Goal: Task Accomplishment & Management: Manage account settings

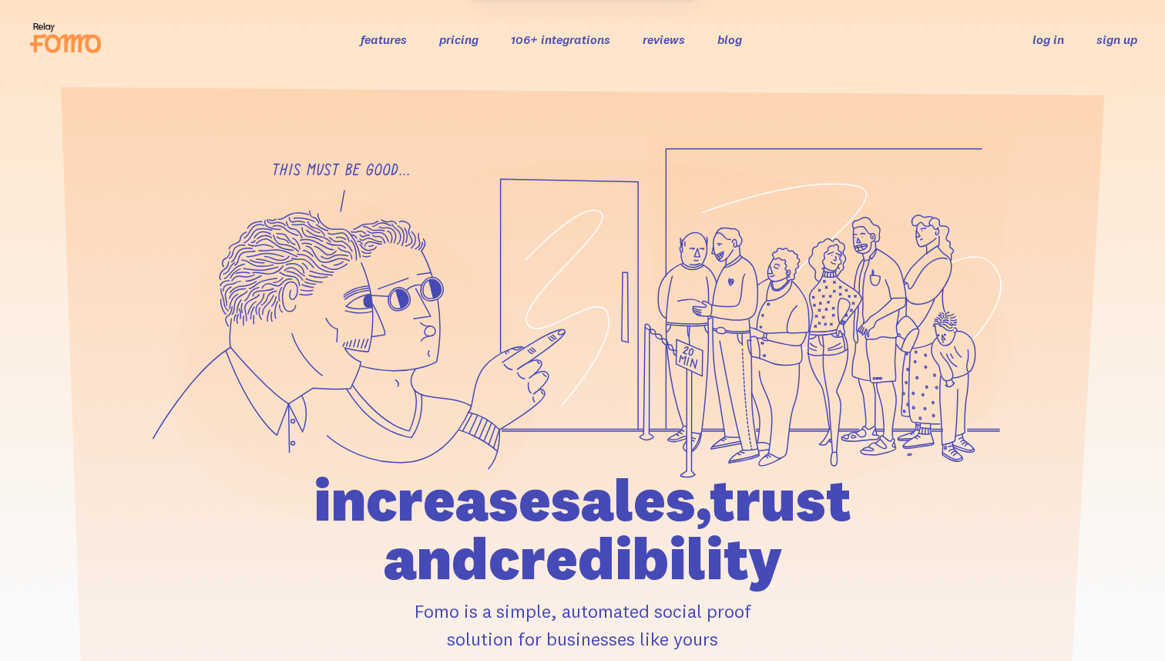
click at [1123, 39] on link "sign up" at bounding box center [1117, 40] width 41 height 16
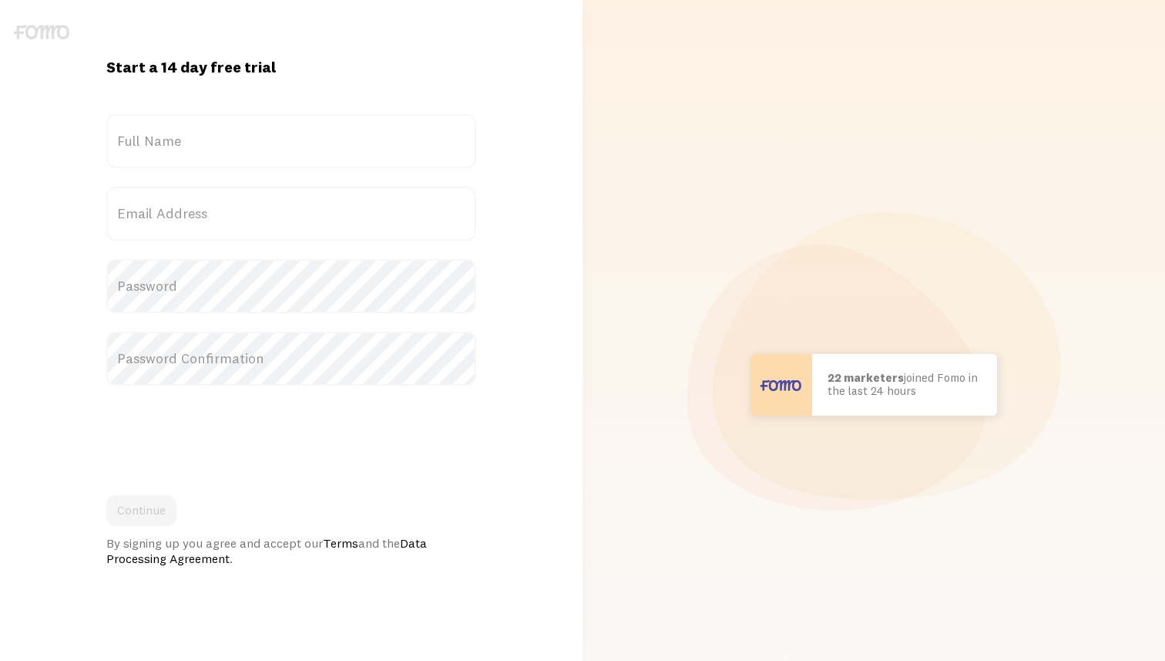
click at [225, 149] on label "Full Name" at bounding box center [291, 141] width 370 height 54
click at [225, 149] on input "Full Name" at bounding box center [291, 141] width 370 height 54
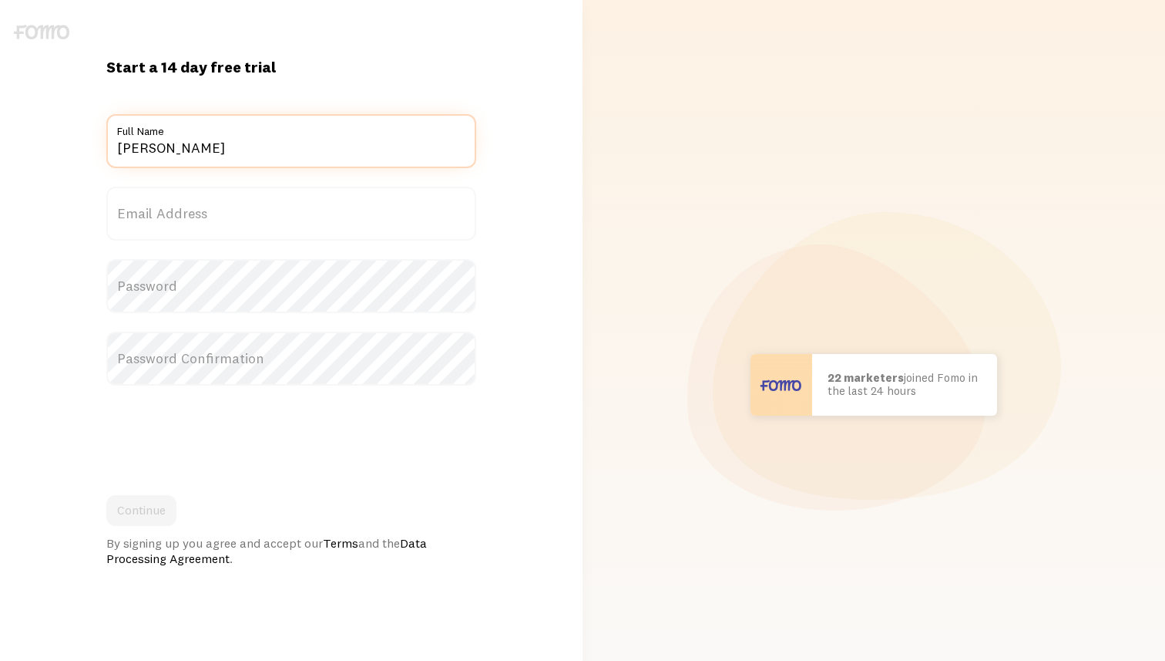
type input "[PERSON_NAME]"
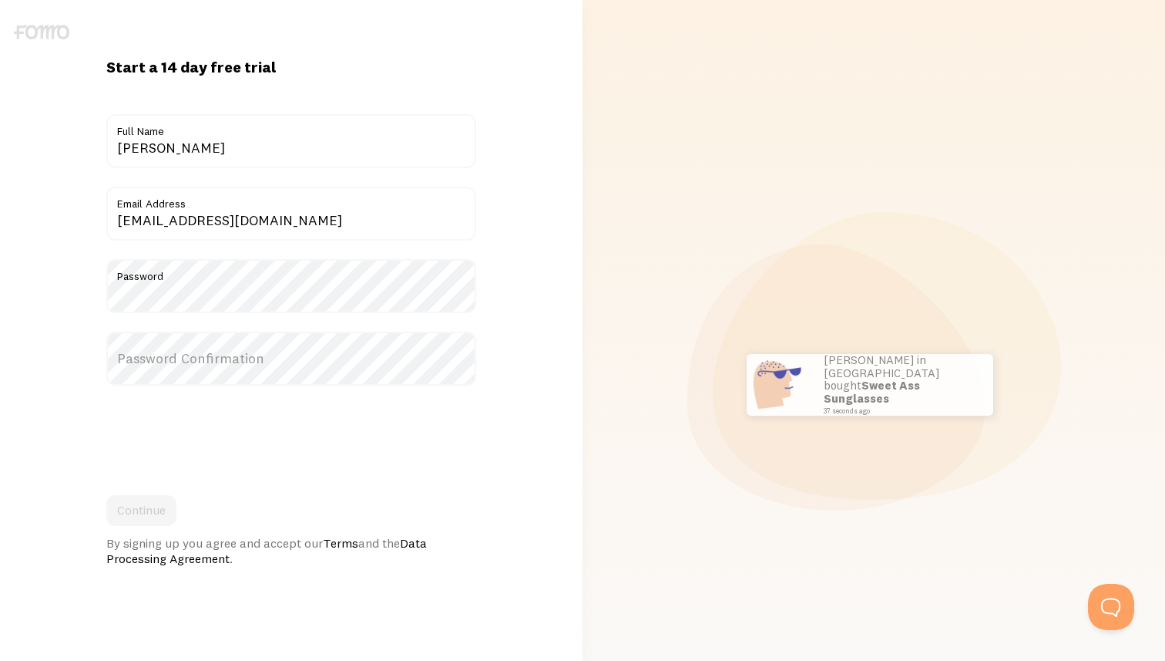
type input "[EMAIL_ADDRESS][DOMAIN_NAME]"
click at [160, 370] on label "Password Confirmation" at bounding box center [291, 358] width 370 height 54
click at [171, 351] on label "Password Confirmation" at bounding box center [291, 358] width 370 height 54
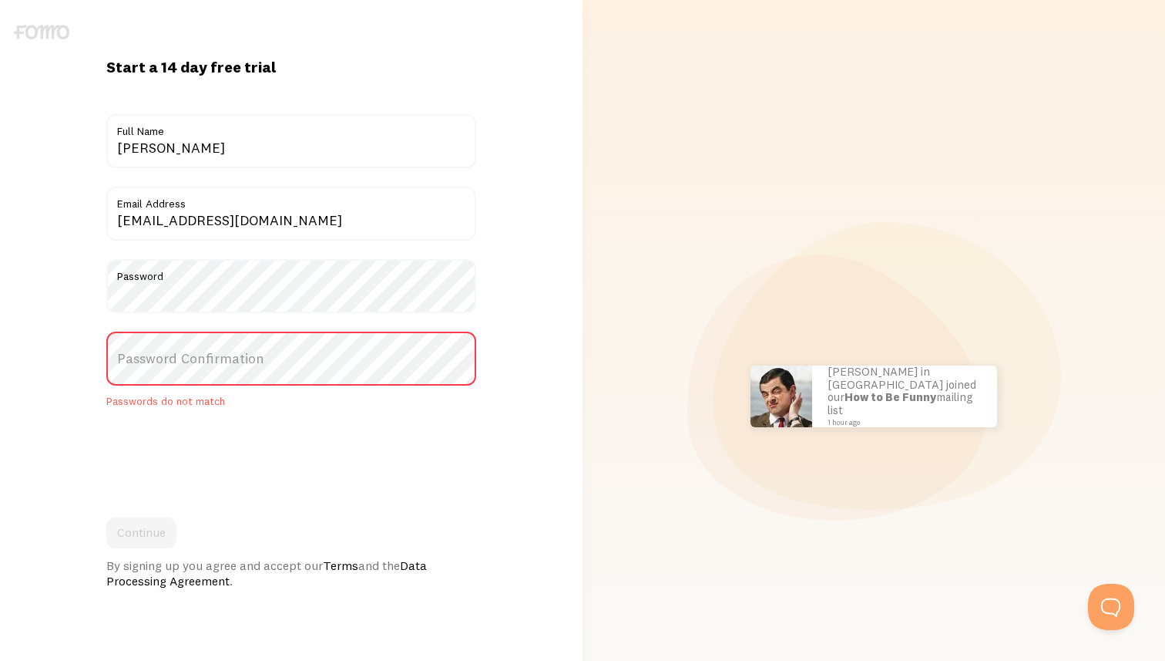
click at [332, 353] on label "Password Confirmation" at bounding box center [291, 358] width 370 height 54
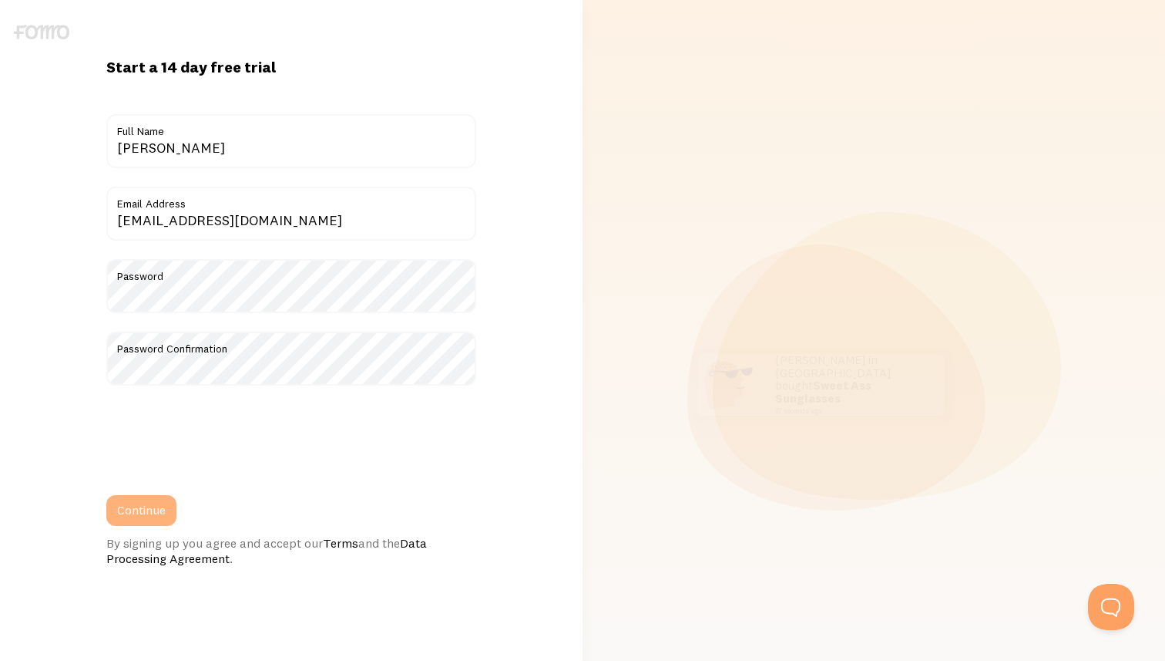
click at [143, 512] on button "Continue" at bounding box center [141, 510] width 70 height 31
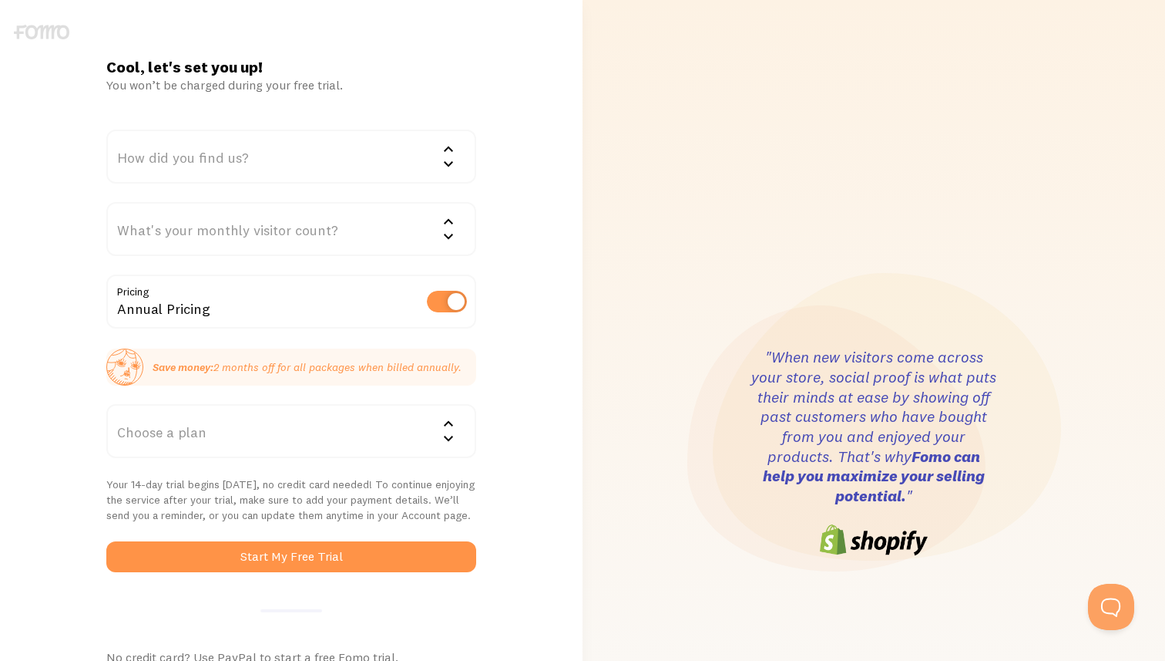
click at [401, 133] on div "How did you find us?" at bounding box center [291, 156] width 370 height 54
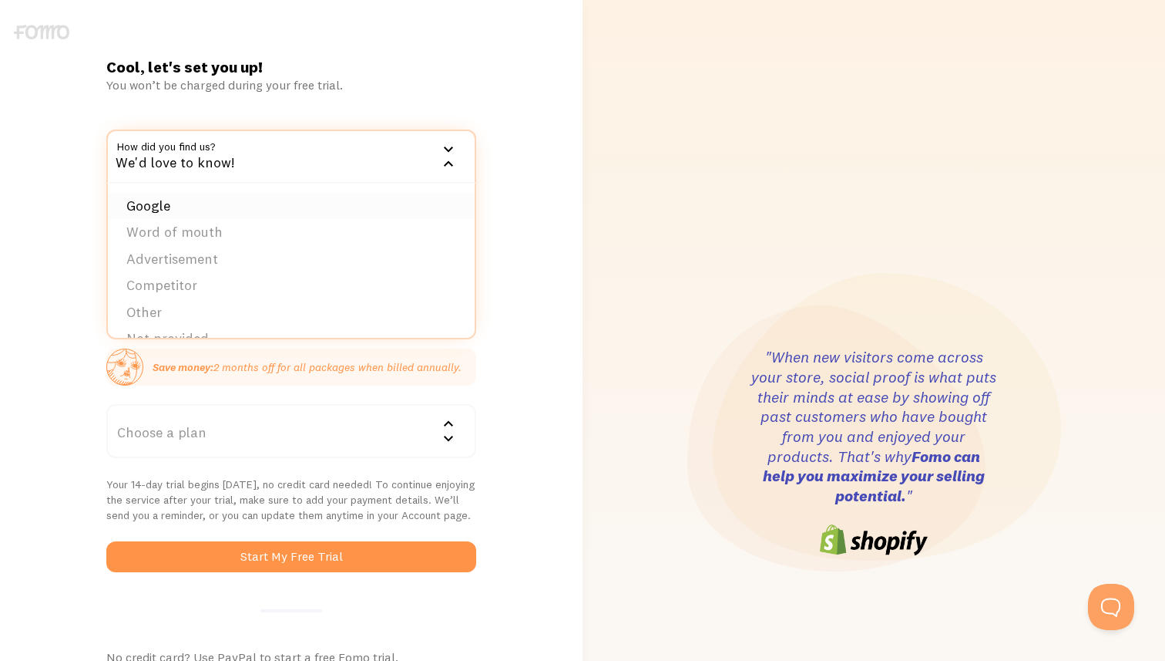
click at [238, 207] on li "Google" at bounding box center [291, 206] width 367 height 27
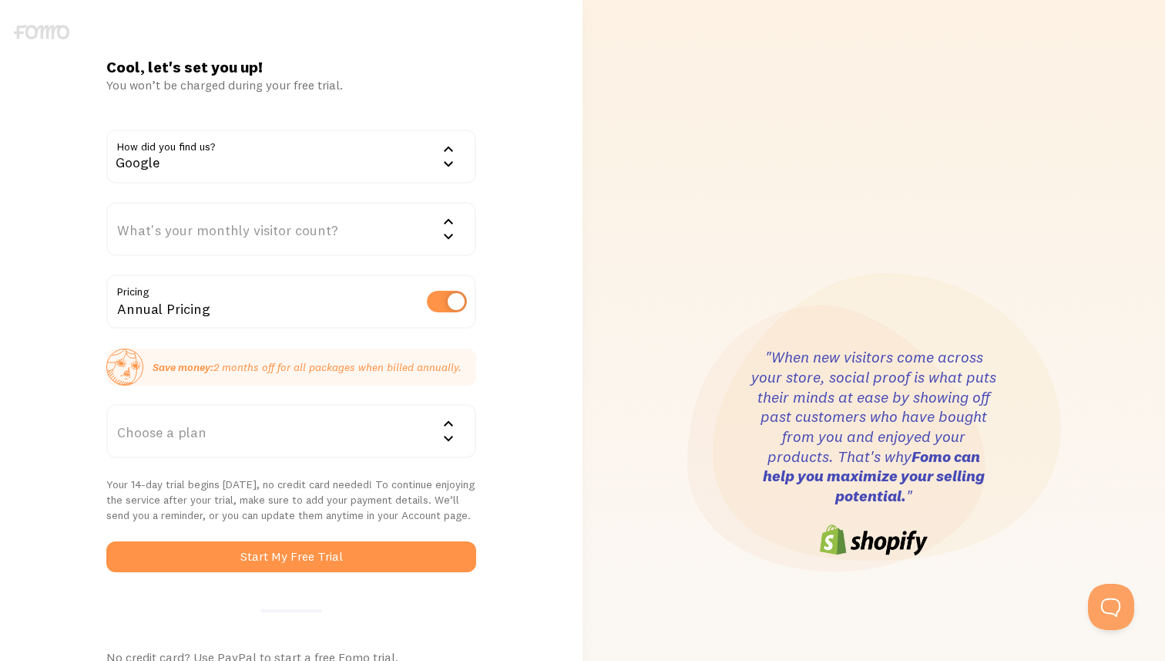
click at [234, 243] on div "What's your monthly visitor count?" at bounding box center [291, 229] width 370 height 54
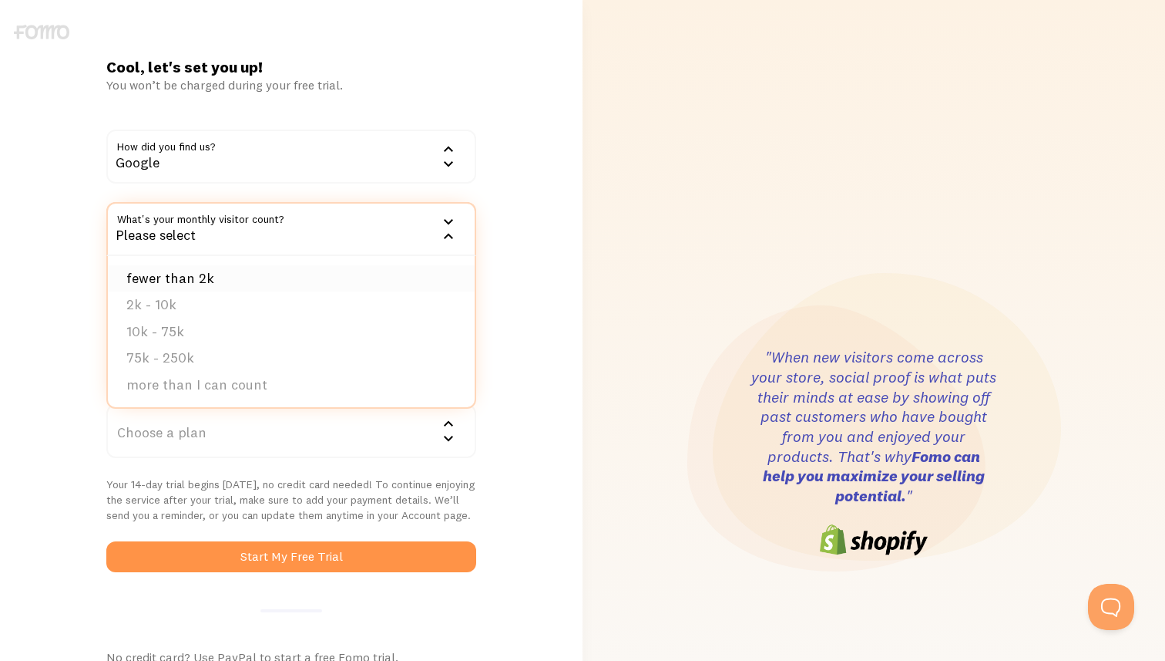
click at [210, 274] on li "fewer than 2k" at bounding box center [291, 278] width 367 height 27
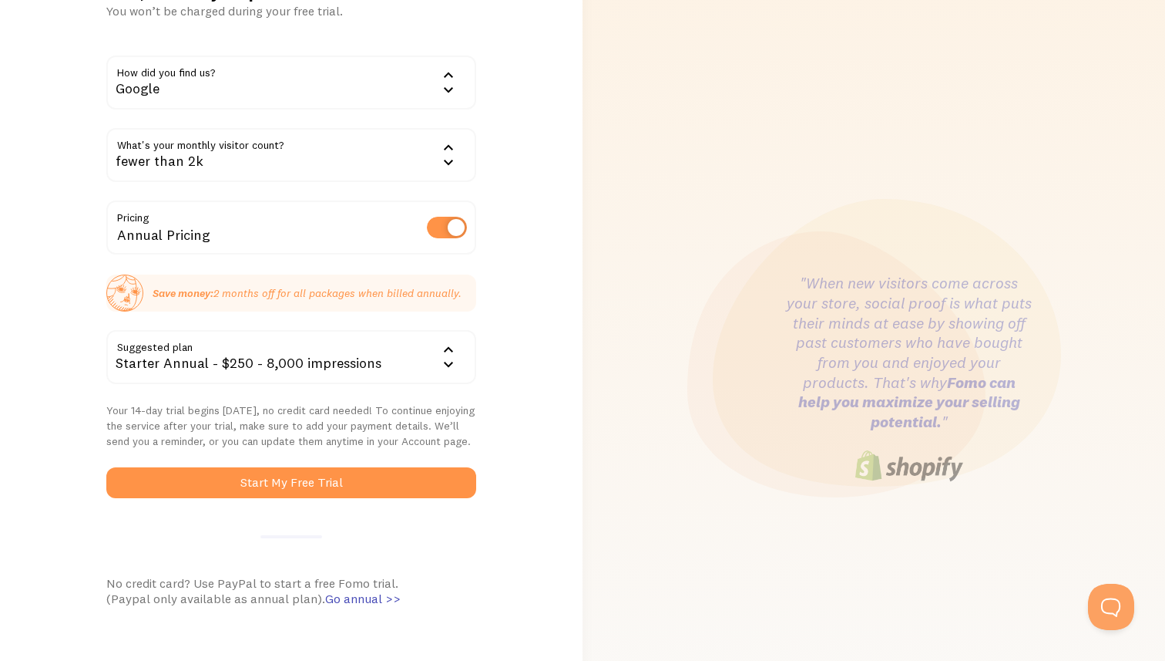
scroll to position [82, 0]
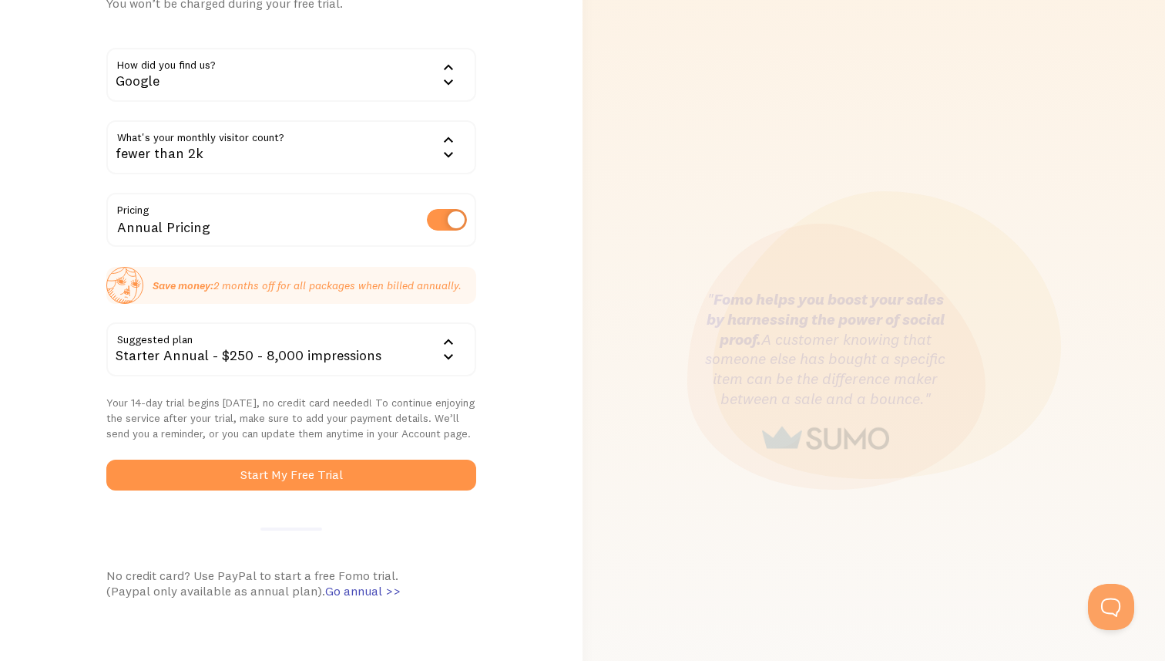
click at [456, 225] on label at bounding box center [447, 220] width 40 height 22
click at [456, 225] on input "checkbox" at bounding box center [447, 220] width 40 height 22
checkbox input "false"
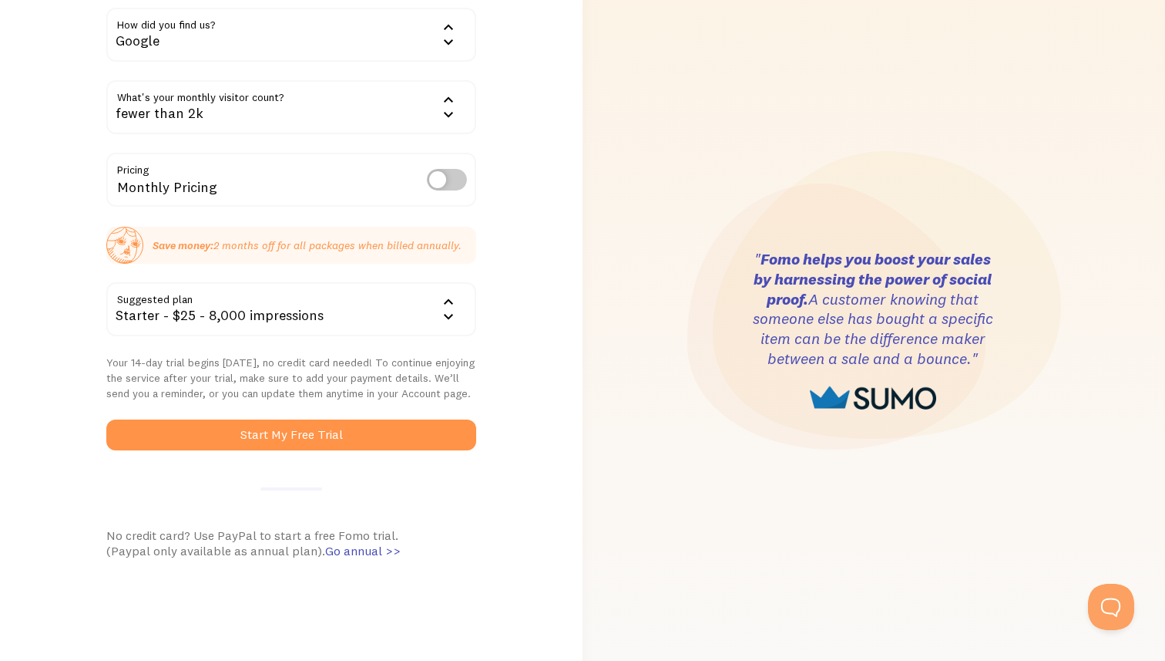
scroll to position [197, 0]
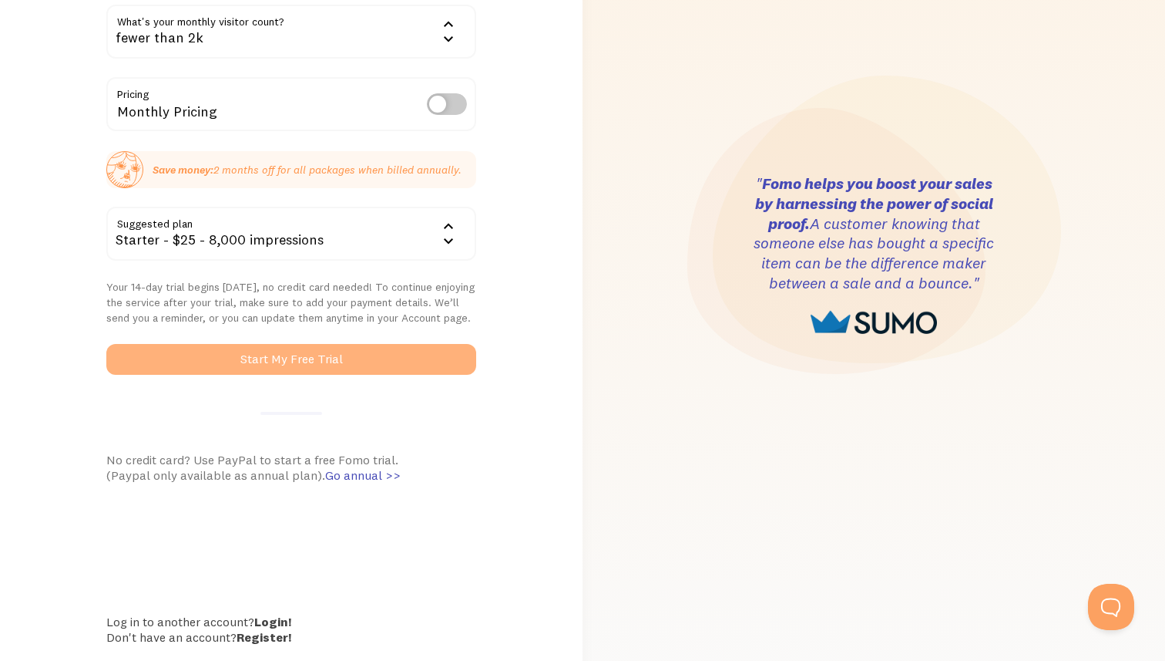
click at [235, 359] on button "Start My Free Trial" at bounding box center [291, 359] width 370 height 31
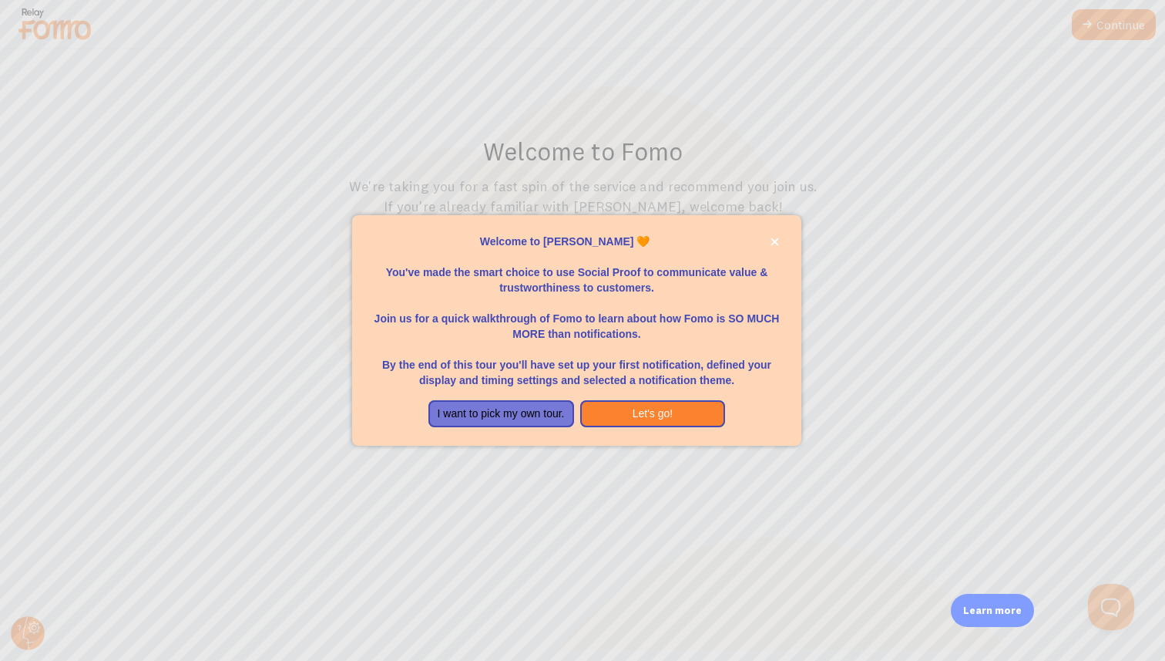
click at [1102, 26] on div at bounding box center [582, 330] width 1165 height 661
click at [652, 409] on button "Let's go!" at bounding box center [653, 414] width 146 height 28
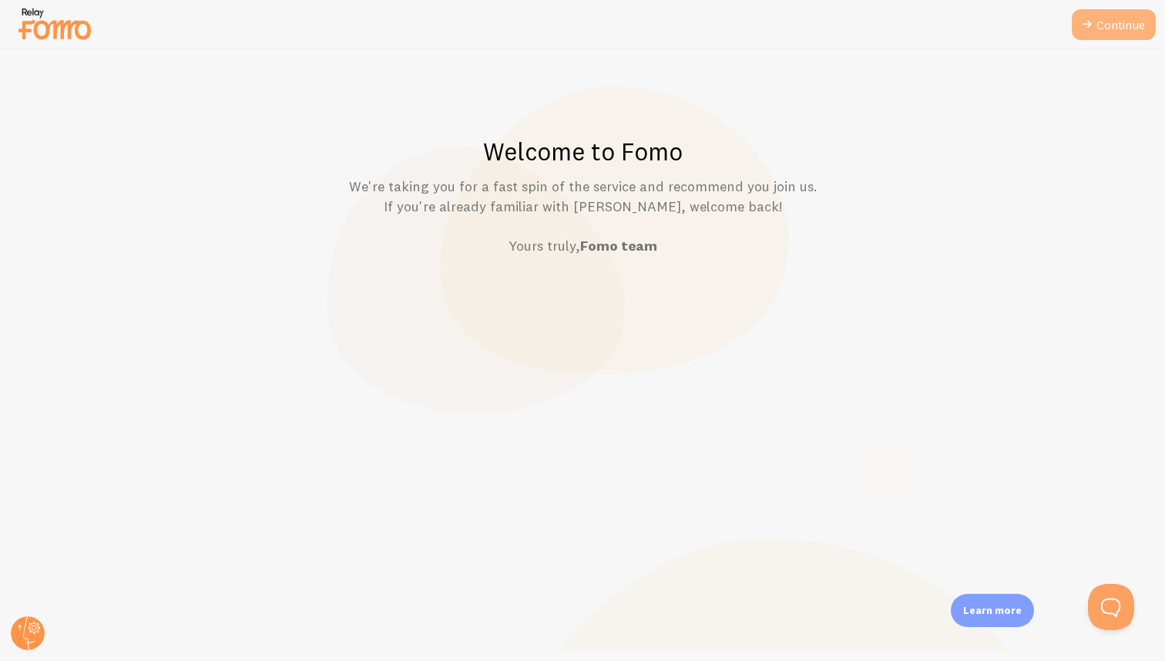
click at [1083, 15] on icon at bounding box center [1087, 24] width 18 height 18
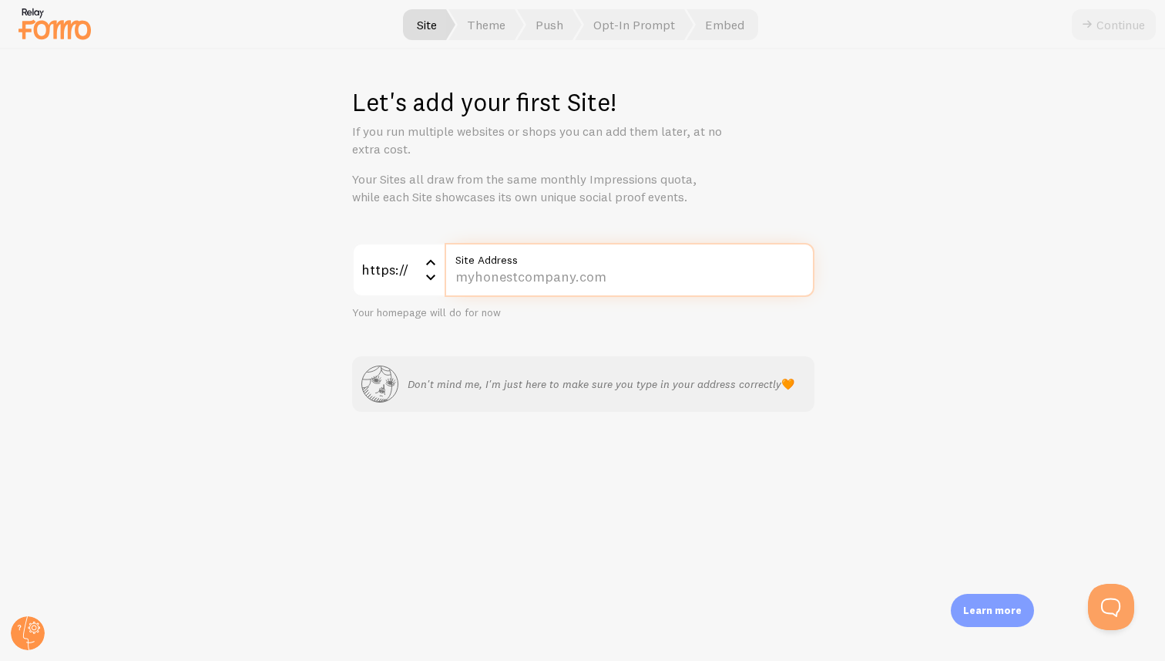
click at [481, 269] on input "Site Address" at bounding box center [630, 270] width 370 height 54
click at [509, 274] on input "Site Address" at bounding box center [630, 270] width 370 height 54
paste input "[DOMAIN_NAME][URL]"
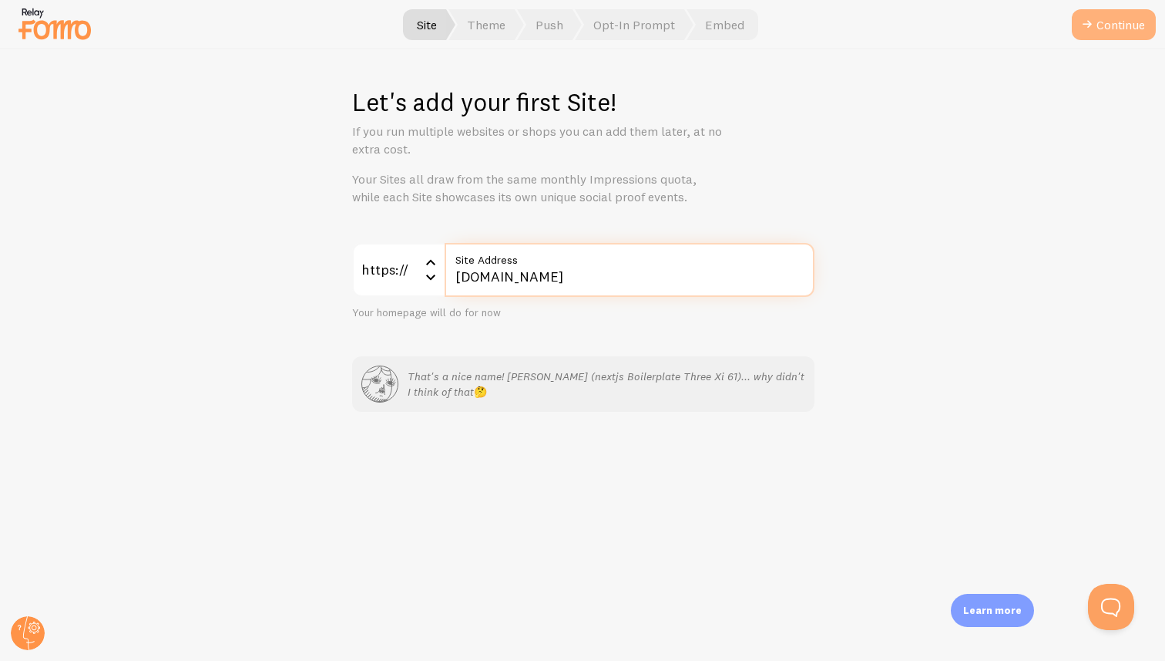
type input "[DOMAIN_NAME]"
click at [1098, 24] on button "Continue" at bounding box center [1114, 24] width 84 height 31
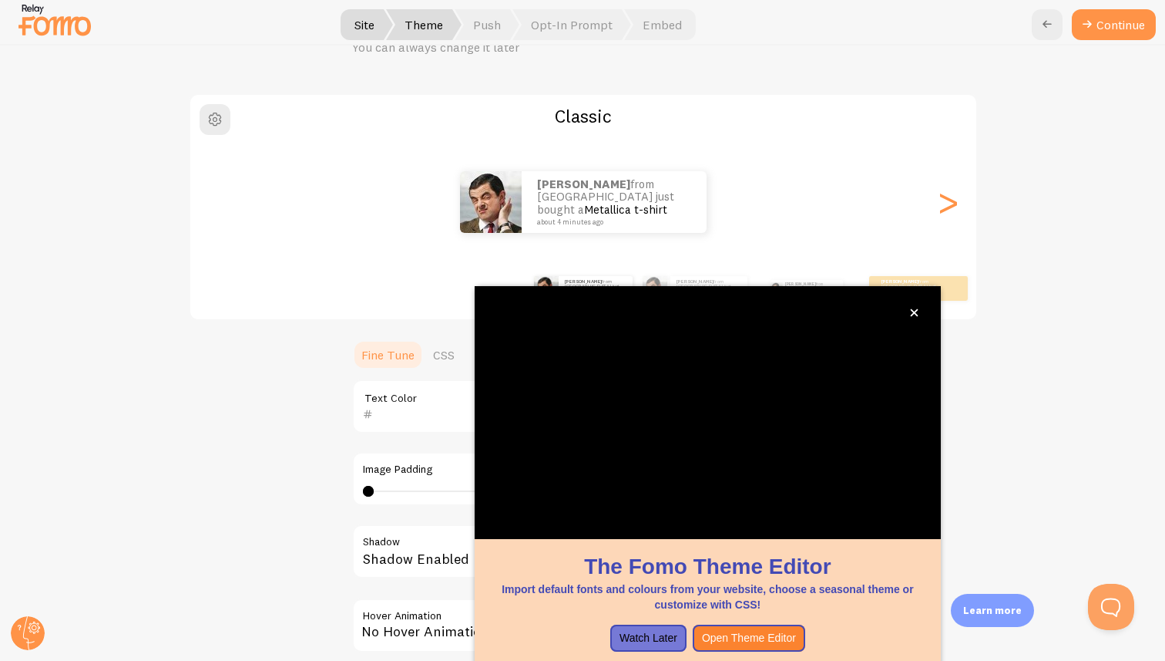
scroll to position [83, 0]
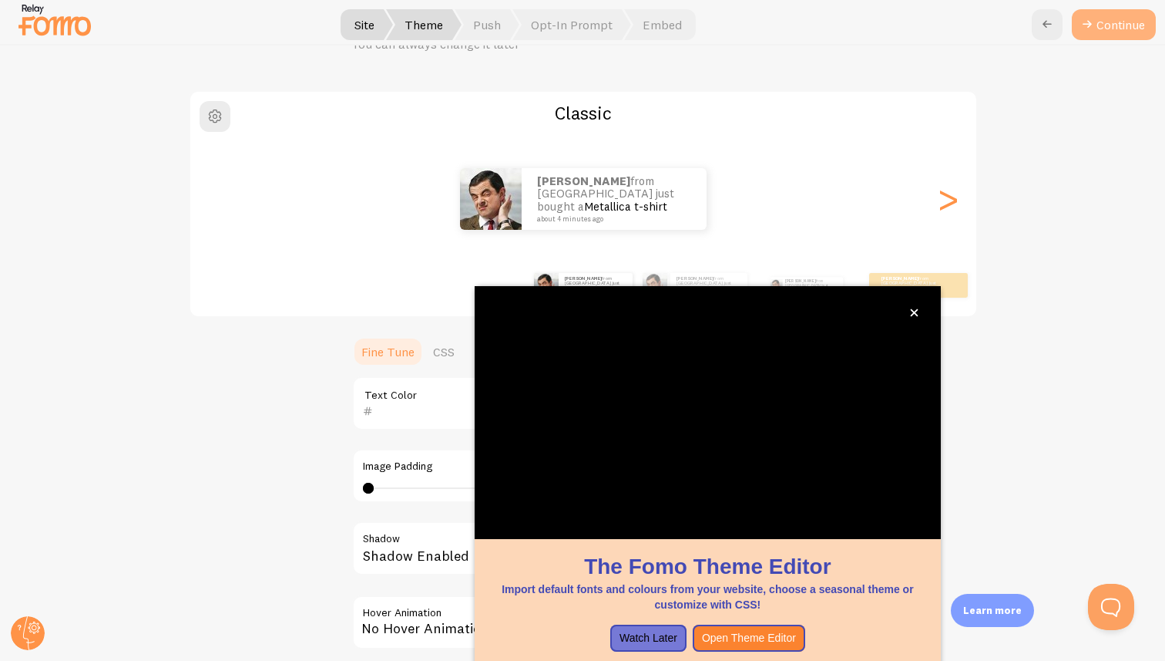
click at [1109, 26] on button "Continue" at bounding box center [1114, 24] width 84 height 31
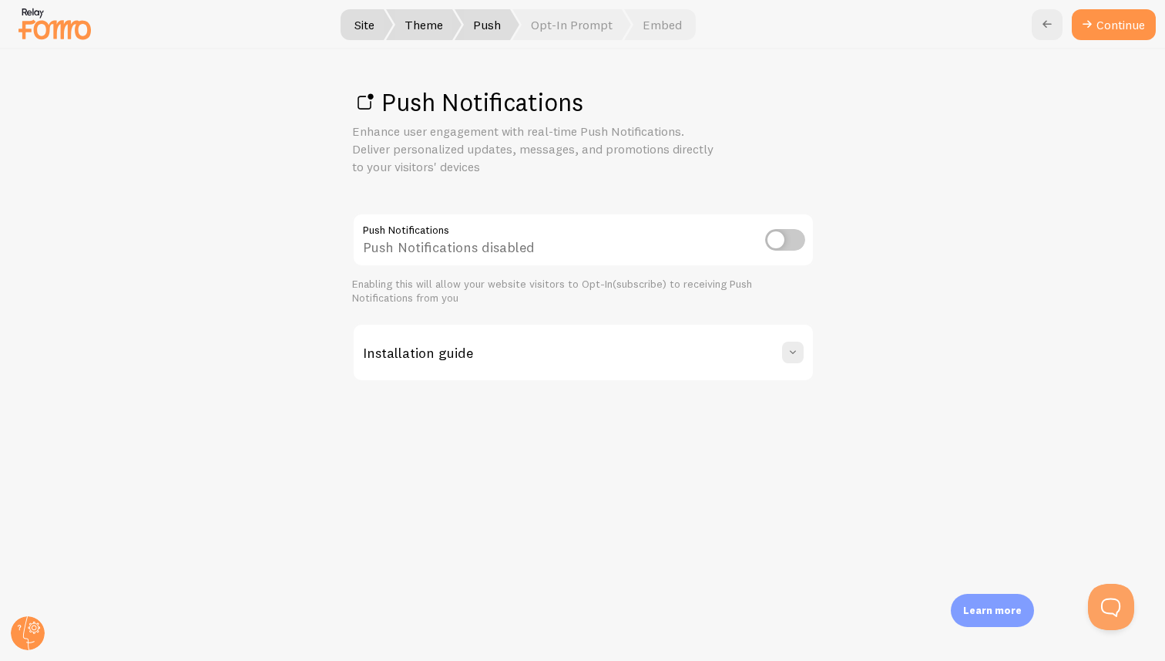
click at [780, 240] on input "checkbox" at bounding box center [785, 240] width 40 height 22
checkbox input "true"
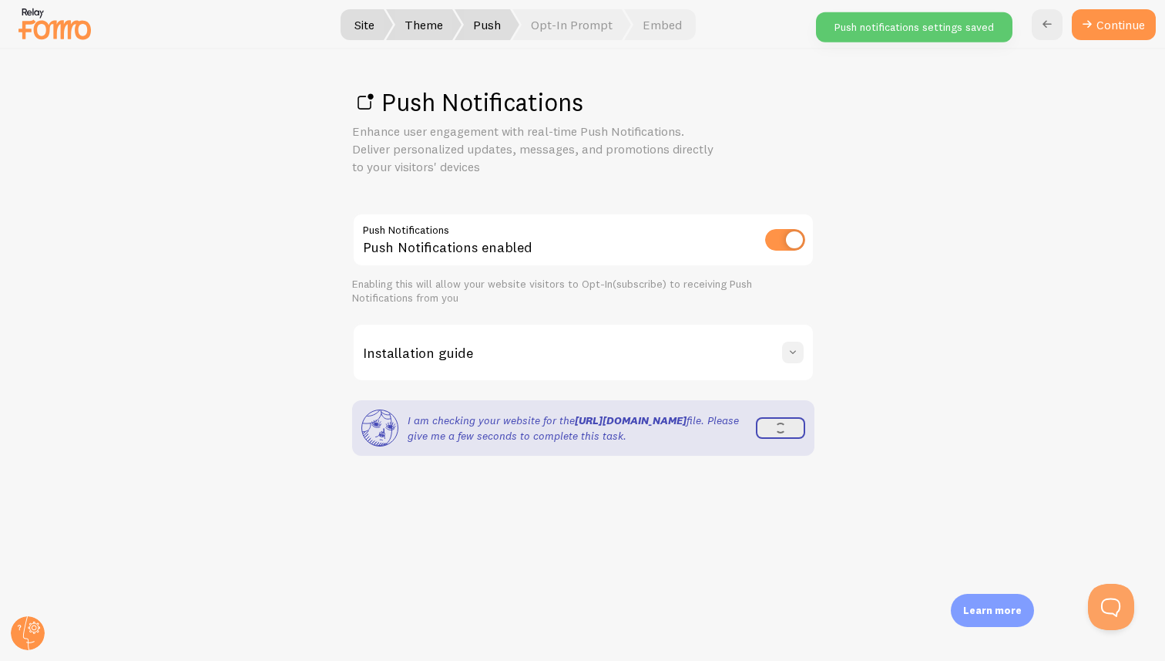
click at [795, 359] on span at bounding box center [792, 352] width 15 height 15
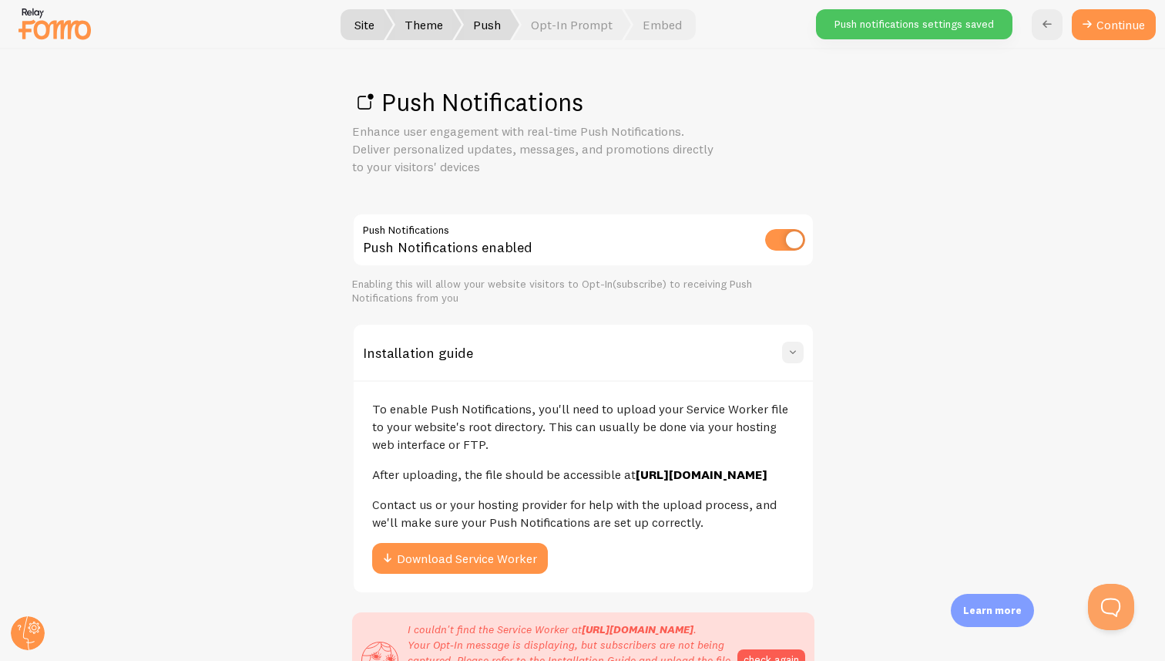
click at [790, 355] on span at bounding box center [792, 352] width 15 height 15
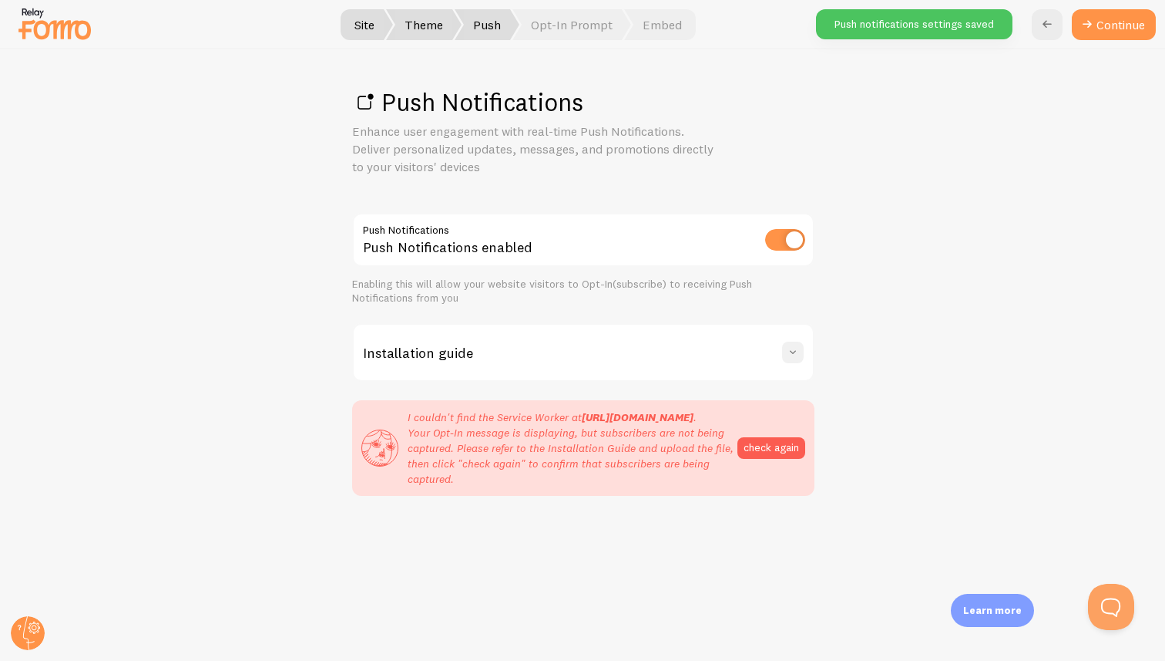
click at [789, 355] on span at bounding box center [792, 352] width 15 height 15
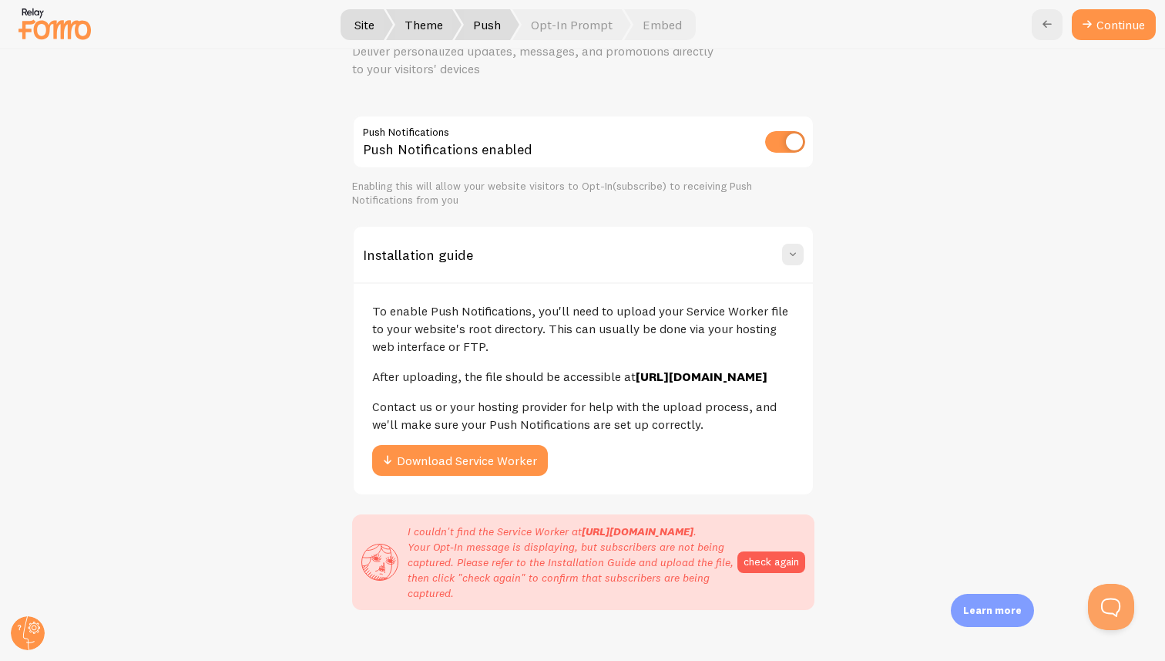
scroll to position [123, 0]
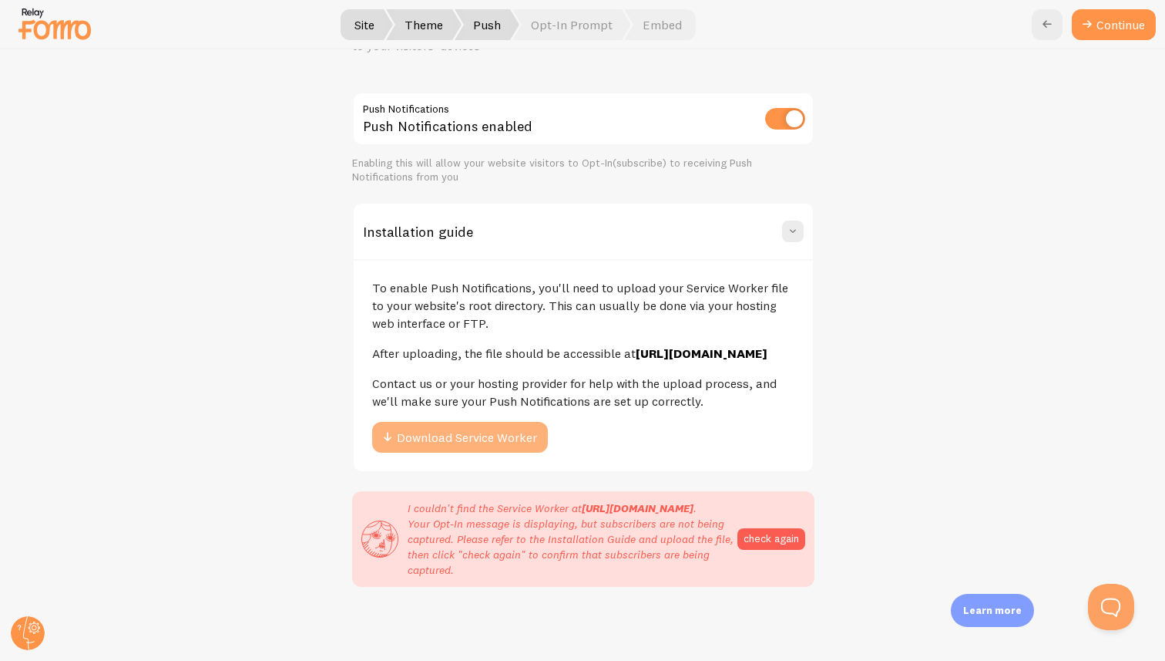
click at [442, 452] on button "Download Service Worker" at bounding box center [460, 437] width 176 height 31
click at [769, 550] on button "check again" at bounding box center [772, 539] width 68 height 22
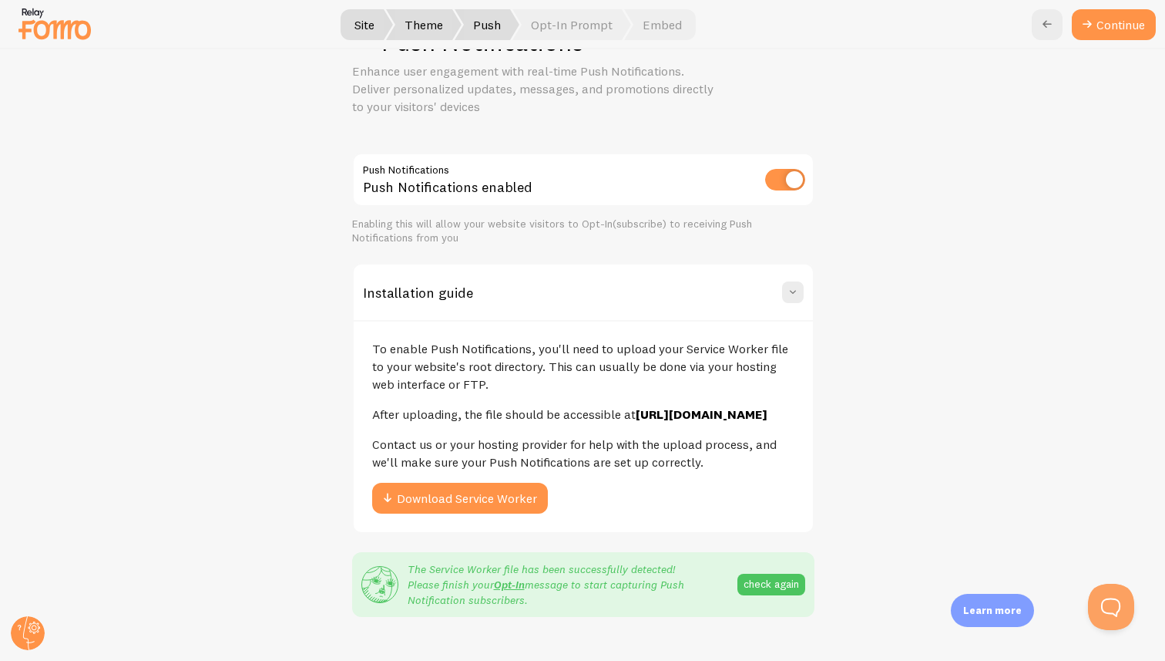
scroll to position [0, 0]
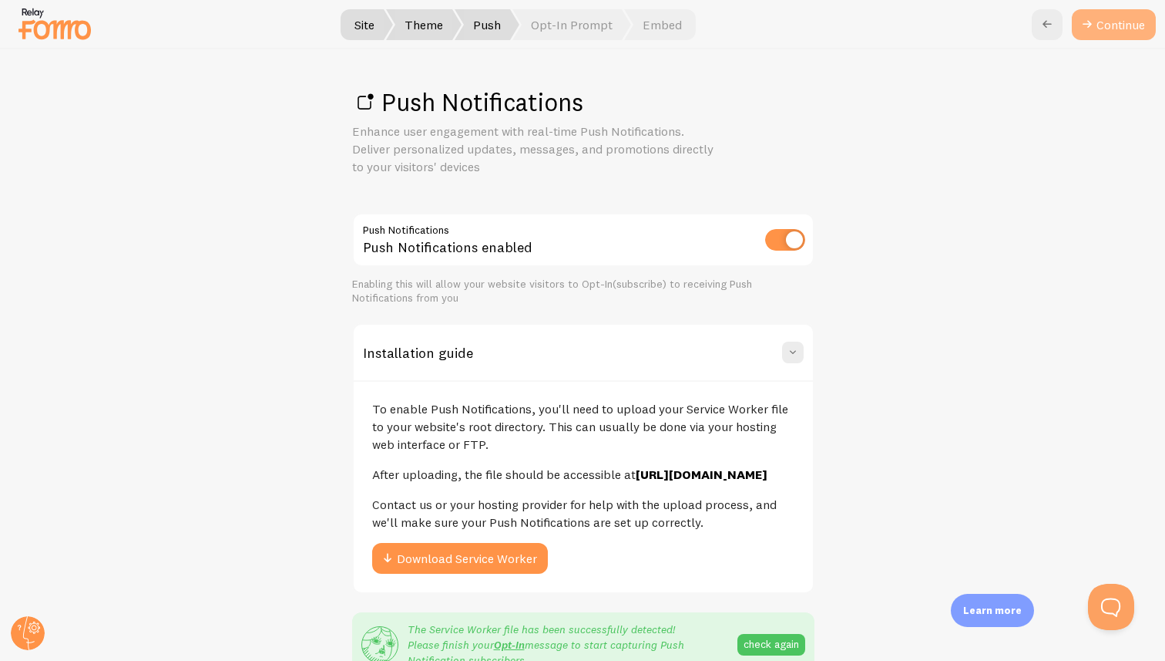
click at [1108, 16] on link "Continue" at bounding box center [1114, 24] width 84 height 31
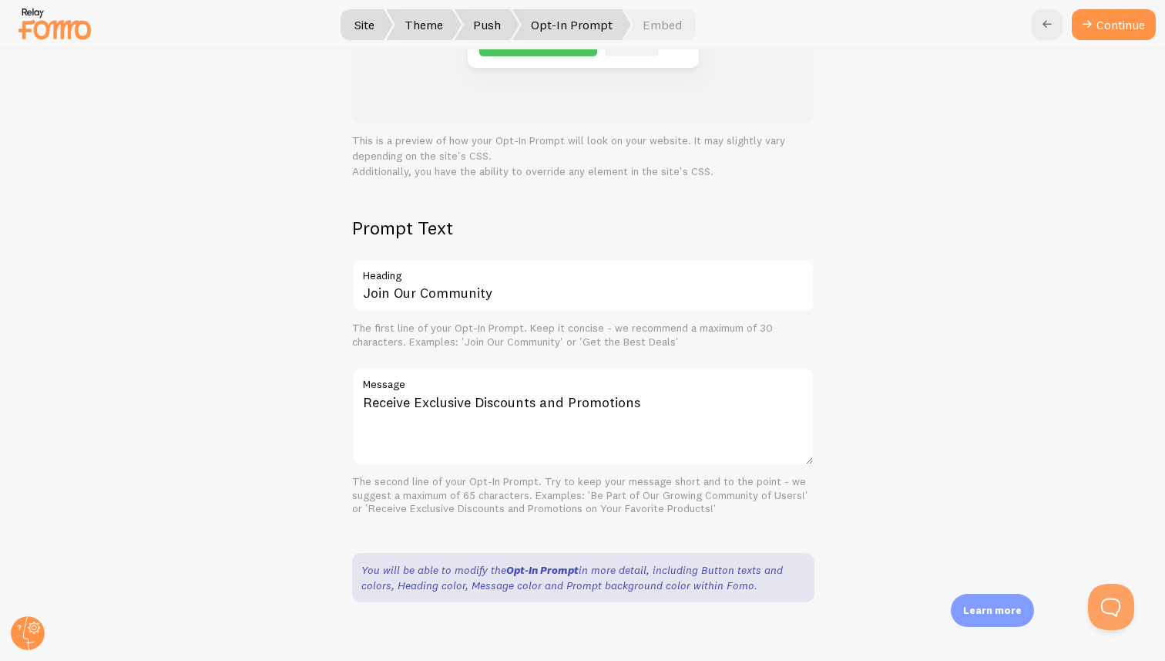
scroll to position [273, 0]
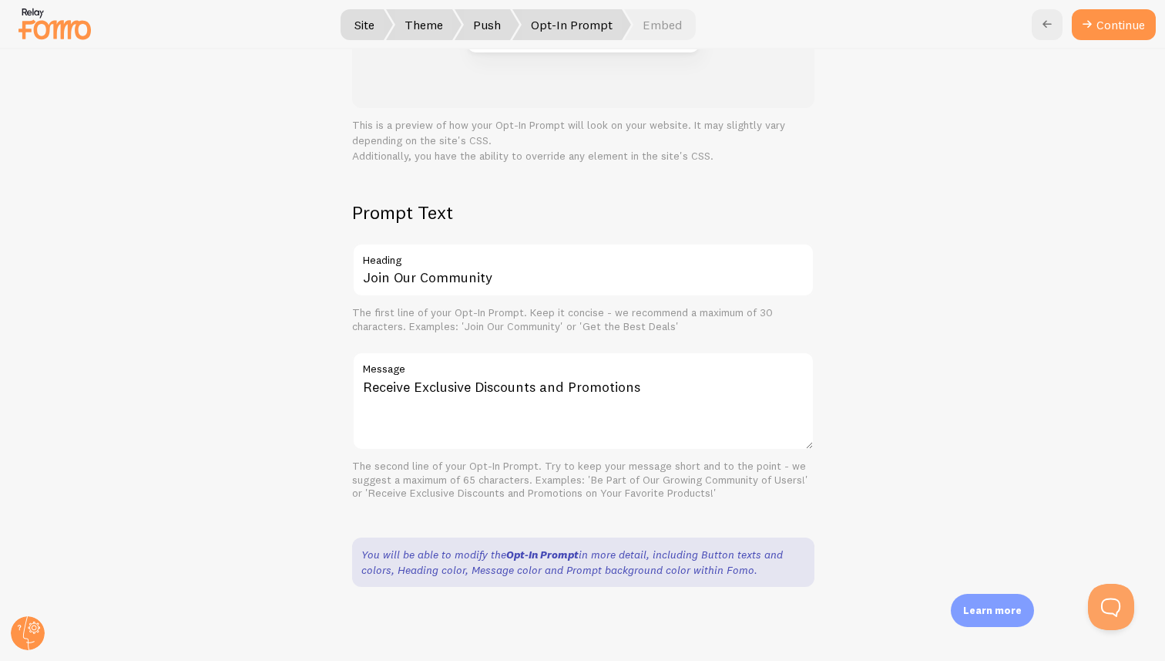
click at [482, 554] on p "You will be able to modify the Opt-In Prompt in more detail, including Button t…" at bounding box center [583, 561] width 444 height 31
click at [499, 555] on p "You will be able to modify the Opt-In Prompt in more detail, including Button t…" at bounding box center [583, 561] width 444 height 31
click at [620, 553] on p "You will be able to modify the Opt-In Prompt in more detail, including Button t…" at bounding box center [583, 561] width 444 height 31
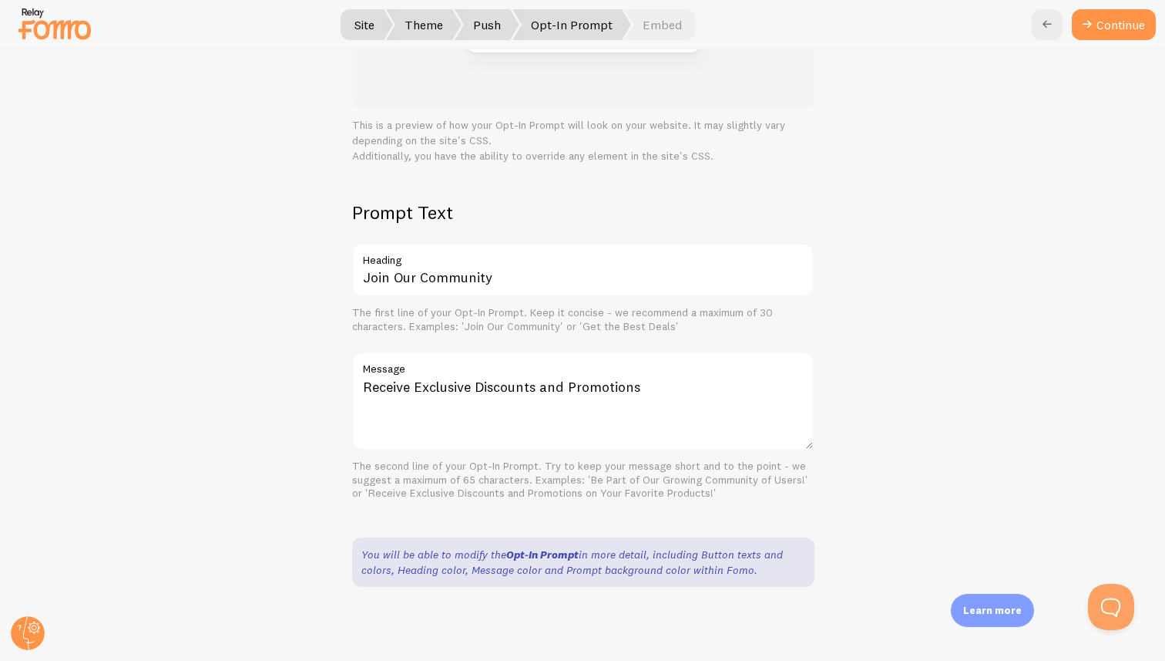
click at [644, 551] on p "You will be able to modify the Opt-In Prompt in more detail, including Button t…" at bounding box center [583, 561] width 444 height 31
click at [405, 573] on p "You will be able to modify the Opt-In Prompt in more detail, including Button t…" at bounding box center [583, 561] width 444 height 31
click at [442, 573] on p "You will be able to modify the Opt-In Prompt in more detail, including Button t…" at bounding box center [583, 561] width 444 height 31
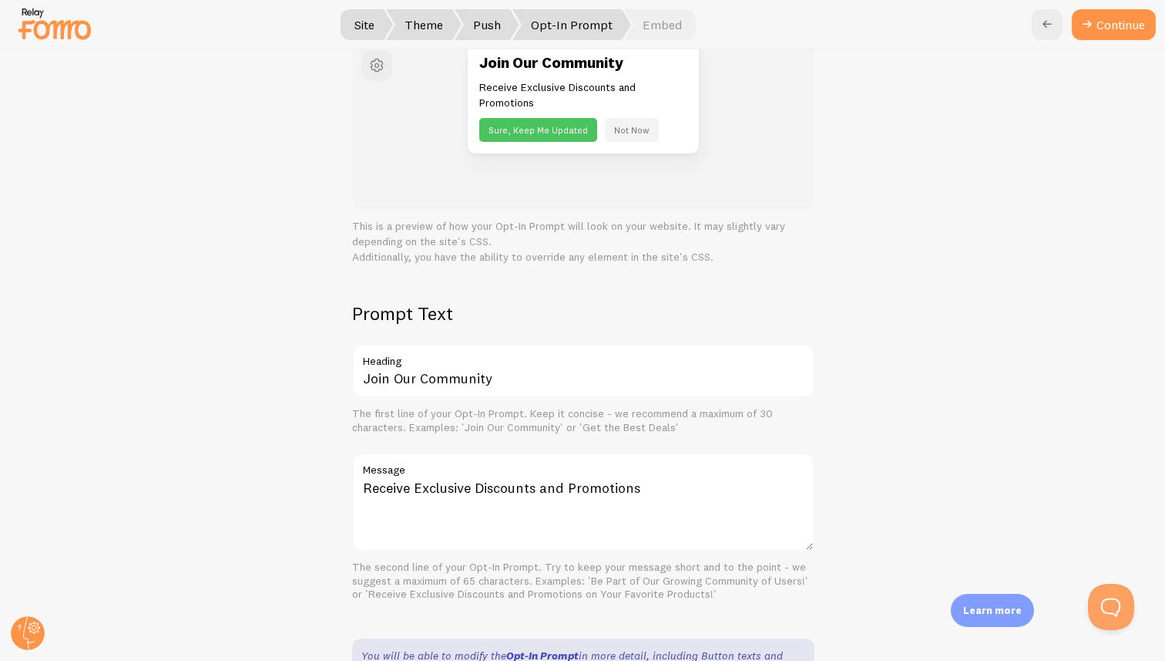
scroll to position [0, 0]
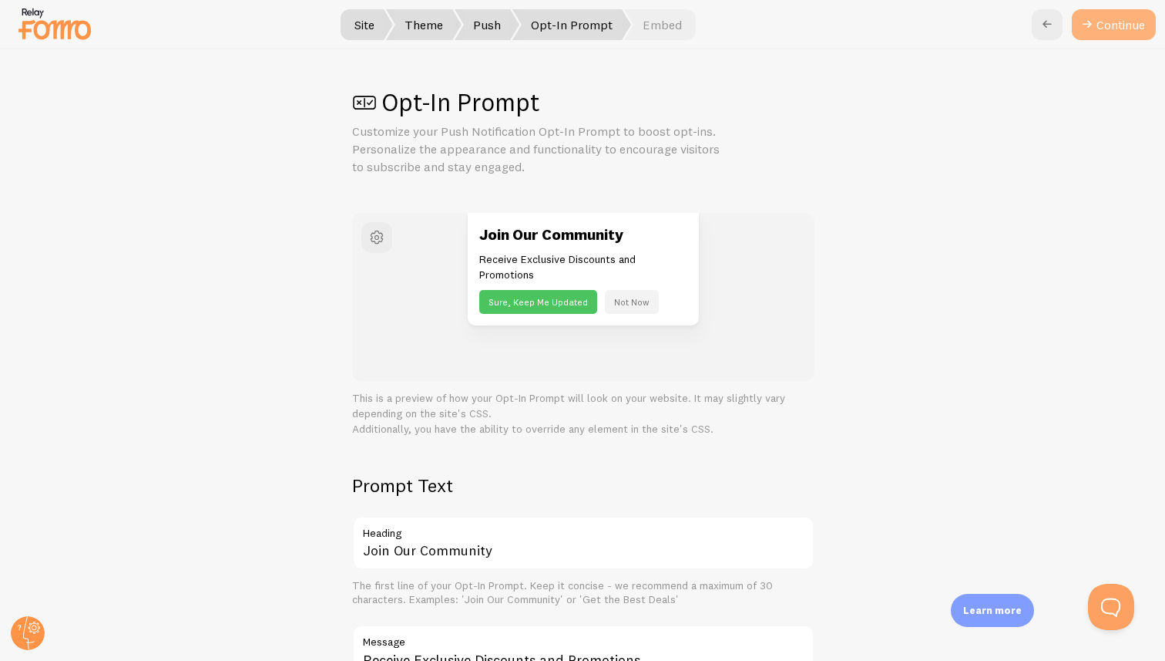
click at [1122, 23] on button "Continue" at bounding box center [1114, 24] width 84 height 31
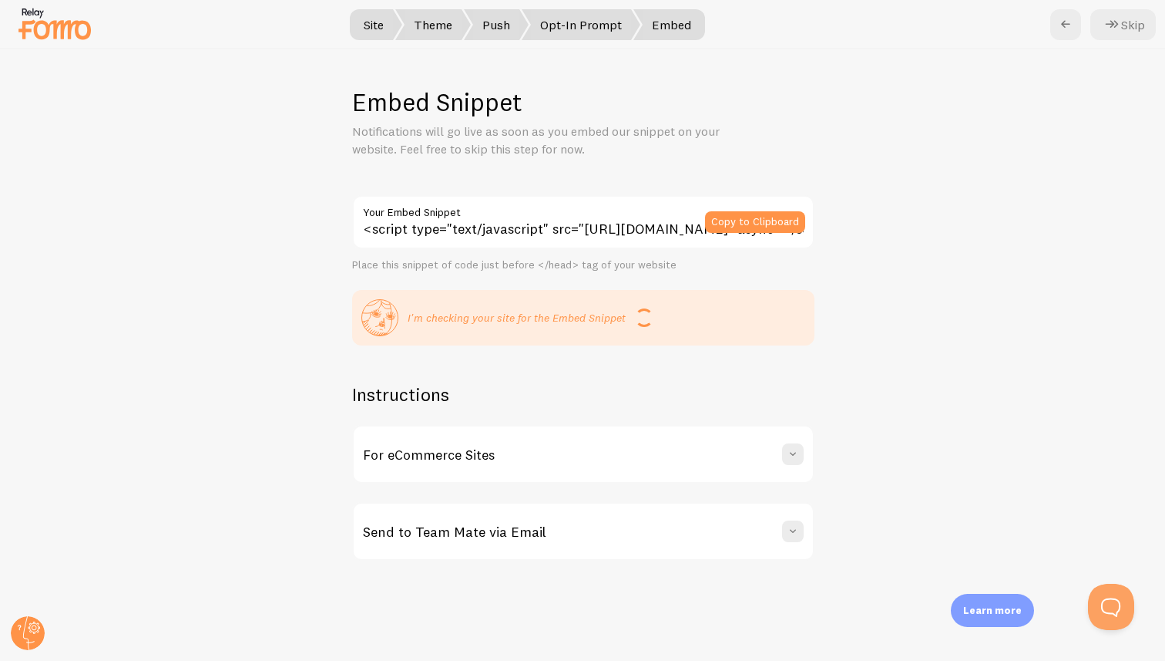
click at [521, 264] on div "Place this snippet of code just before </head> tag of your website" at bounding box center [583, 265] width 462 height 14
click at [543, 264] on div "Place this snippet of code just before </head> tag of your website" at bounding box center [583, 265] width 462 height 14
click at [511, 266] on div "Place this snippet of code just before </head> tag of your website" at bounding box center [583, 265] width 462 height 14
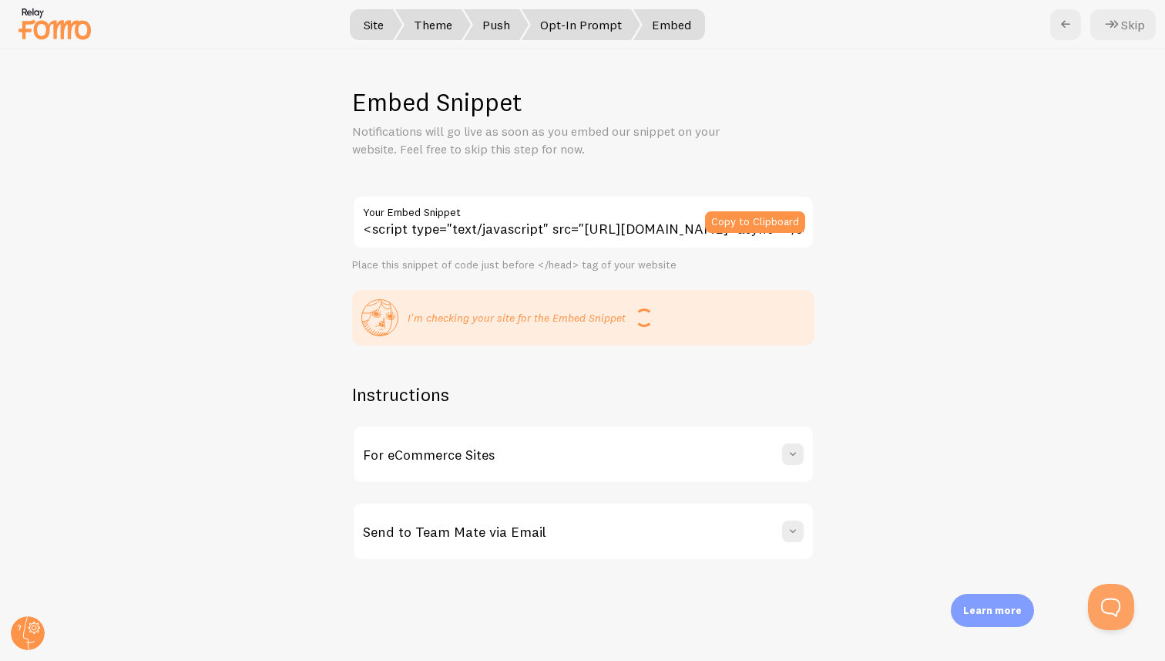
click at [511, 266] on div "Place this snippet of code just before </head> tag of your website" at bounding box center [583, 265] width 462 height 14
click at [528, 263] on div "Place this snippet of code just before </head> tag of your website" at bounding box center [583, 265] width 462 height 14
click at [434, 258] on div "Place this snippet of code just before </head> tag of your website" at bounding box center [583, 265] width 462 height 14
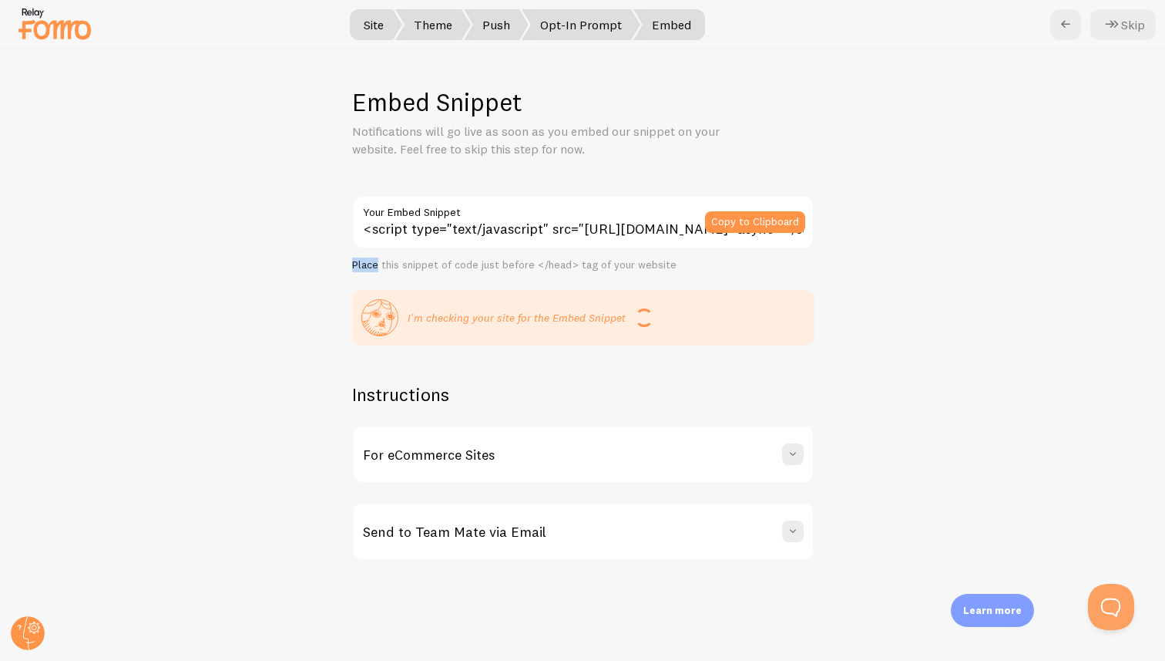
click at [434, 258] on div "Place this snippet of code just before </head> tag of your website" at bounding box center [583, 265] width 462 height 14
click at [457, 261] on div "Place this snippet of code just before </head> tag of your website" at bounding box center [583, 265] width 462 height 14
click at [469, 263] on div "Place this snippet of code just before </head> tag of your website" at bounding box center [583, 265] width 462 height 14
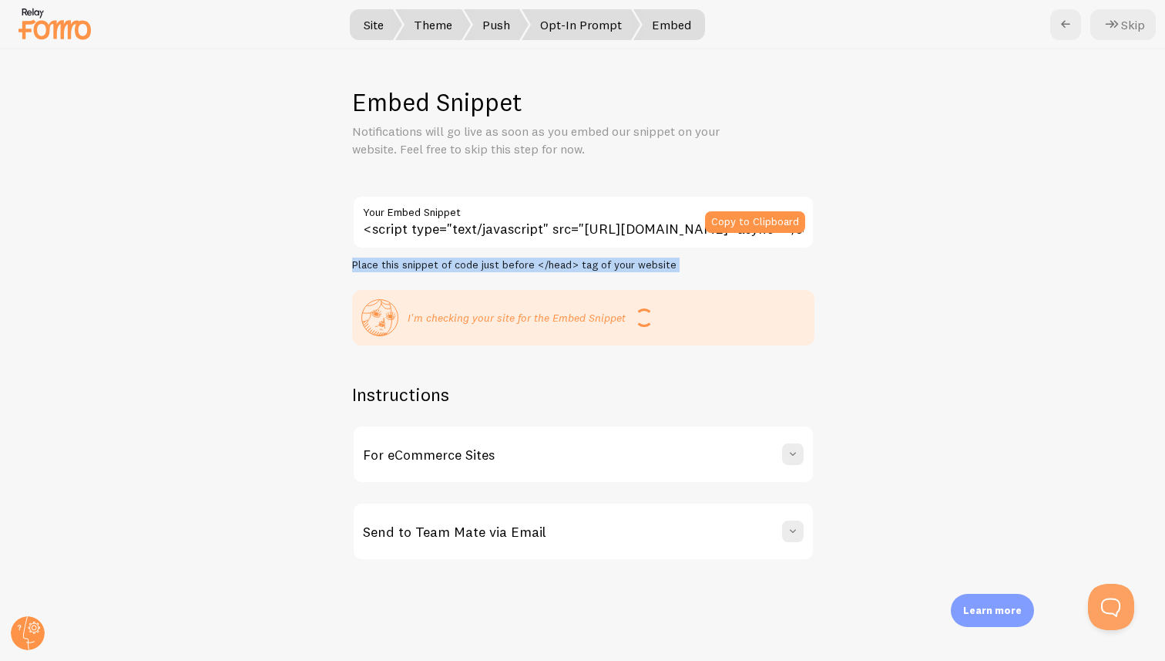
click at [495, 263] on div "Place this snippet of code just before </head> tag of your website" at bounding box center [583, 265] width 462 height 14
click at [476, 265] on div "Place this snippet of code just before </head> tag of your website" at bounding box center [583, 265] width 462 height 14
click at [496, 264] on div "Place this snippet of code just before </head> tag of your website" at bounding box center [583, 265] width 462 height 14
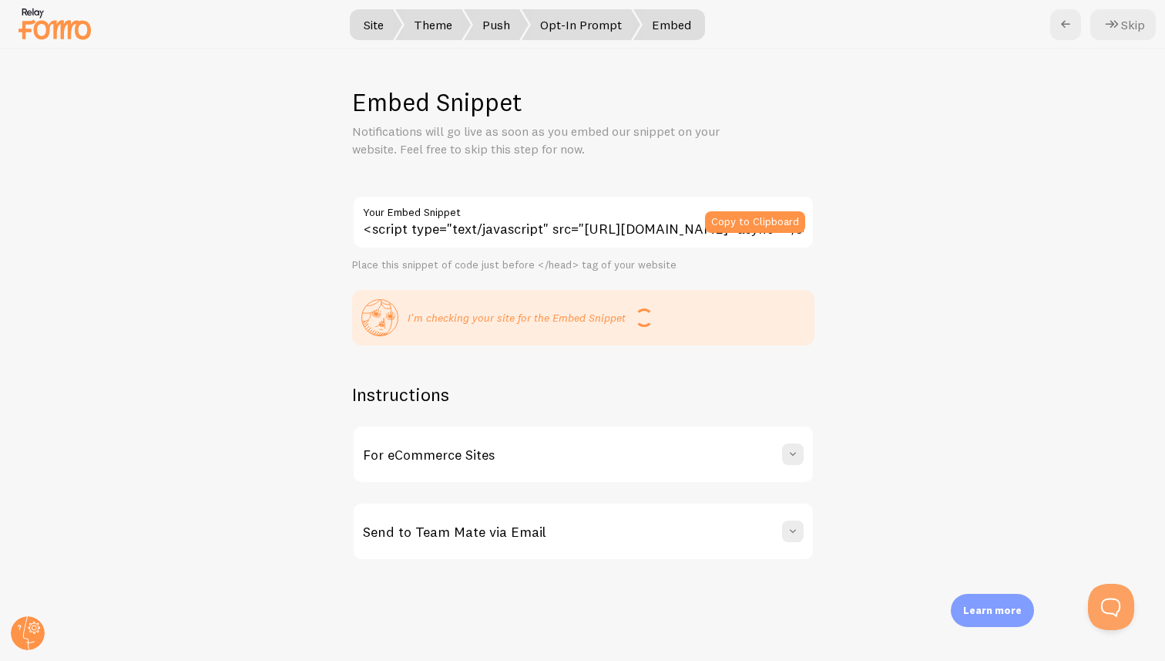
click at [496, 264] on div "Place this snippet of code just before </head> tag of your website" at bounding box center [583, 265] width 462 height 14
click at [500, 264] on div "Place this snippet of code just before </head> tag of your website" at bounding box center [583, 265] width 462 height 14
click at [370, 266] on div "Place this snippet of code just before </head> tag of your website" at bounding box center [583, 265] width 462 height 14
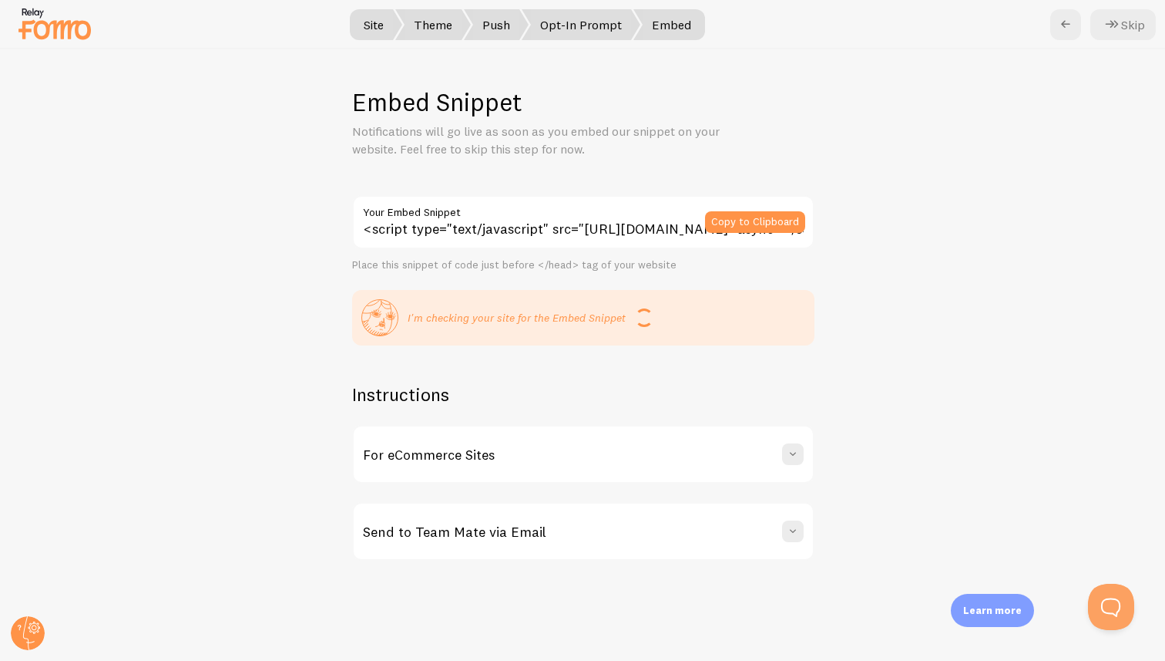
click at [370, 266] on div "Place this snippet of code just before </head> tag of your website" at bounding box center [583, 265] width 462 height 14
click at [388, 265] on div "Place this snippet of code just before </head> tag of your website" at bounding box center [583, 265] width 462 height 14
click at [416, 265] on div "Place this snippet of code just before </head> tag of your website" at bounding box center [583, 265] width 462 height 14
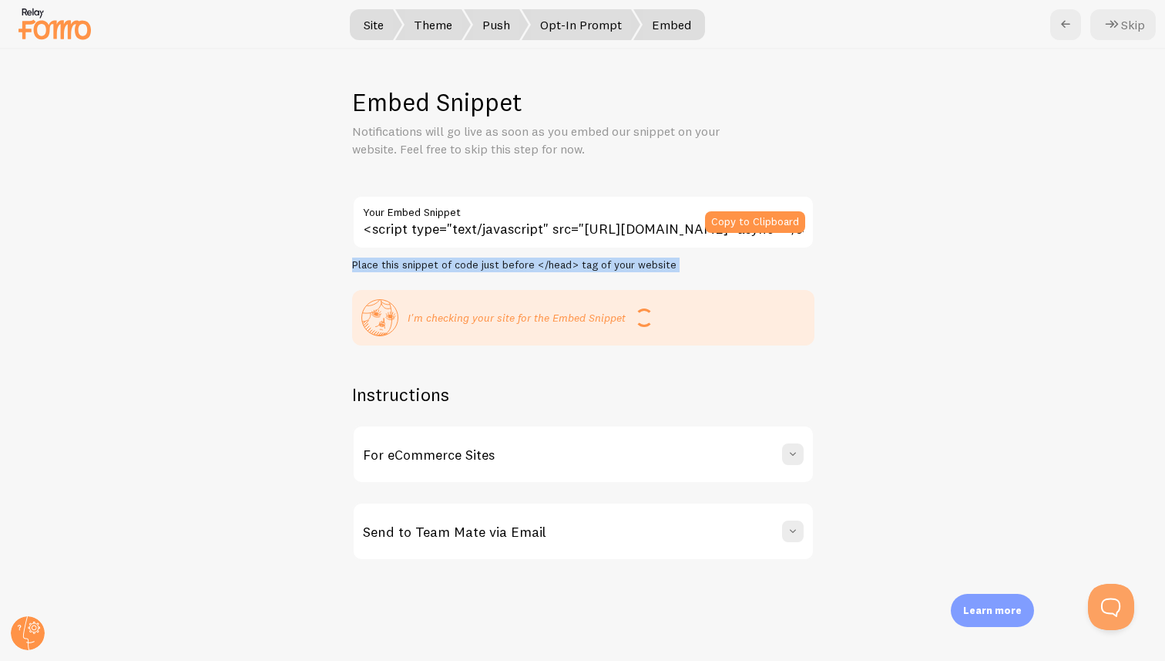
click at [445, 265] on div "Place this snippet of code just before </head> tag of your website" at bounding box center [583, 265] width 462 height 14
click at [726, 214] on button "Copy to Clipboard" at bounding box center [755, 222] width 100 height 22
click at [491, 320] on p "I'm checking your site for the Embed Snippet" at bounding box center [517, 317] width 218 height 15
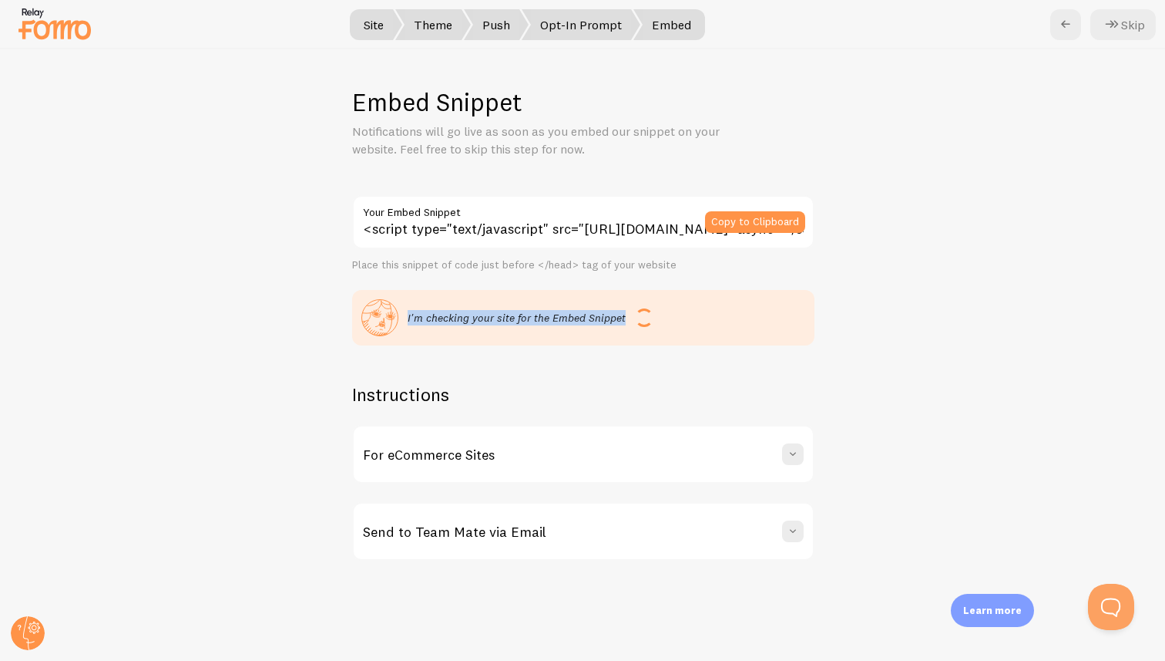
click at [510, 318] on p "I'm checking your site for the Embed Snippet" at bounding box center [517, 317] width 218 height 15
click at [304, 145] on div "Embed Snippet Notifications will go live as soon as you embed our snippet on yo…" at bounding box center [583, 354] width 1165 height 611
click at [374, 113] on h1 "Embed Snippet" at bounding box center [583, 102] width 462 height 32
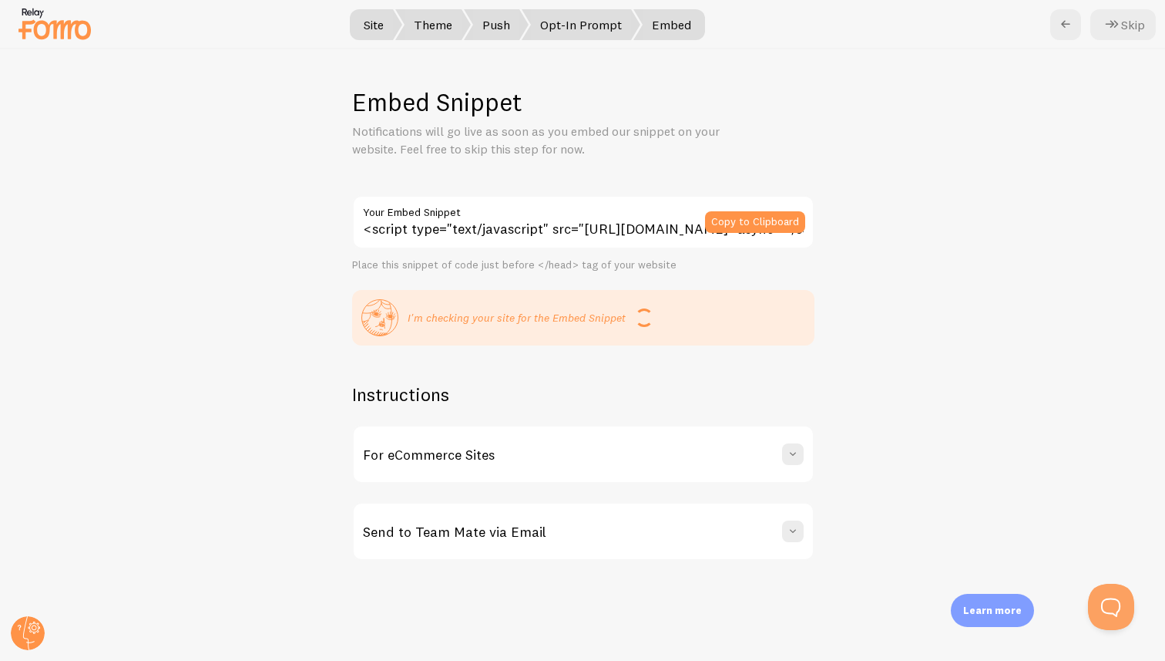
click at [391, 130] on p "Notifications will go live as soon as you embed our snippet on your website. Fe…" at bounding box center [537, 140] width 370 height 35
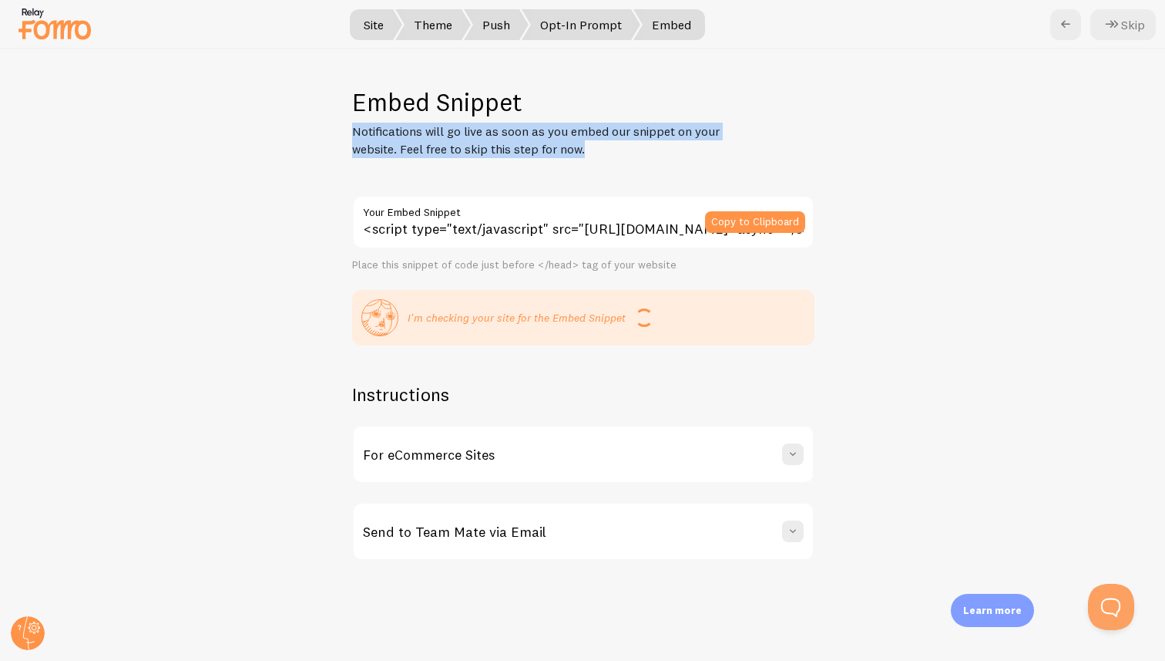
click at [391, 130] on p "Notifications will go live as soon as you embed our snippet on your website. Fe…" at bounding box center [537, 140] width 370 height 35
click at [416, 131] on p "Notifications will go live as soon as you embed our snippet on your website. Fe…" at bounding box center [537, 140] width 370 height 35
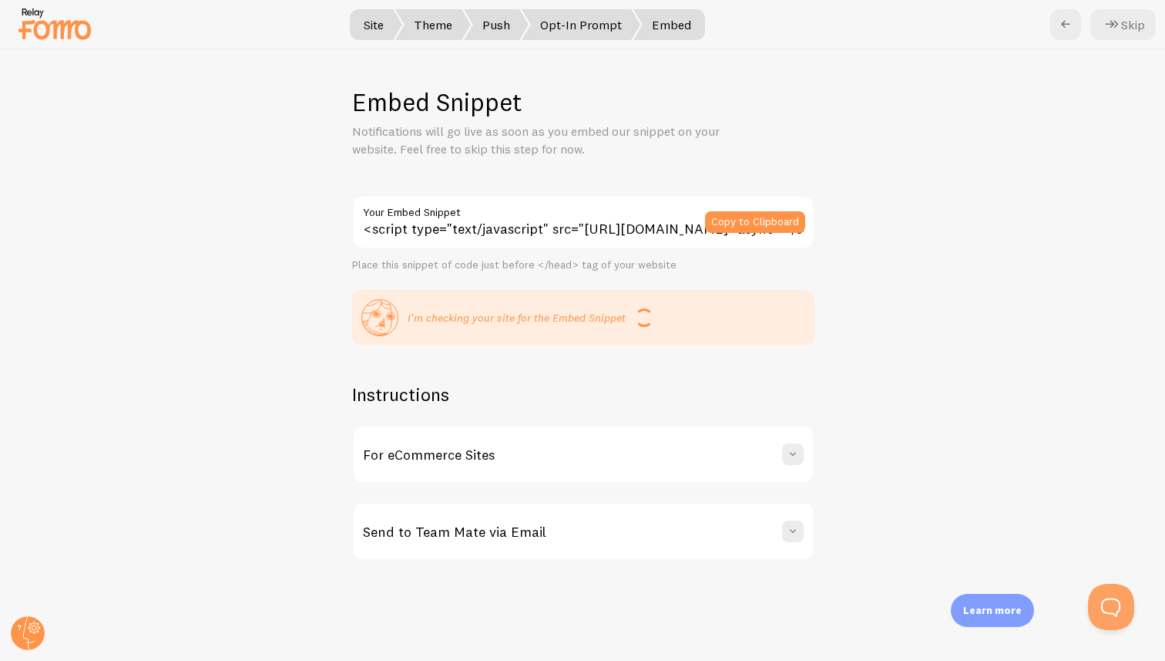
click at [381, 143] on p "Notifications will go live as soon as you embed our snippet on your website. Fe…" at bounding box center [537, 140] width 370 height 35
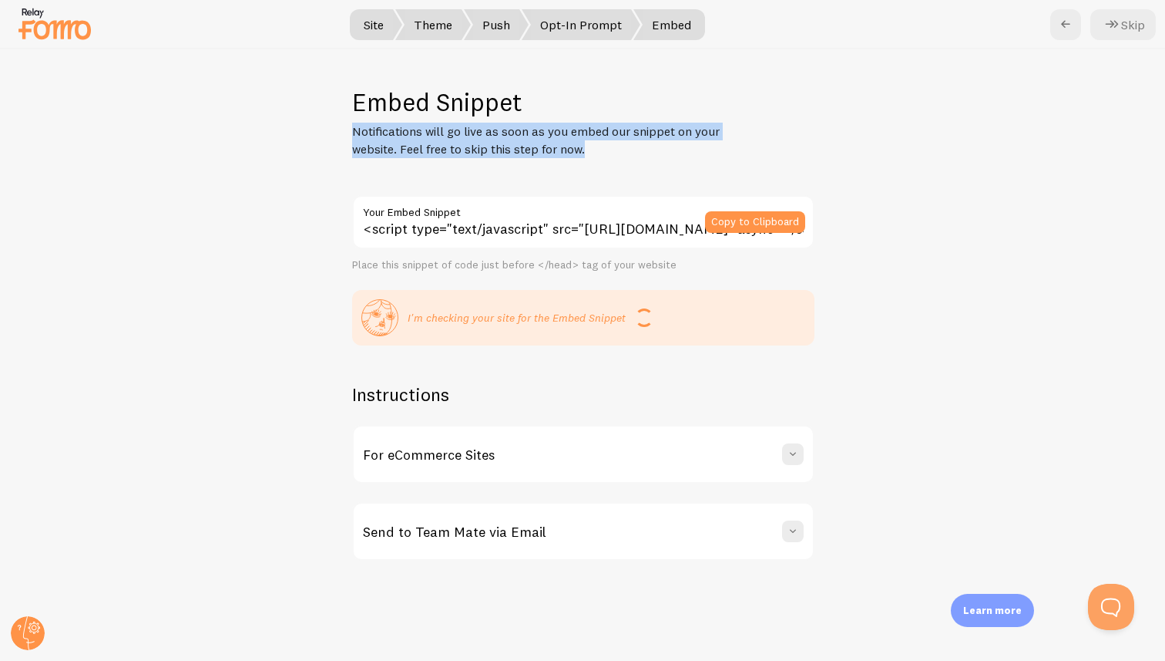
click at [399, 146] on p "Notifications will go live as soon as you embed our snippet on your website. Fe…" at bounding box center [537, 140] width 370 height 35
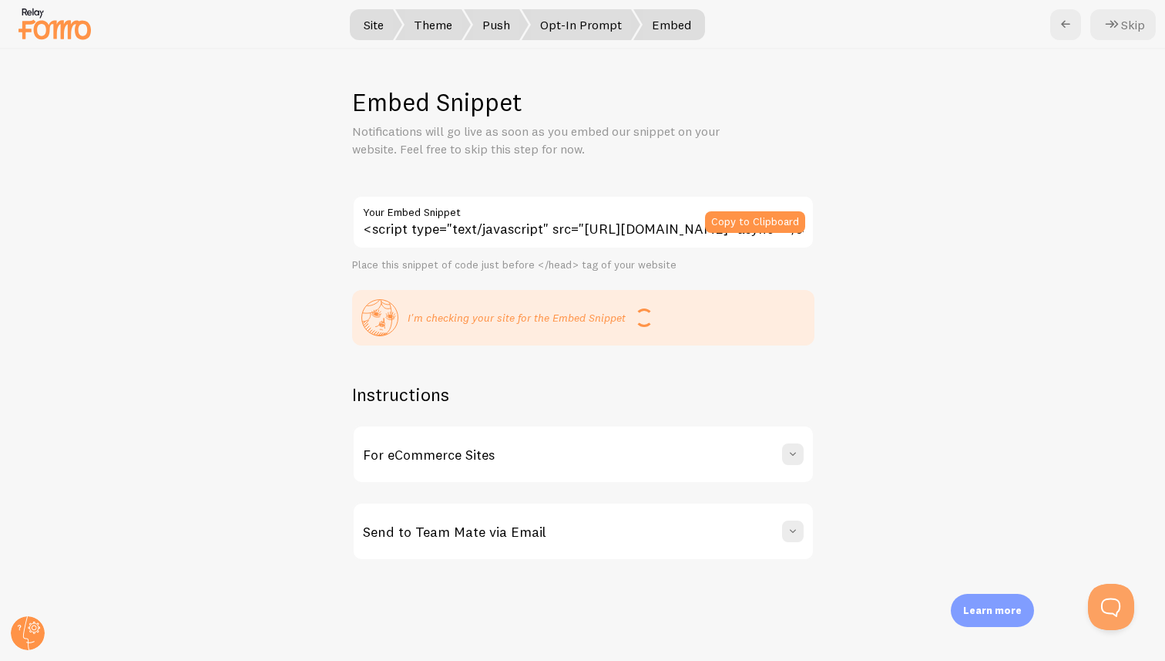
click at [466, 528] on h3 "Send to Team Mate via Email" at bounding box center [454, 532] width 183 height 18
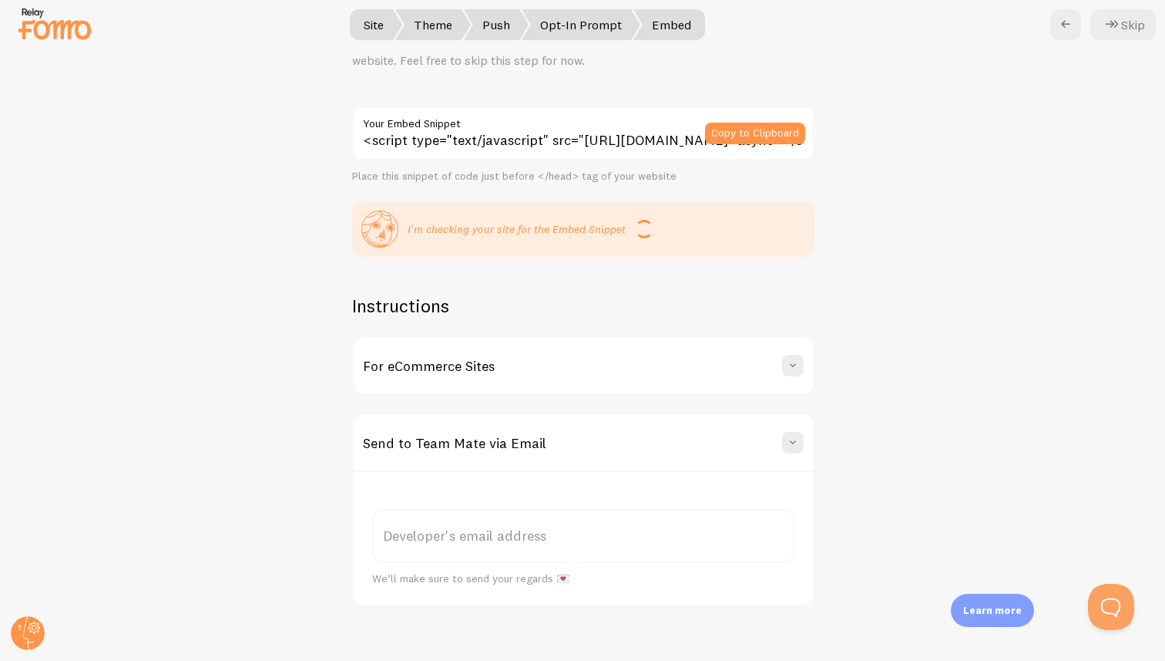
click at [466, 577] on div "We’ll make sure to send your regards 💌" at bounding box center [583, 579] width 422 height 14
click at [471, 577] on div "We’ll make sure to send your regards 💌" at bounding box center [583, 579] width 422 height 14
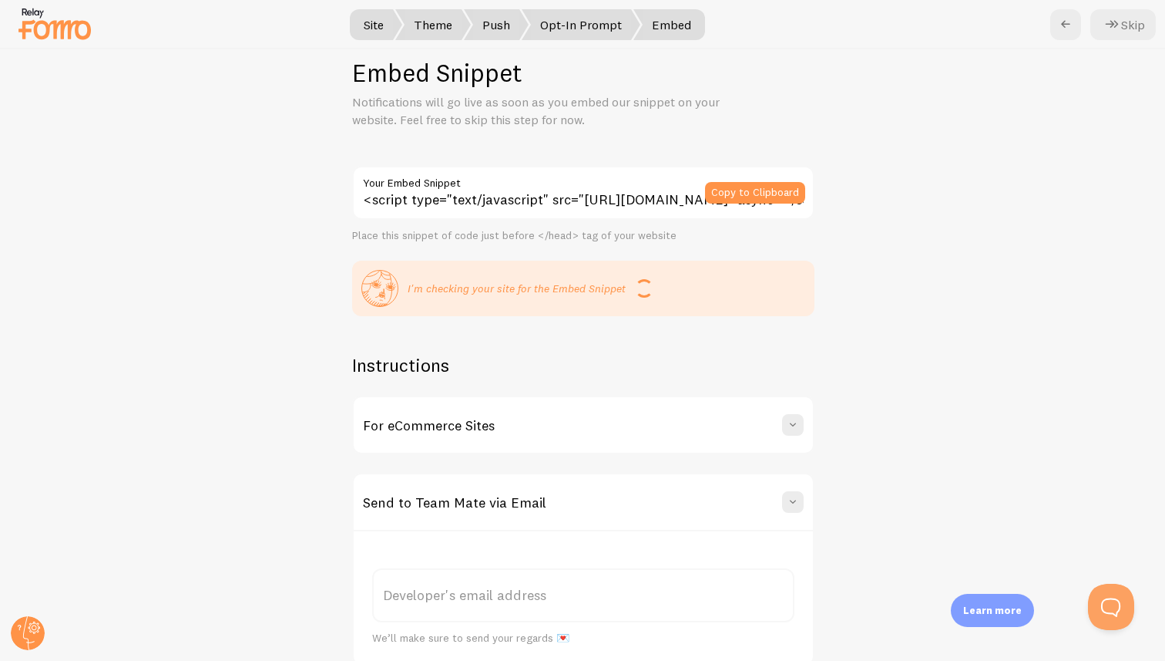
scroll to position [0, 0]
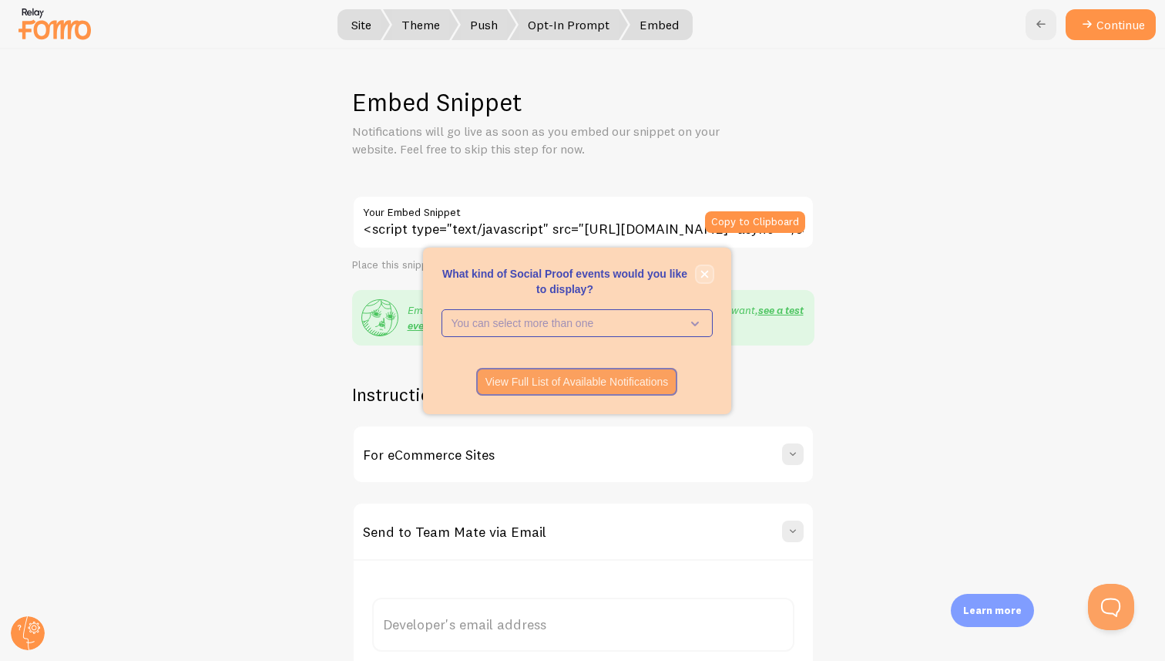
click at [705, 273] on icon "close," at bounding box center [705, 274] width 8 height 8
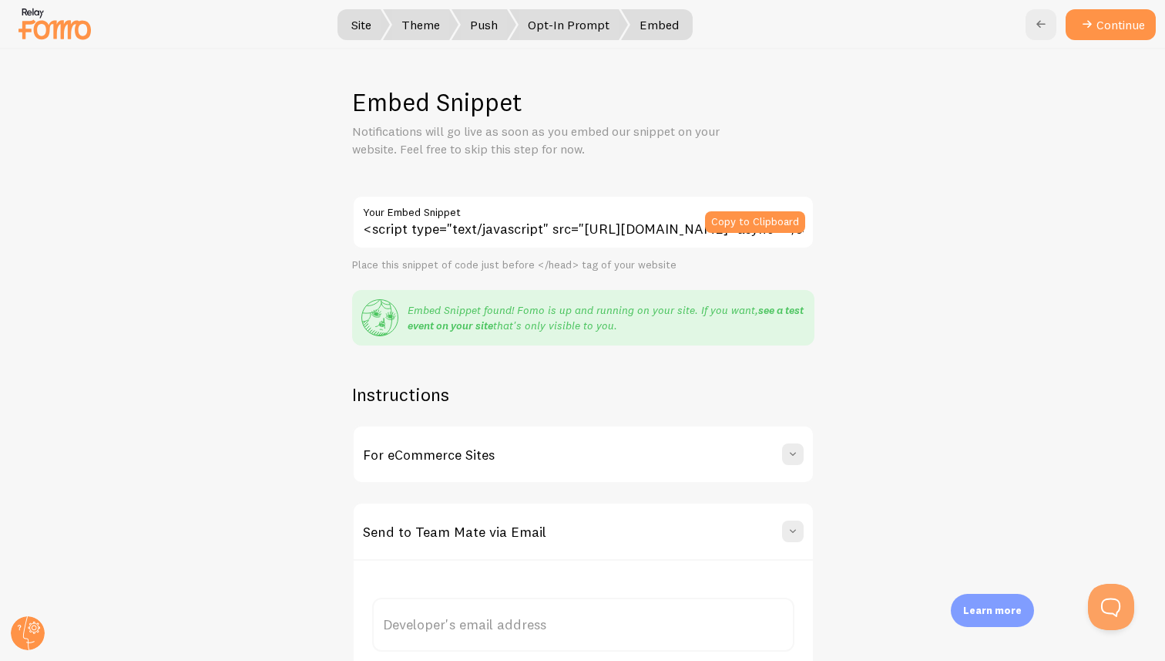
click at [435, 327] on link "see a test event on your site" at bounding box center [606, 317] width 396 height 29
click at [1095, 24] on icon at bounding box center [1087, 24] width 18 height 18
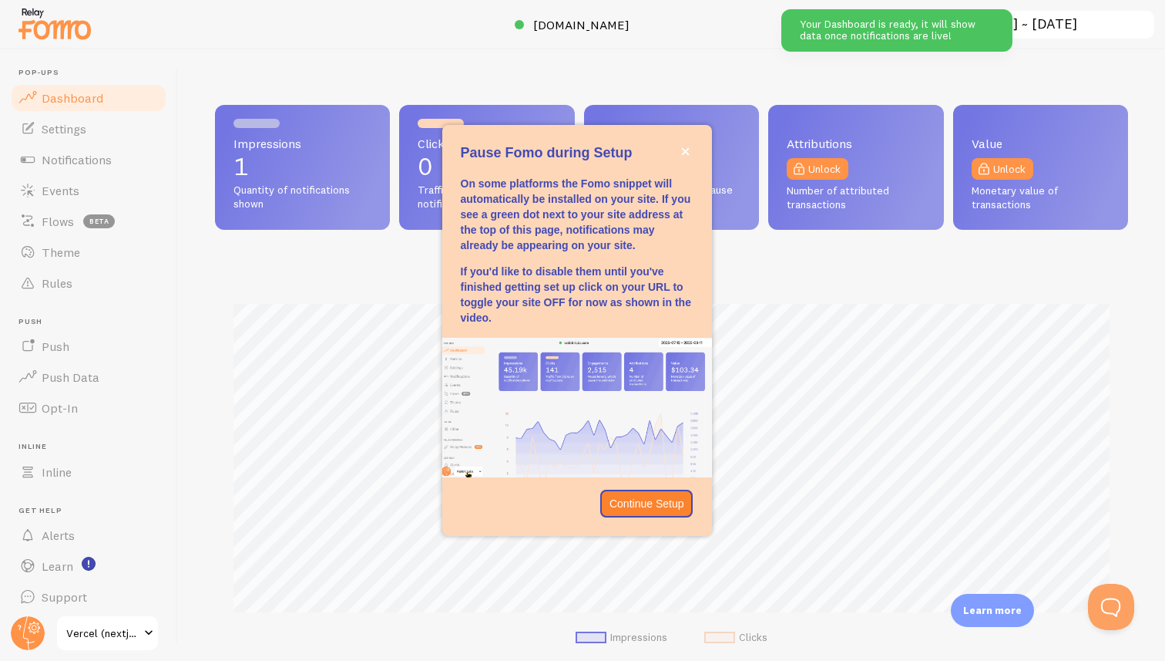
scroll to position [405, 913]
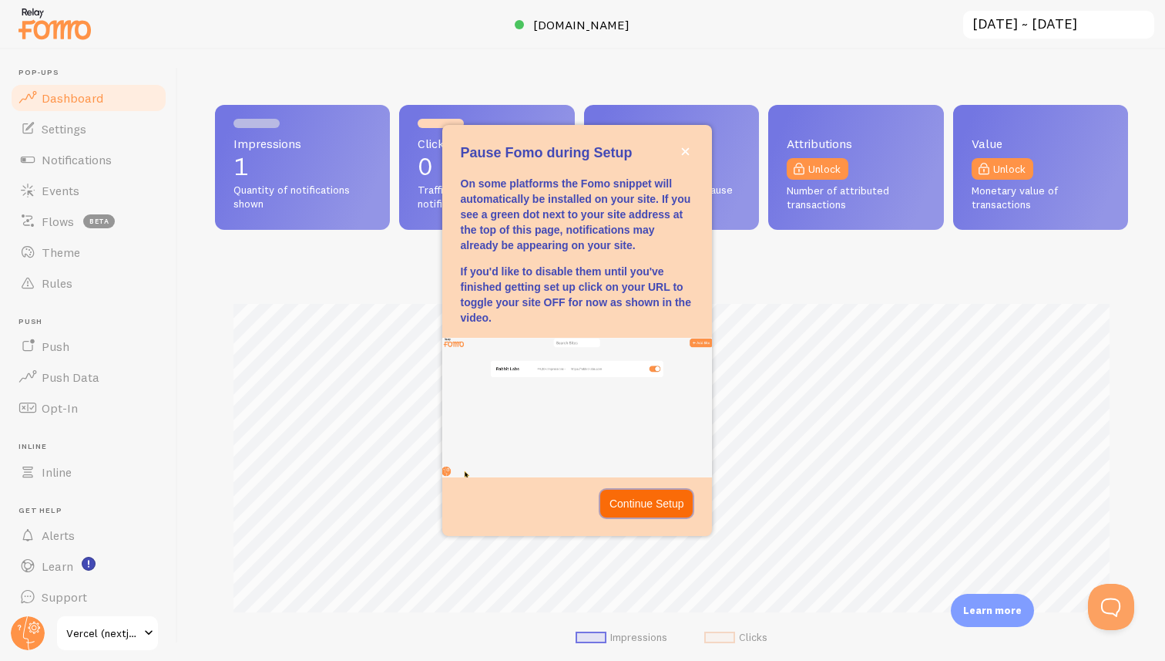
click at [658, 501] on p "Continue Setup" at bounding box center [647, 503] width 75 height 15
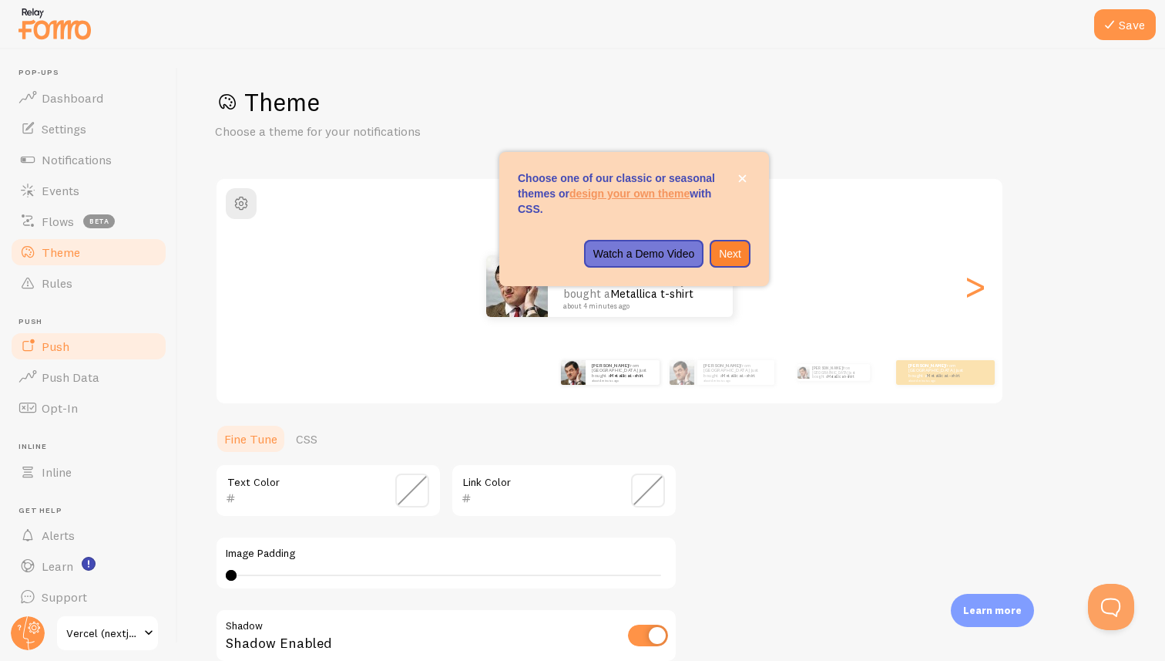
click at [62, 345] on span "Push" at bounding box center [56, 345] width 28 height 15
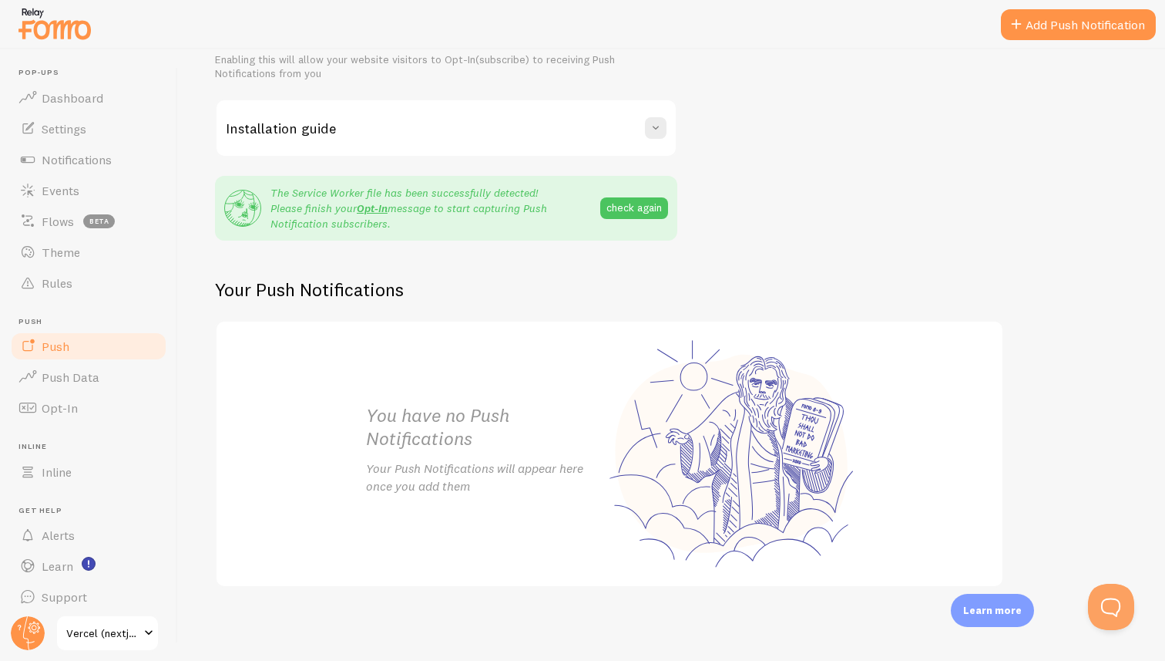
scroll to position [237, 0]
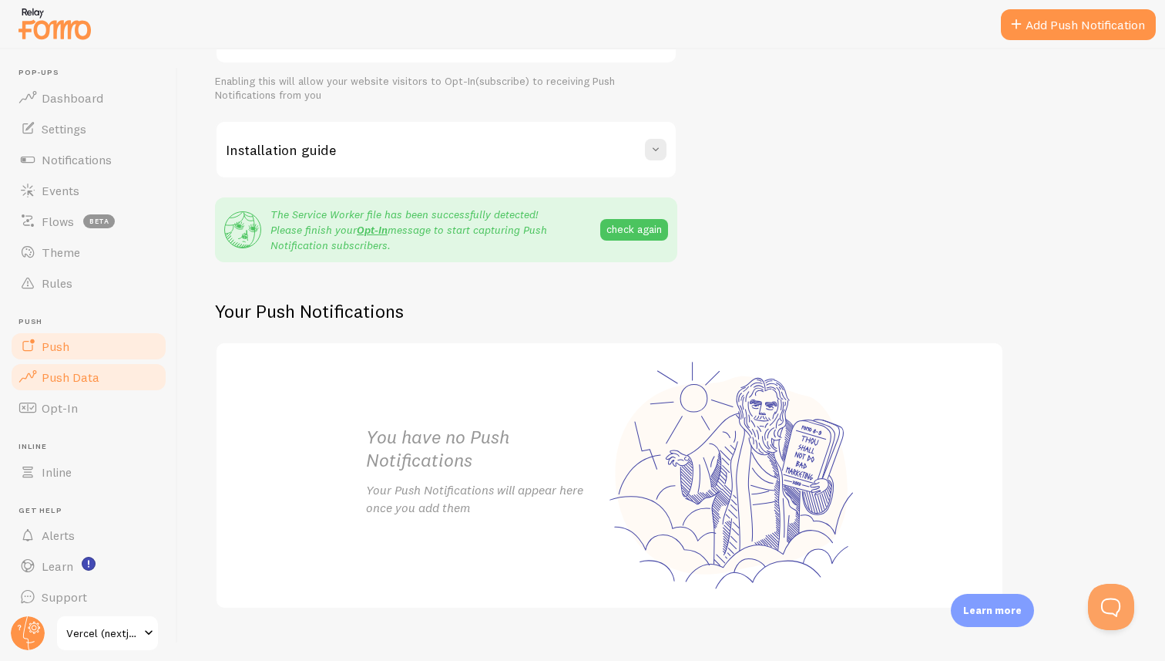
click at [93, 380] on span "Push Data" at bounding box center [71, 376] width 58 height 15
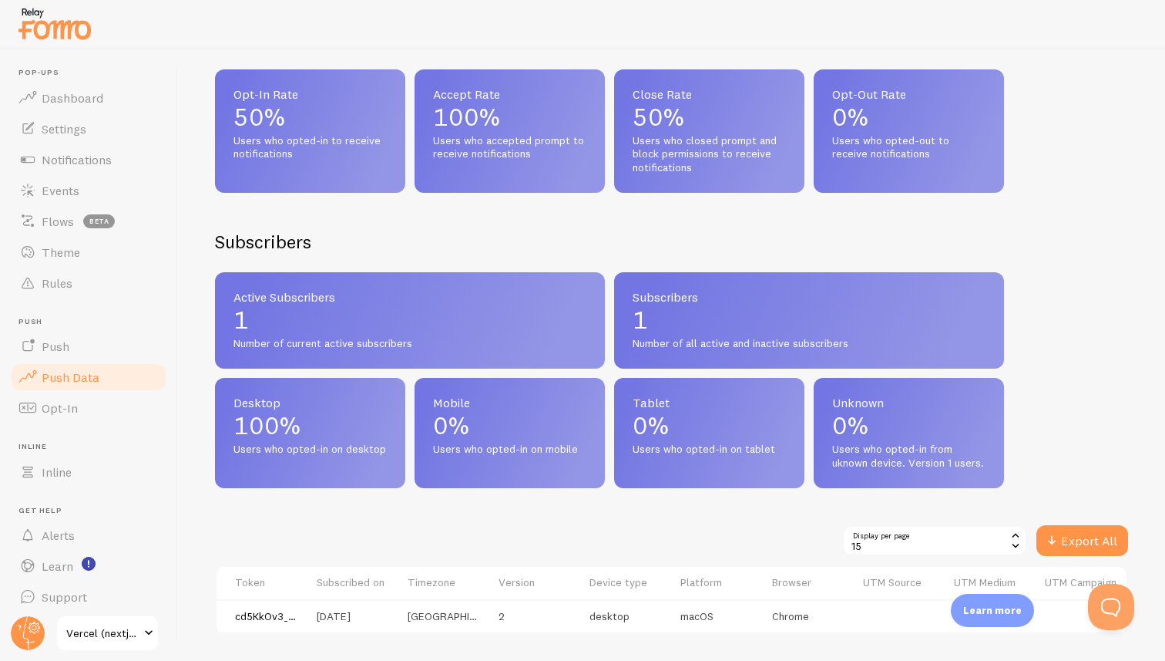
scroll to position [513, 0]
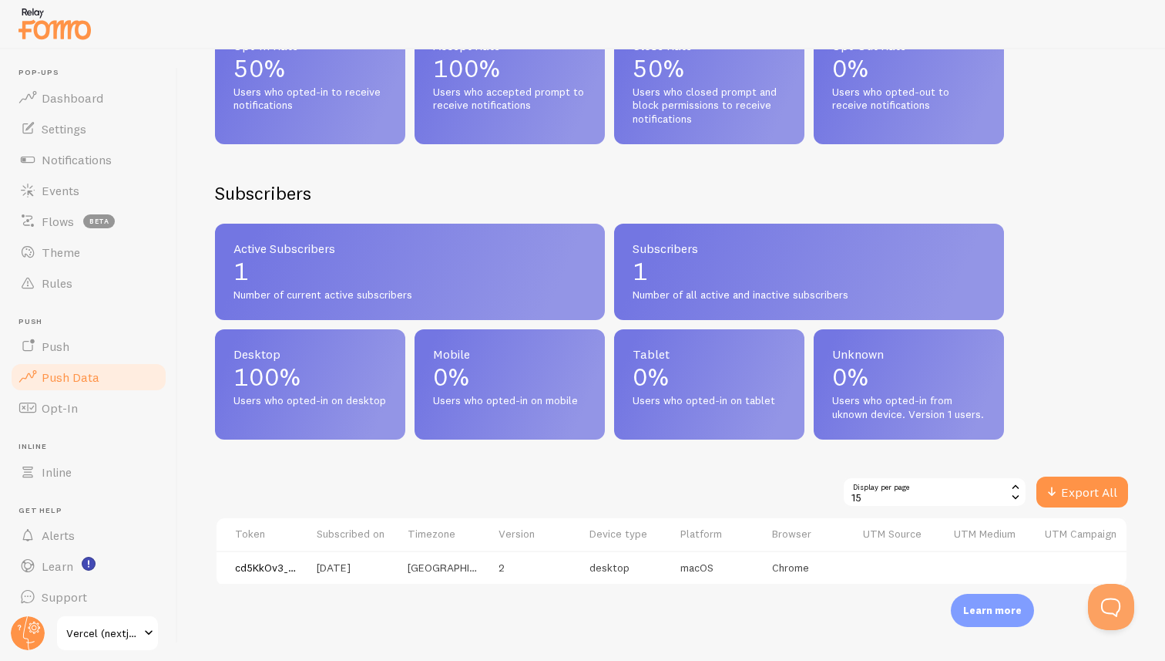
click at [264, 570] on td "cd5KkOv3_kWBFRetWaSqrA:APA91bGbG7HOTXMtRDES1cMJ9XYAQ7t7VhPIaNqyEGBl2yfT9yn4tX-R…" at bounding box center [262, 567] width 91 height 34
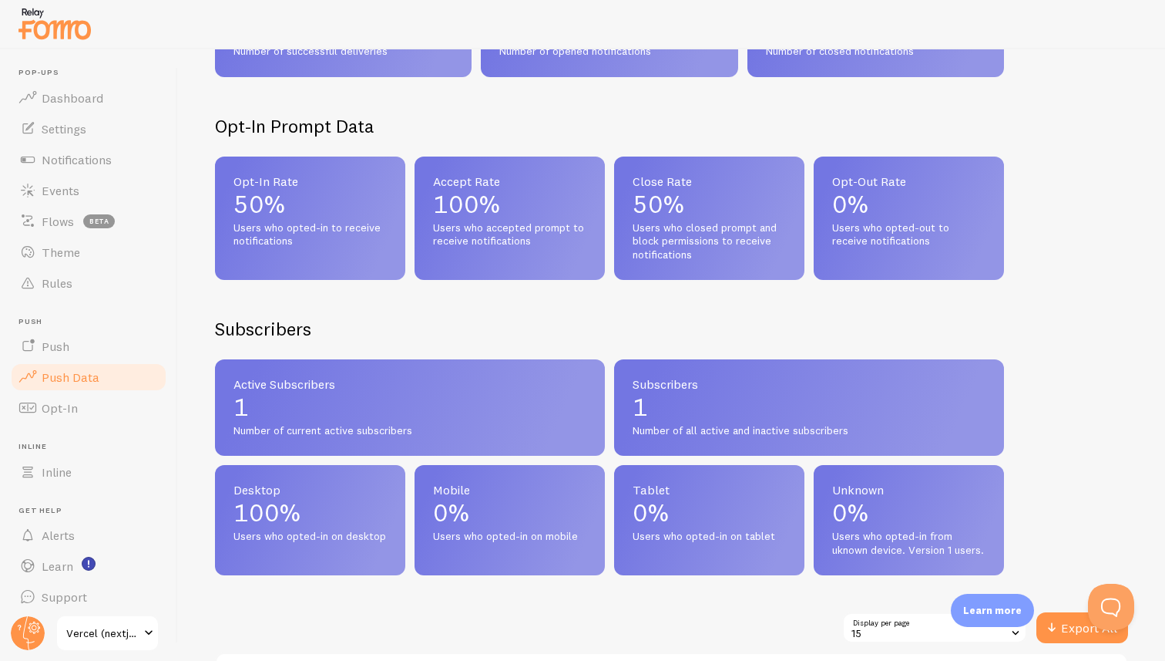
scroll to position [277, 0]
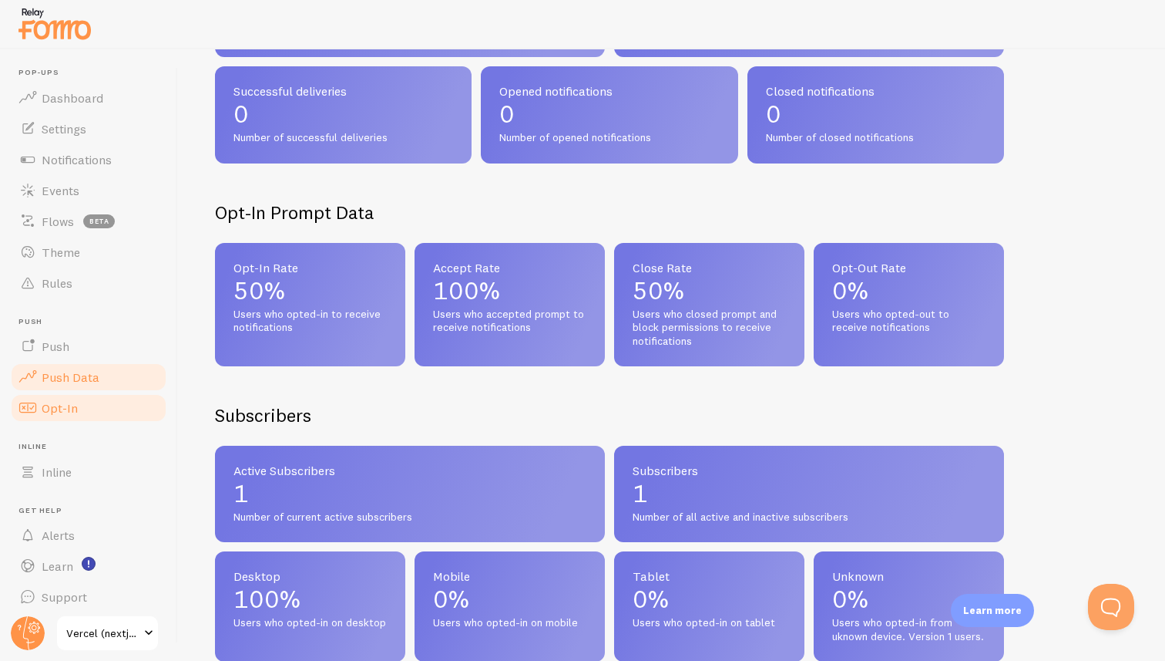
click at [80, 404] on link "Opt-In" at bounding box center [88, 407] width 159 height 31
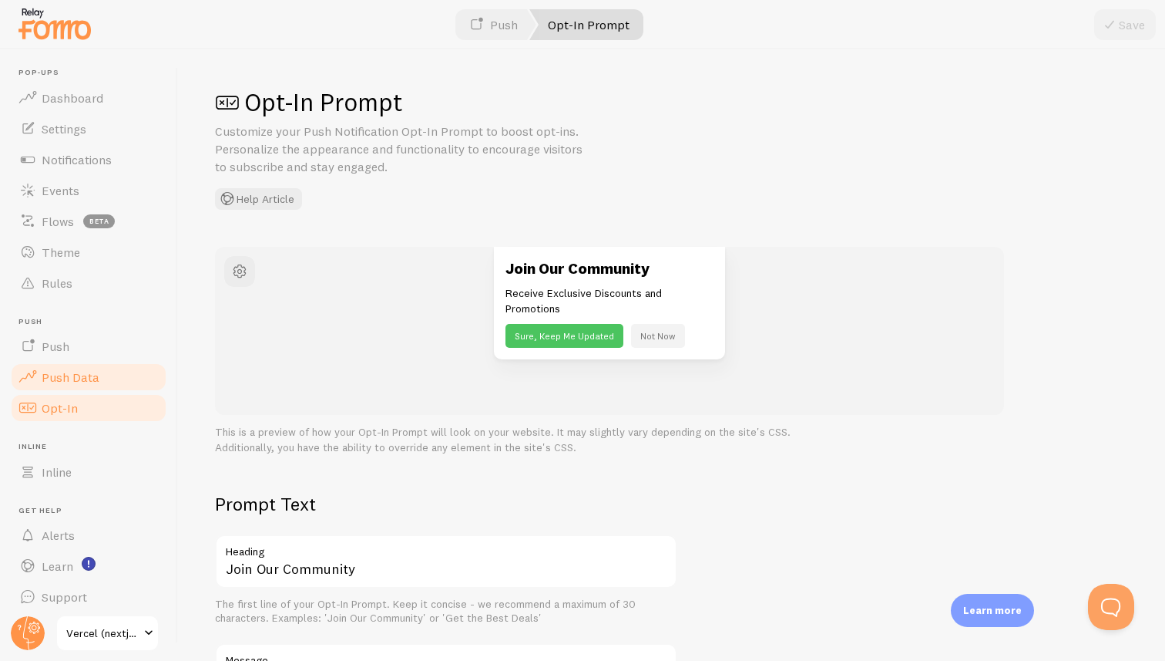
click at [83, 369] on span "Push Data" at bounding box center [71, 376] width 58 height 15
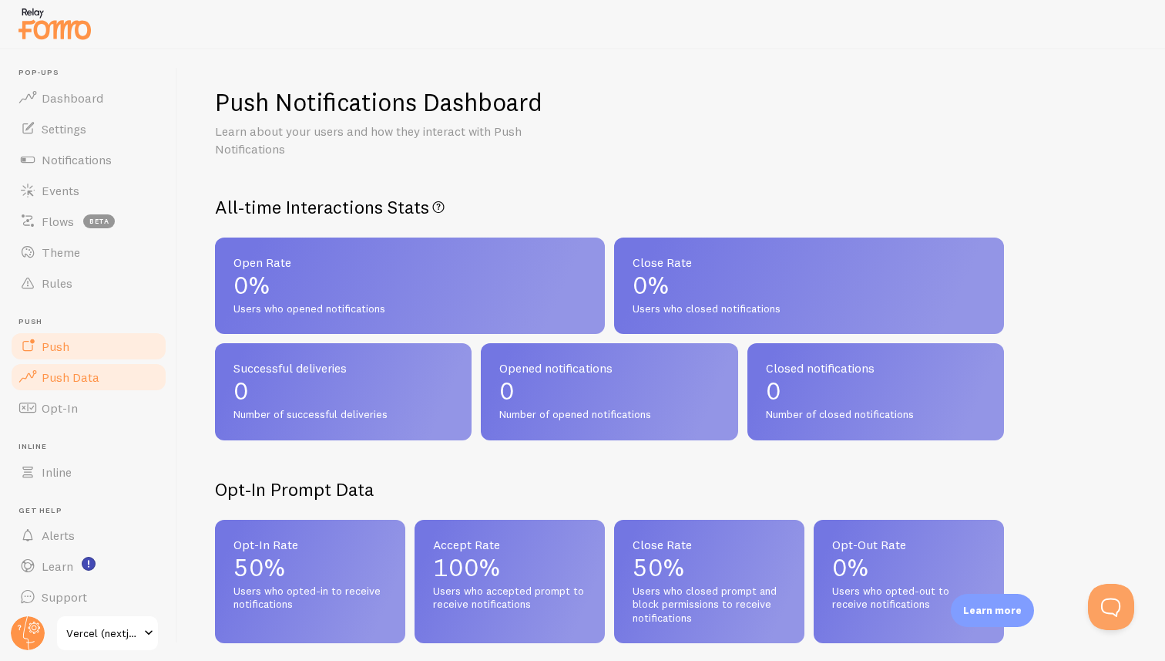
click at [69, 340] on link "Push" at bounding box center [88, 346] width 159 height 31
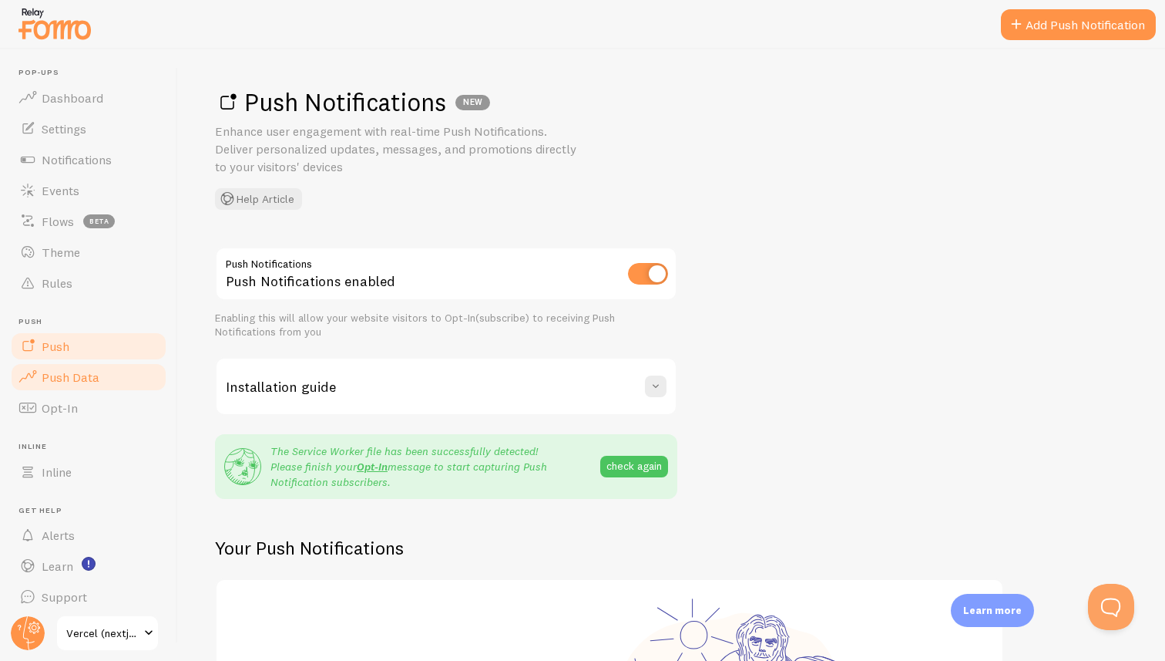
click at [118, 380] on link "Push Data" at bounding box center [88, 376] width 159 height 31
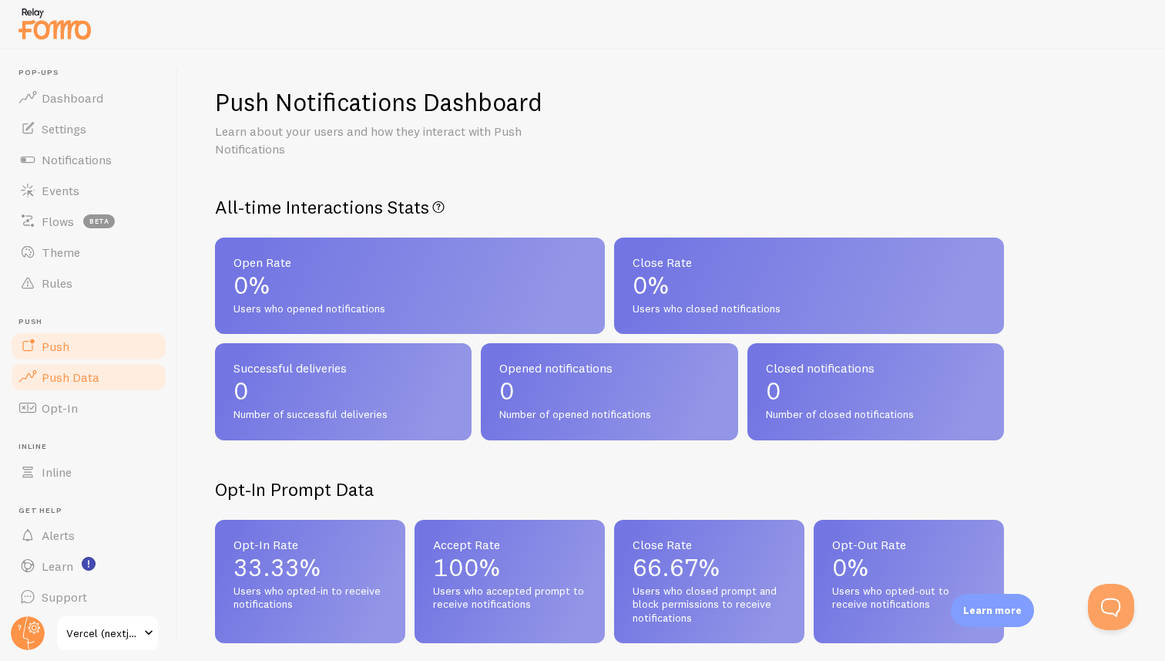
click at [51, 350] on span "Push" at bounding box center [56, 345] width 28 height 15
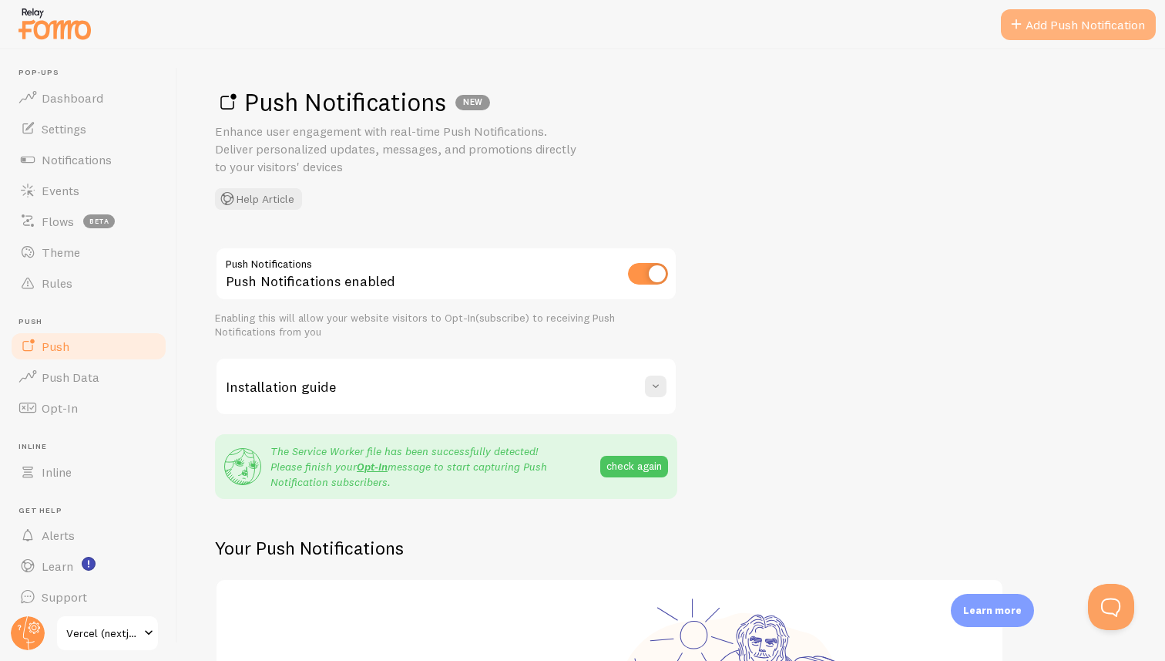
click at [1055, 37] on link "Add Push Notification" at bounding box center [1078, 24] width 155 height 31
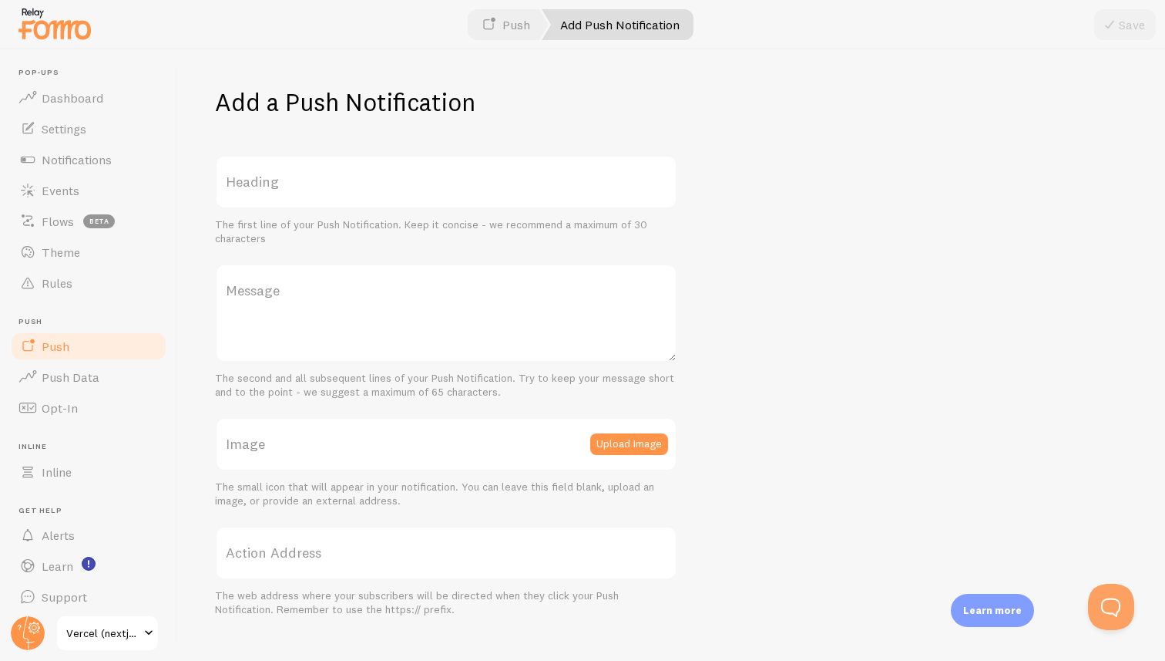
click at [347, 197] on label "Heading" at bounding box center [446, 182] width 462 height 54
click at [347, 197] on input "Heading" at bounding box center [446, 182] width 462 height 54
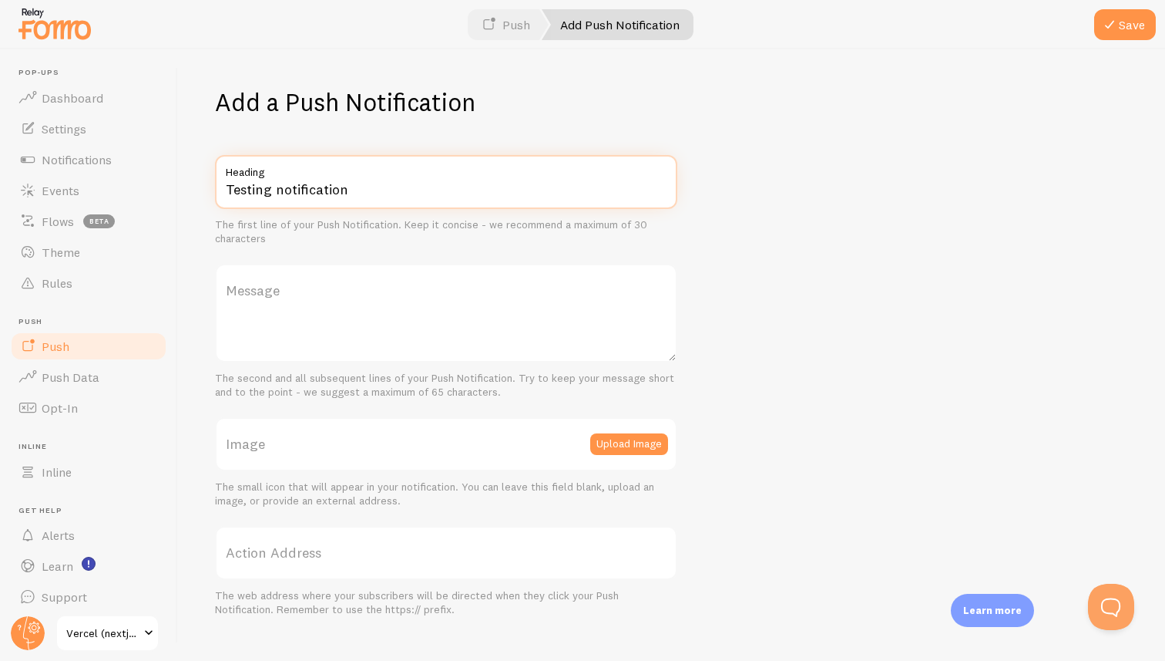
type input "Testing notification"
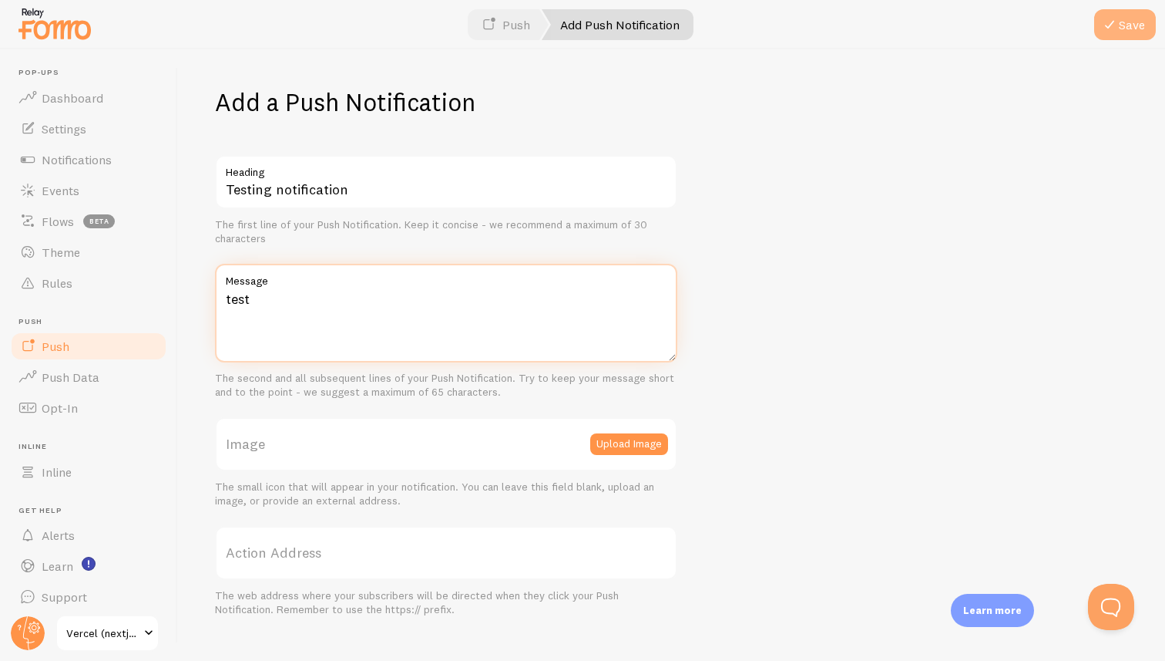
type textarea "test"
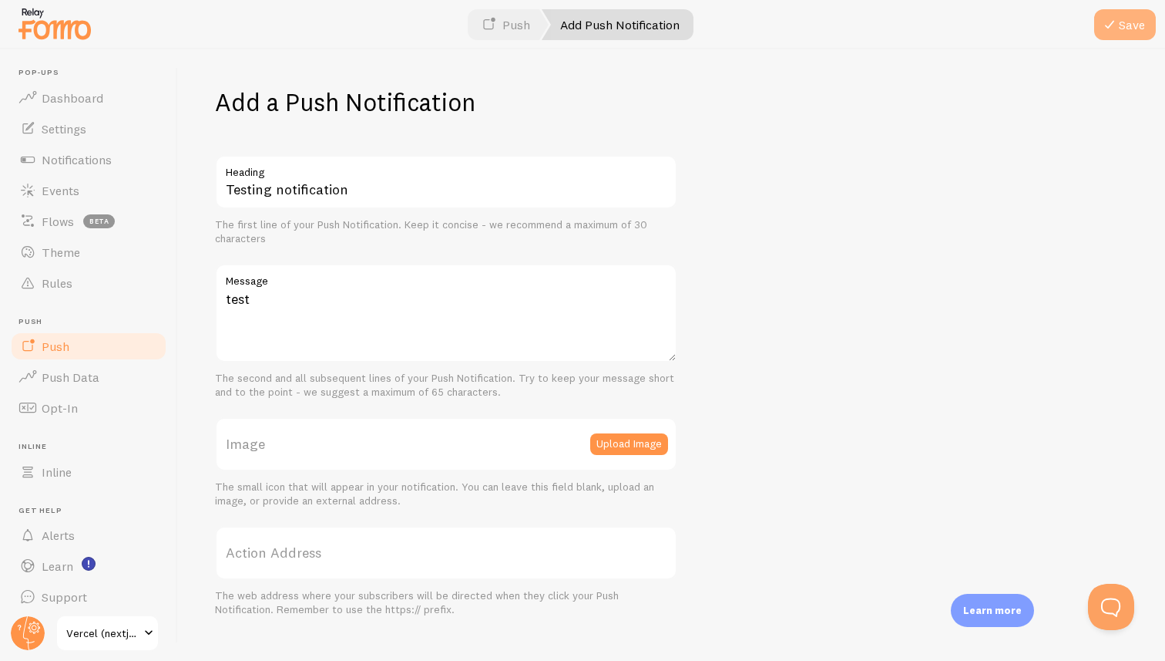
click at [1126, 17] on button "Save" at bounding box center [1125, 24] width 62 height 31
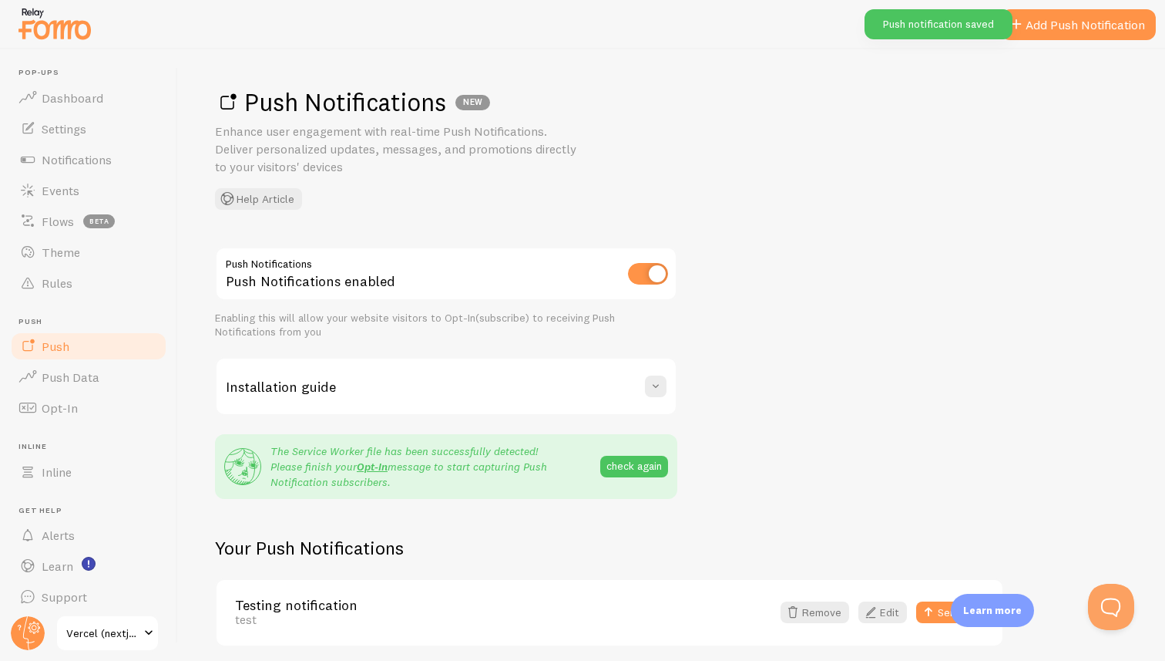
scroll to position [59, 0]
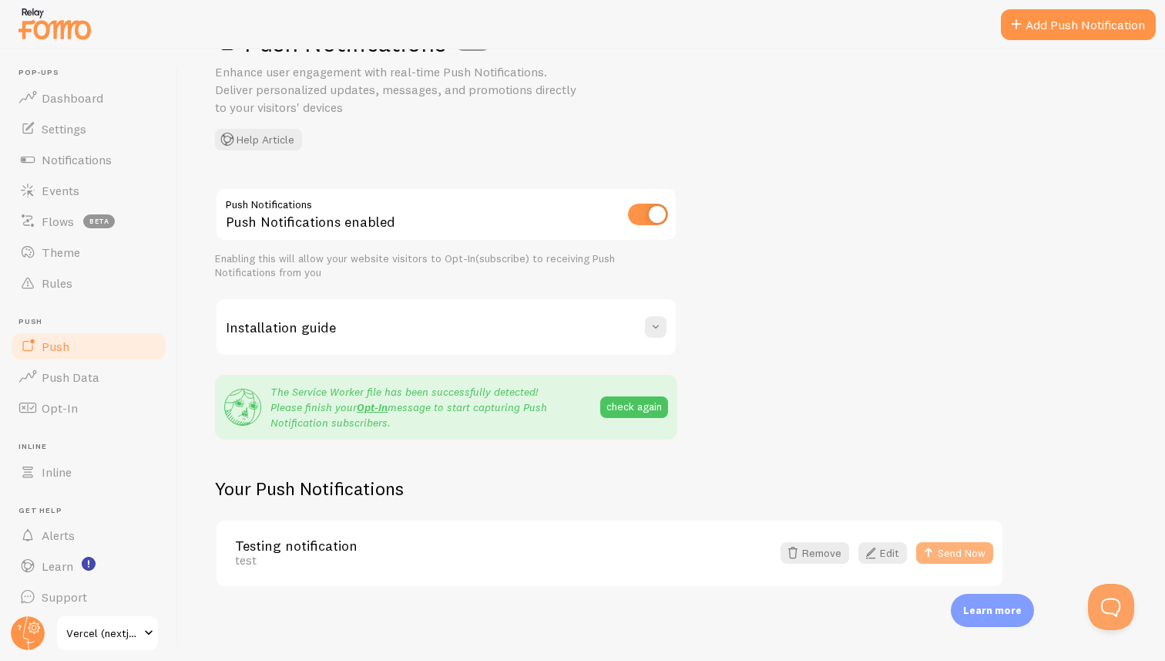
click at [933, 549] on span at bounding box center [928, 552] width 18 height 18
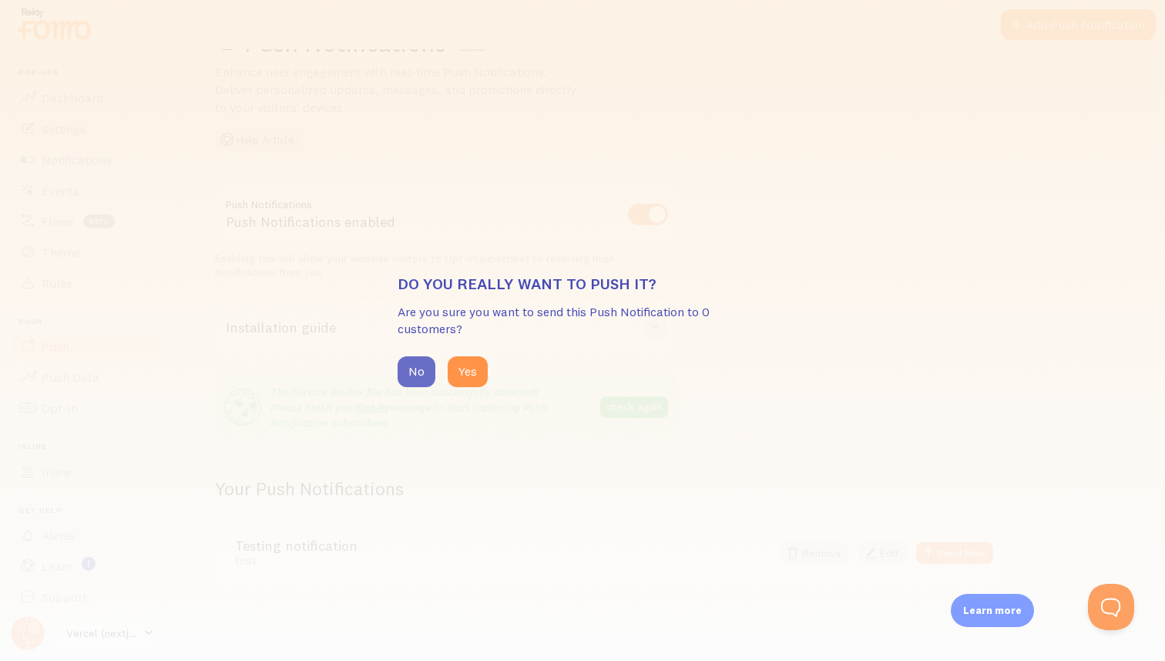
click at [417, 367] on button "No" at bounding box center [417, 371] width 38 height 31
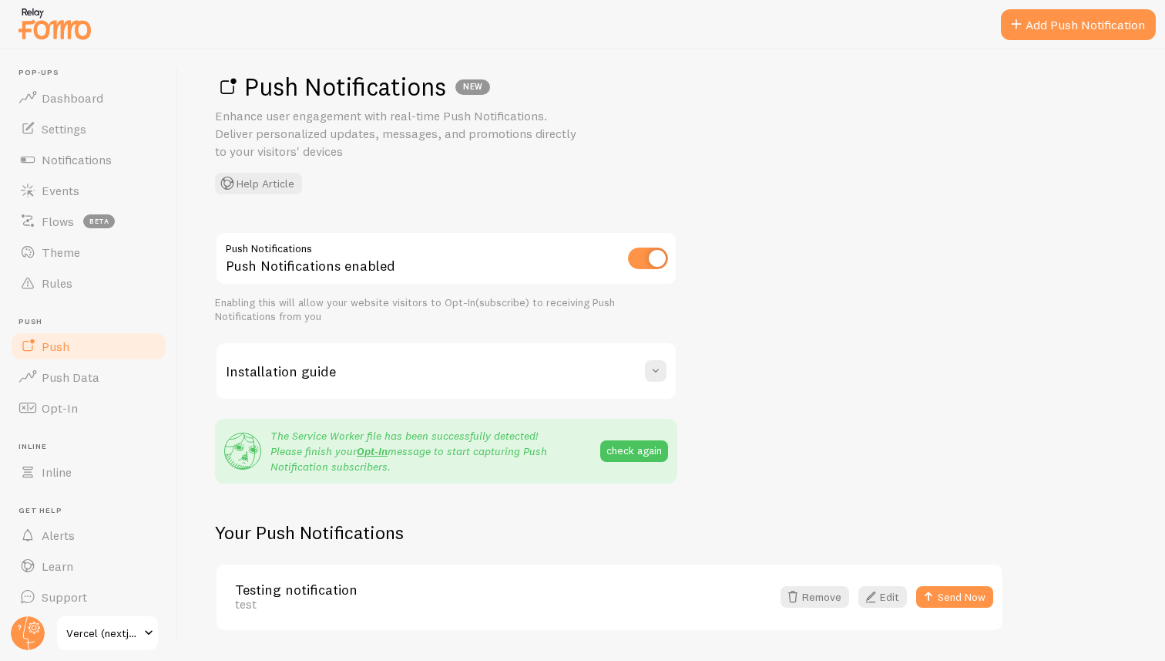
scroll to position [59, 0]
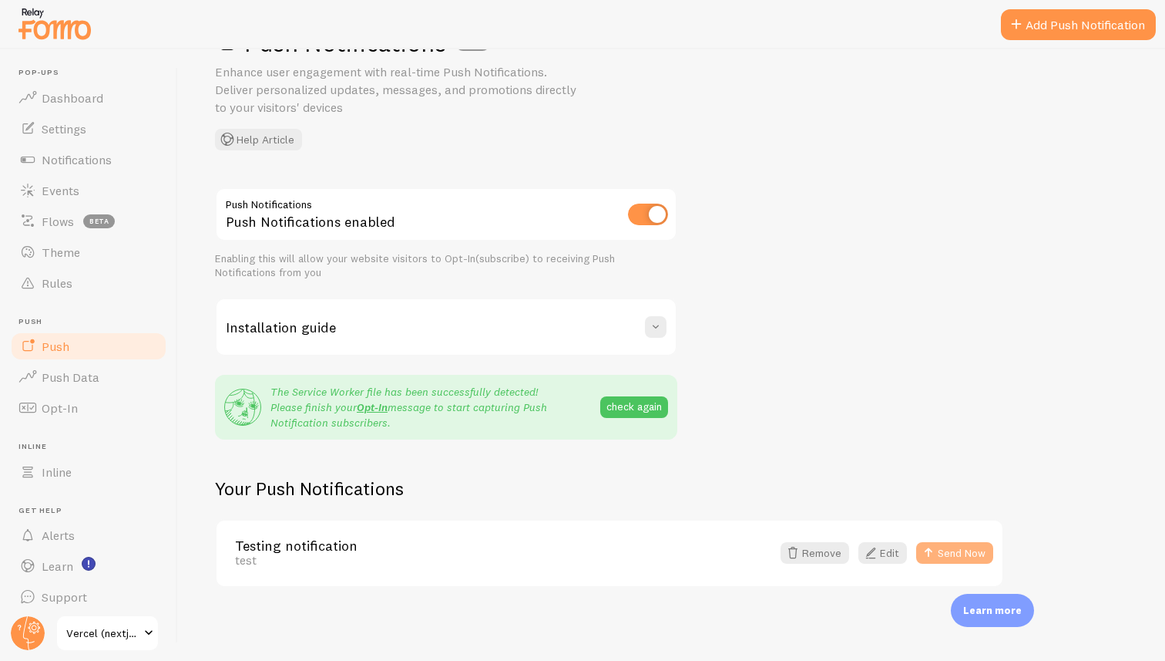
click at [934, 555] on span at bounding box center [928, 552] width 18 height 18
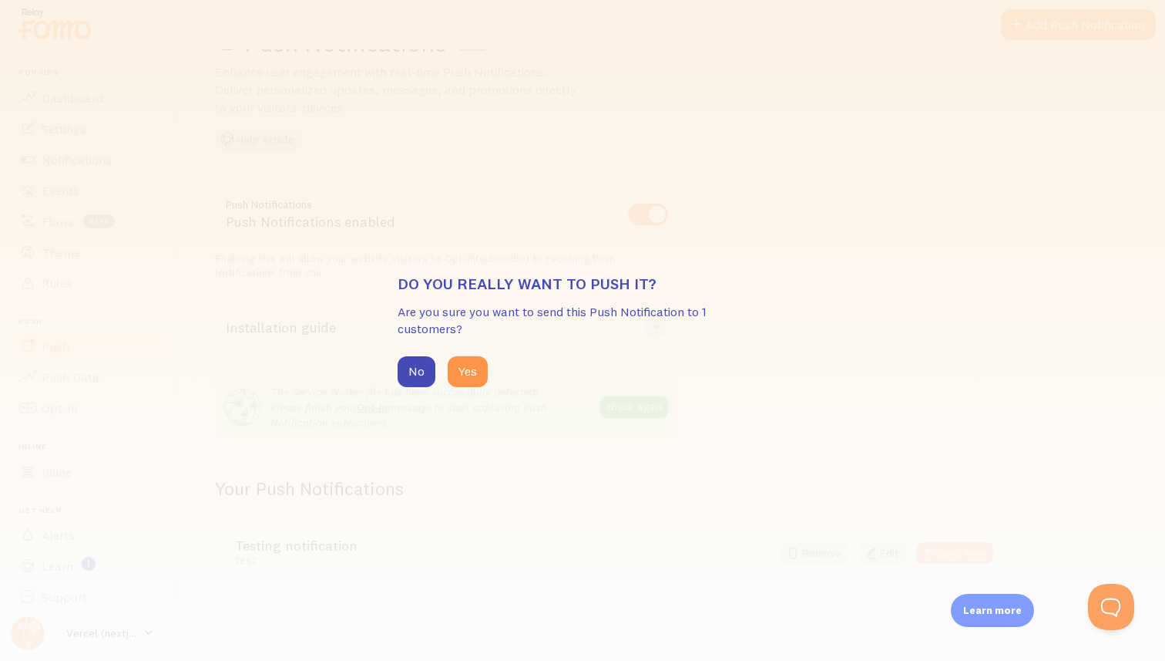
scroll to position [0, 0]
click at [473, 367] on button "Yes" at bounding box center [468, 371] width 40 height 31
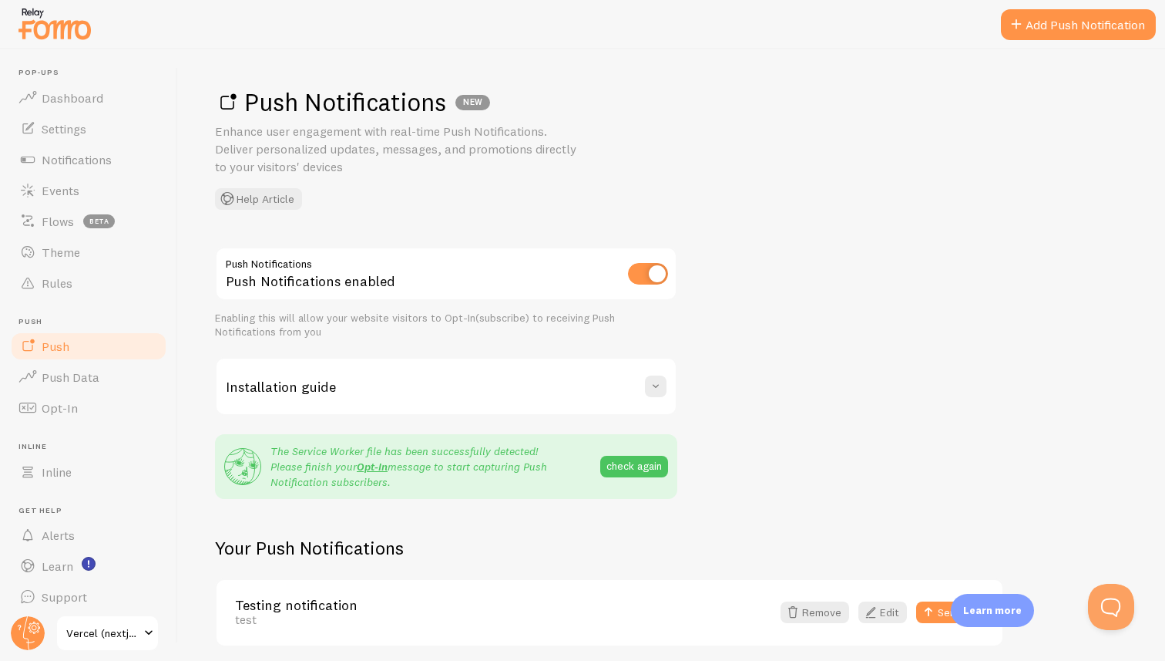
click at [827, 172] on div "Push Notifications NEW Enhance user engagement with real-time Push Notification…" at bounding box center [671, 147] width 913 height 123
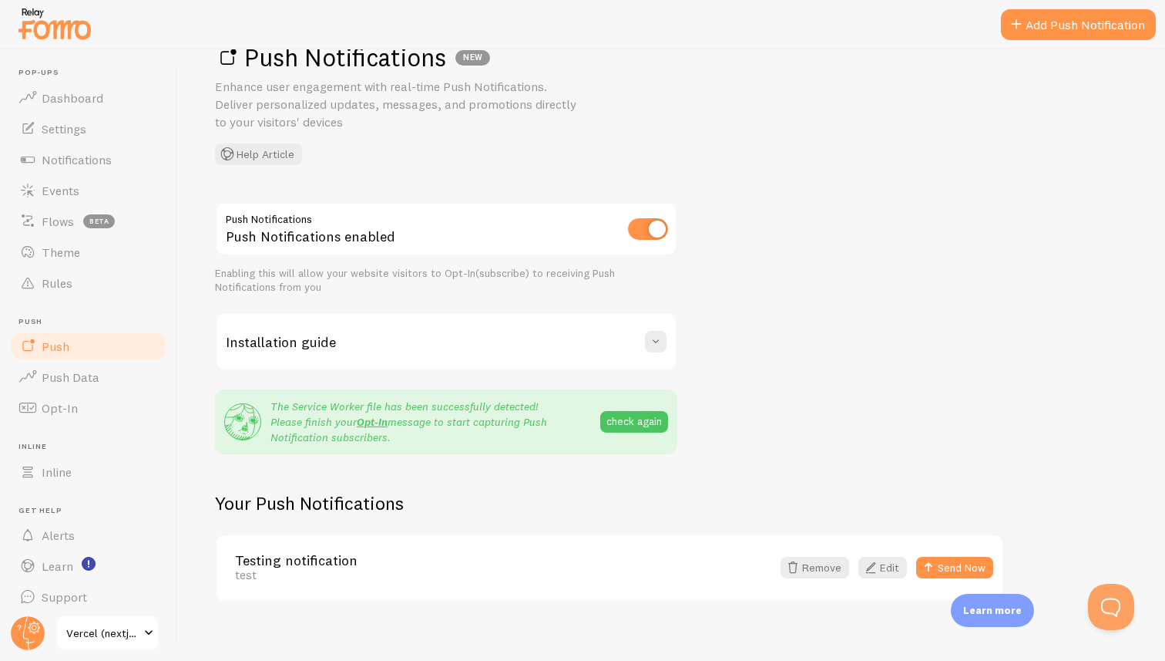
scroll to position [59, 0]
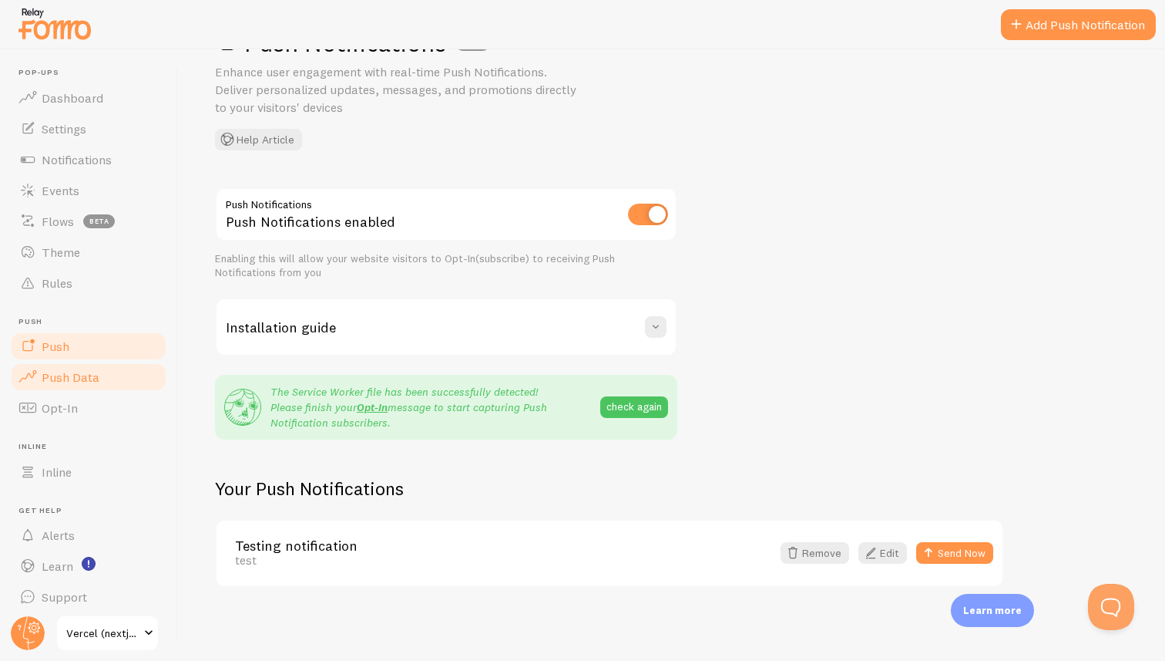
click at [113, 369] on link "Push Data" at bounding box center [88, 376] width 159 height 31
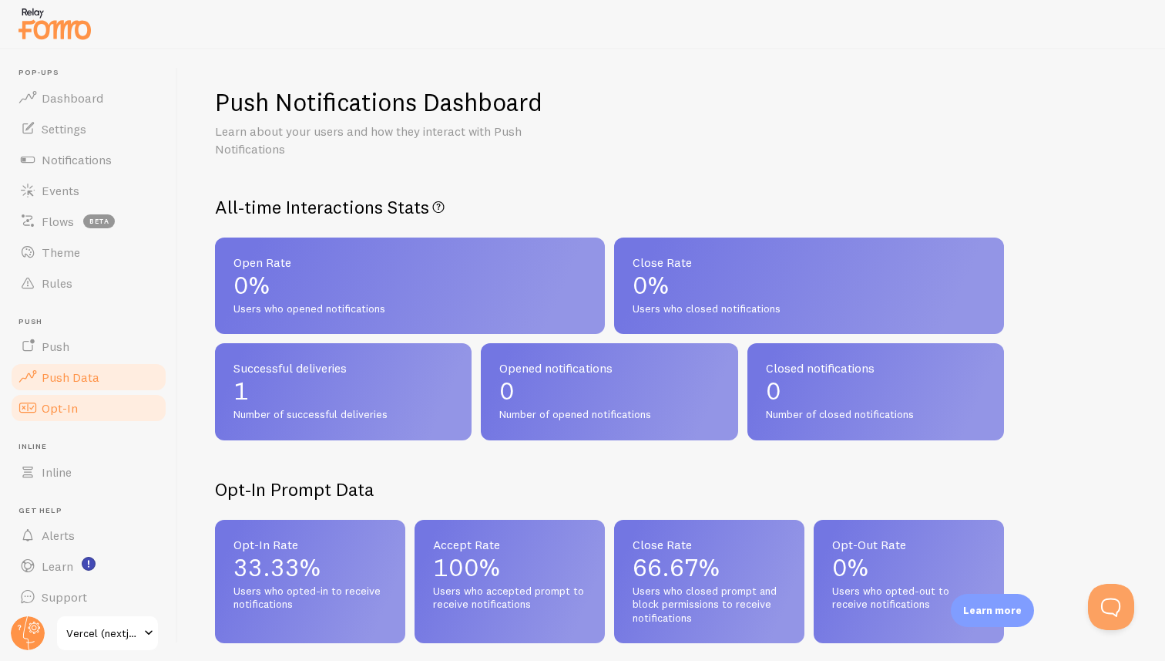
click at [119, 402] on link "Opt-In" at bounding box center [88, 407] width 159 height 31
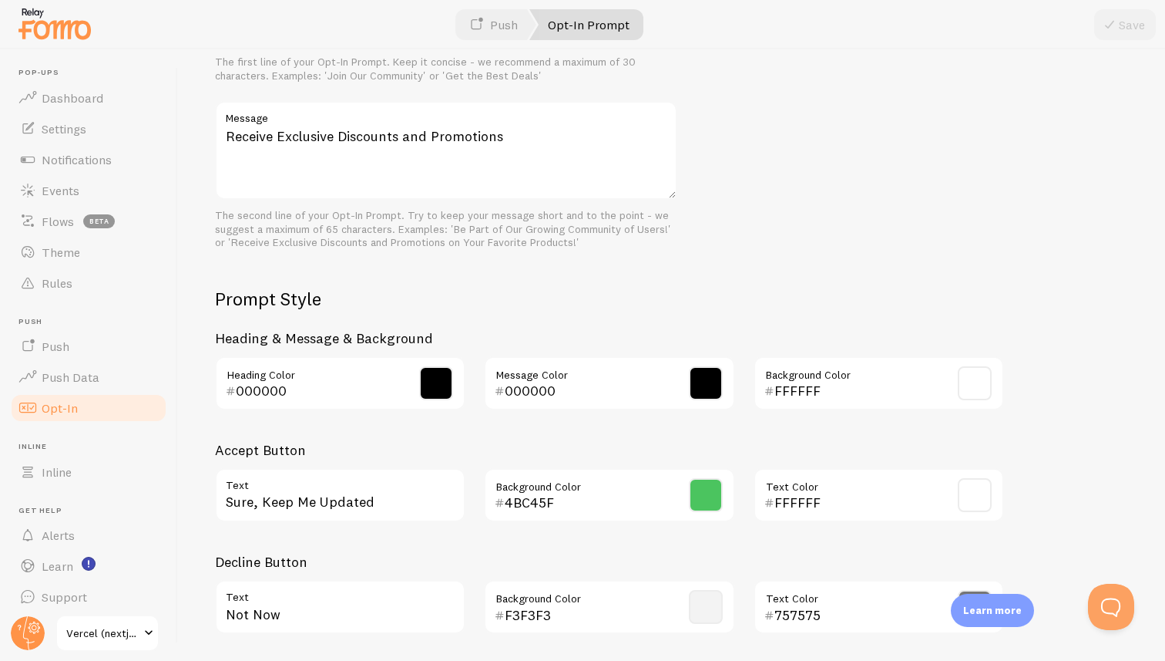
scroll to position [601, 0]
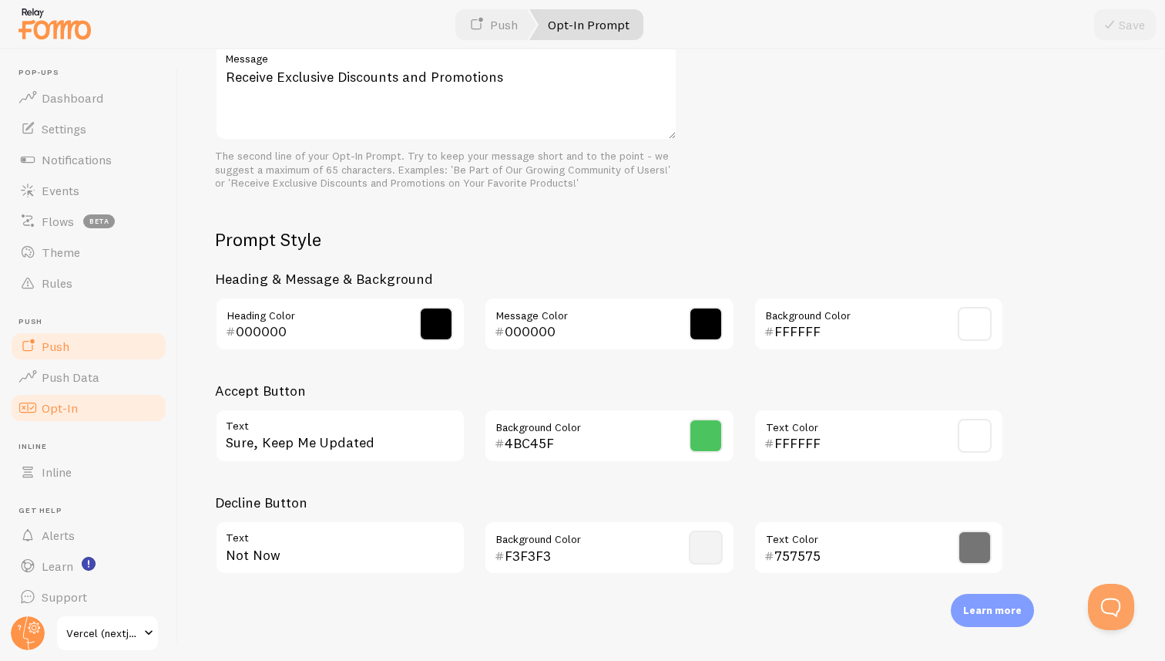
click at [111, 350] on link "Push" at bounding box center [88, 346] width 159 height 31
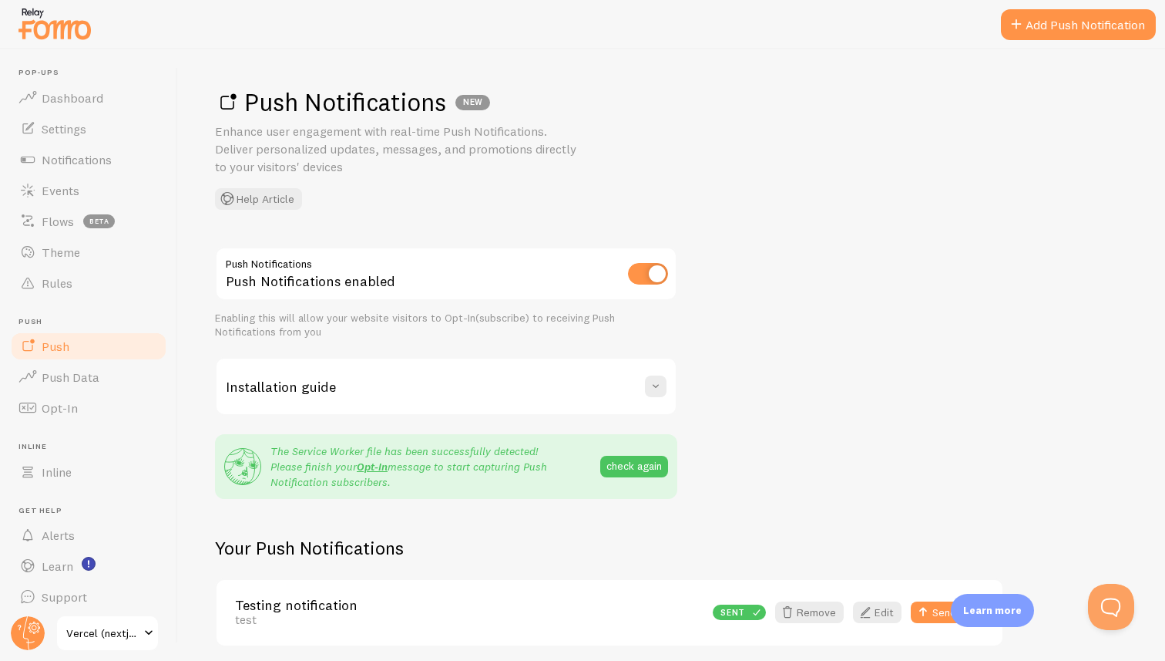
click at [79, 345] on link "Push" at bounding box center [88, 346] width 159 height 31
click at [69, 377] on span "Push Data" at bounding box center [71, 376] width 58 height 15
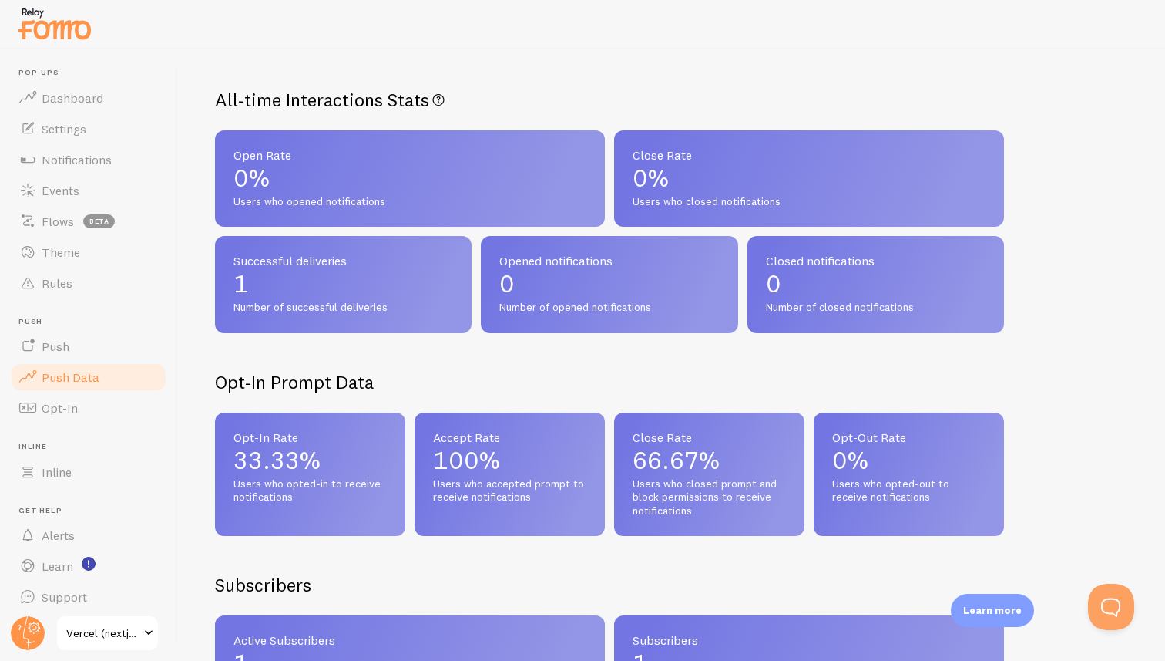
scroll to position [132, 0]
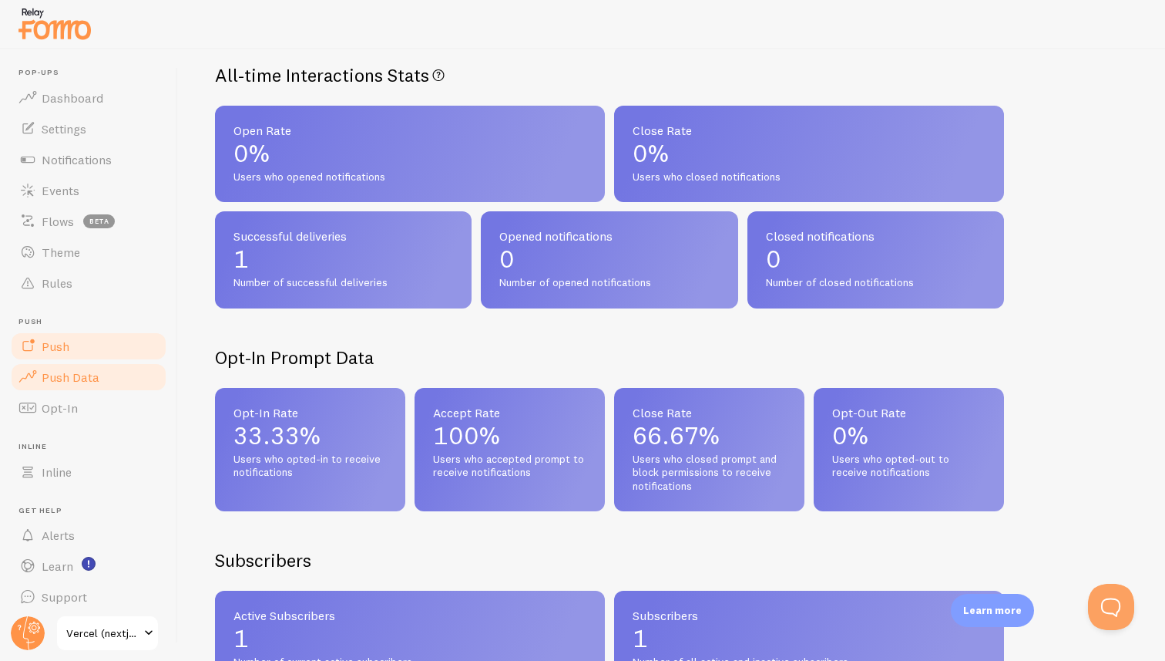
click at [76, 354] on link "Push" at bounding box center [88, 346] width 159 height 31
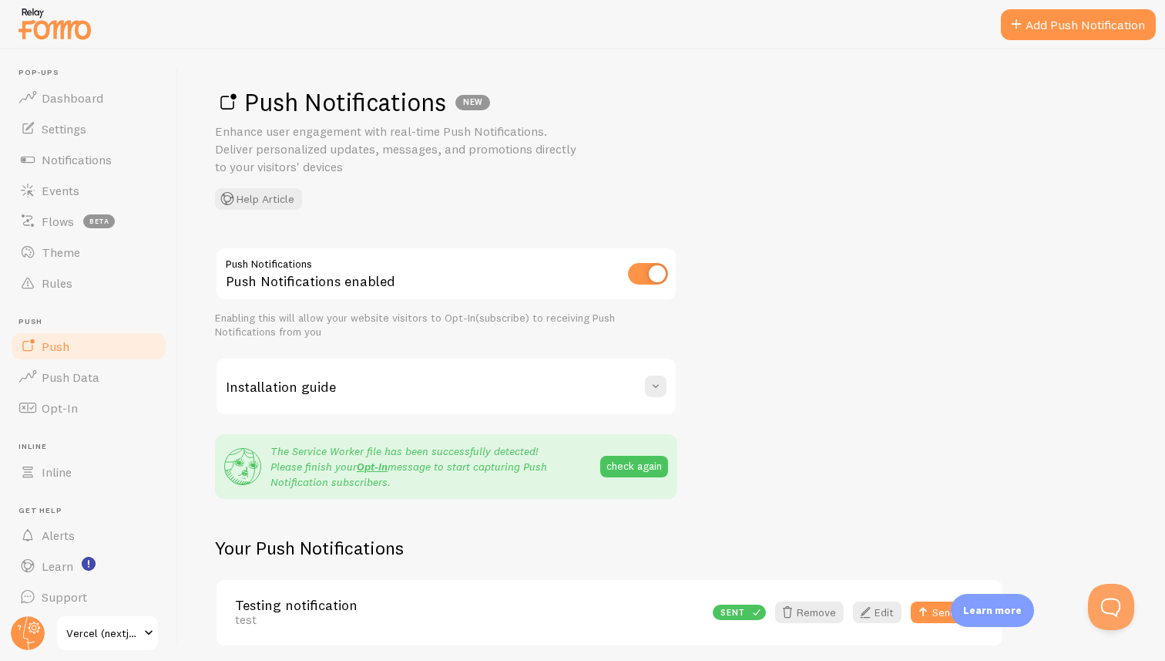
scroll to position [59, 0]
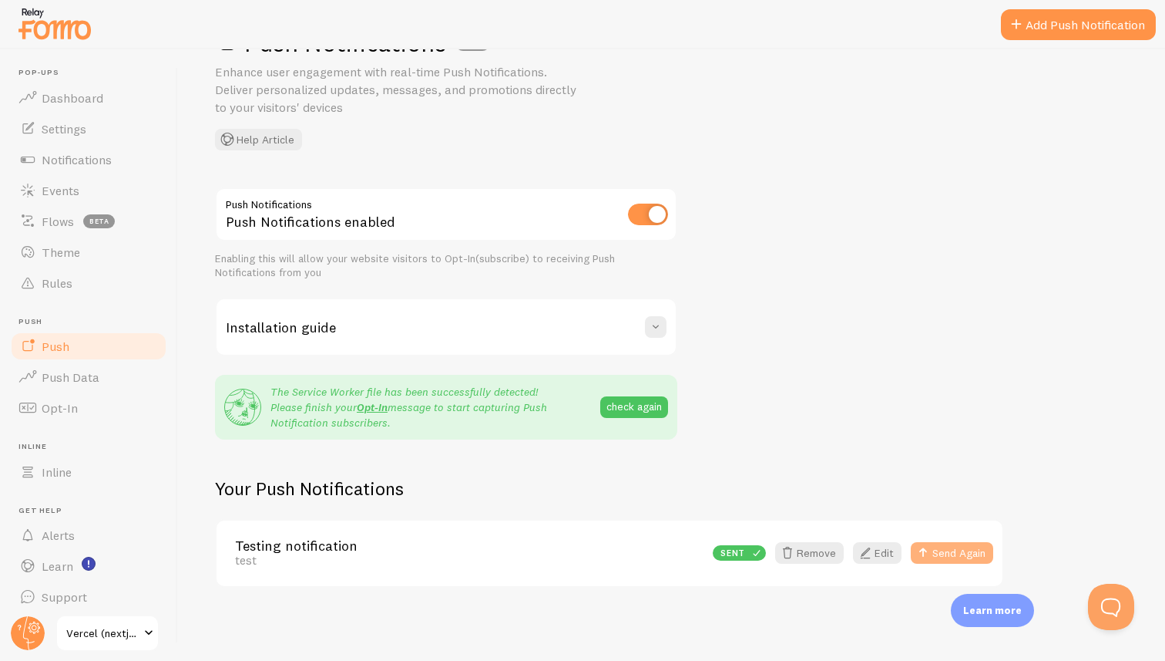
click at [945, 548] on button "Send Again" at bounding box center [952, 553] width 82 height 22
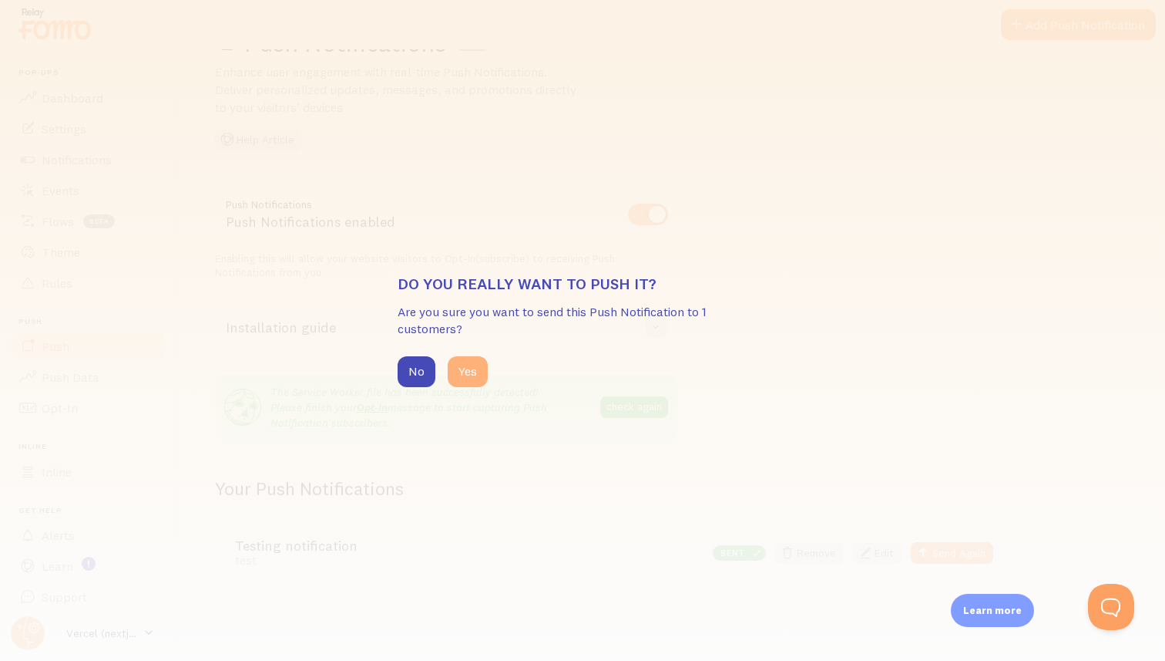
click at [470, 375] on button "Yes" at bounding box center [468, 371] width 40 height 31
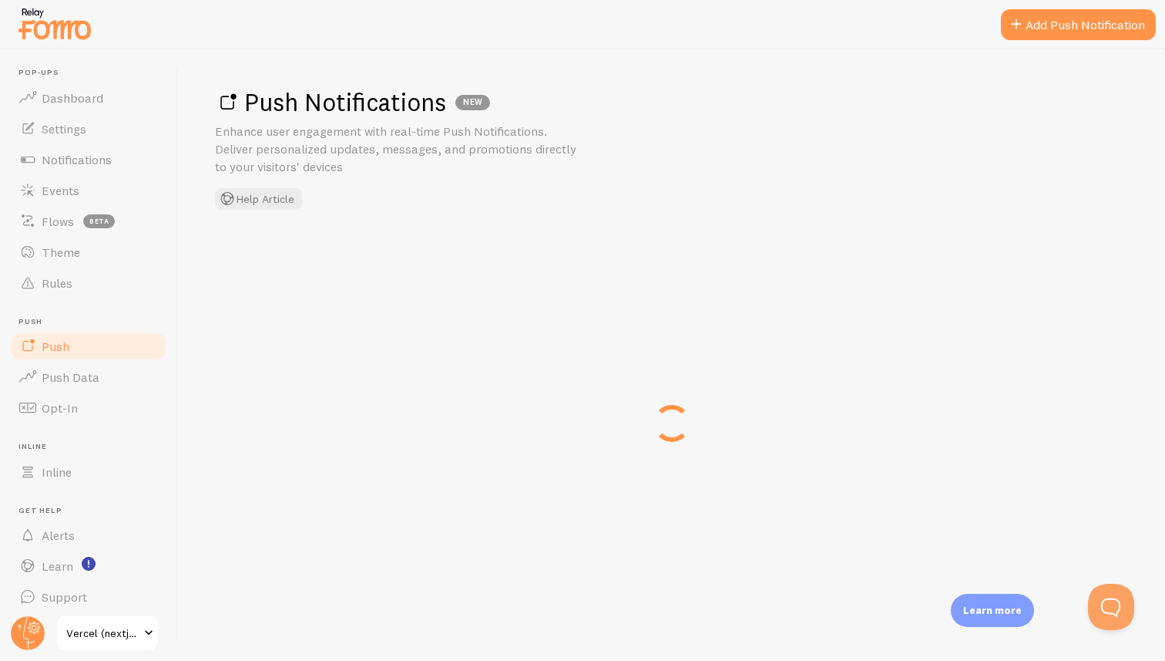
scroll to position [0, 0]
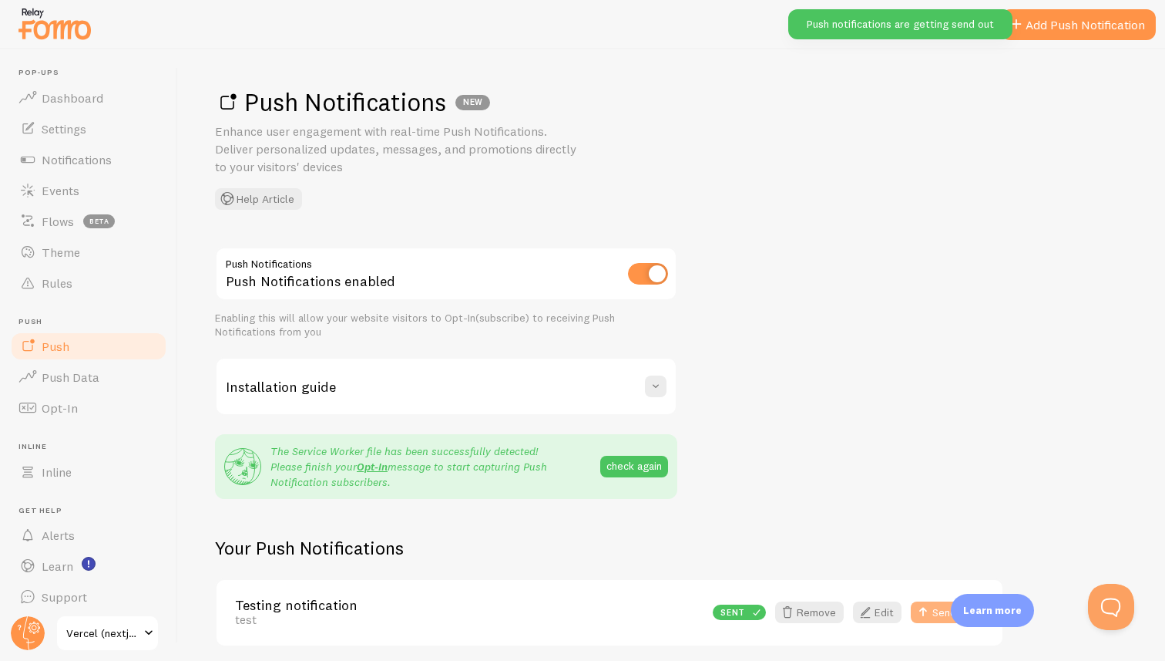
click at [932, 614] on button "Send Again" at bounding box center [952, 612] width 82 height 22
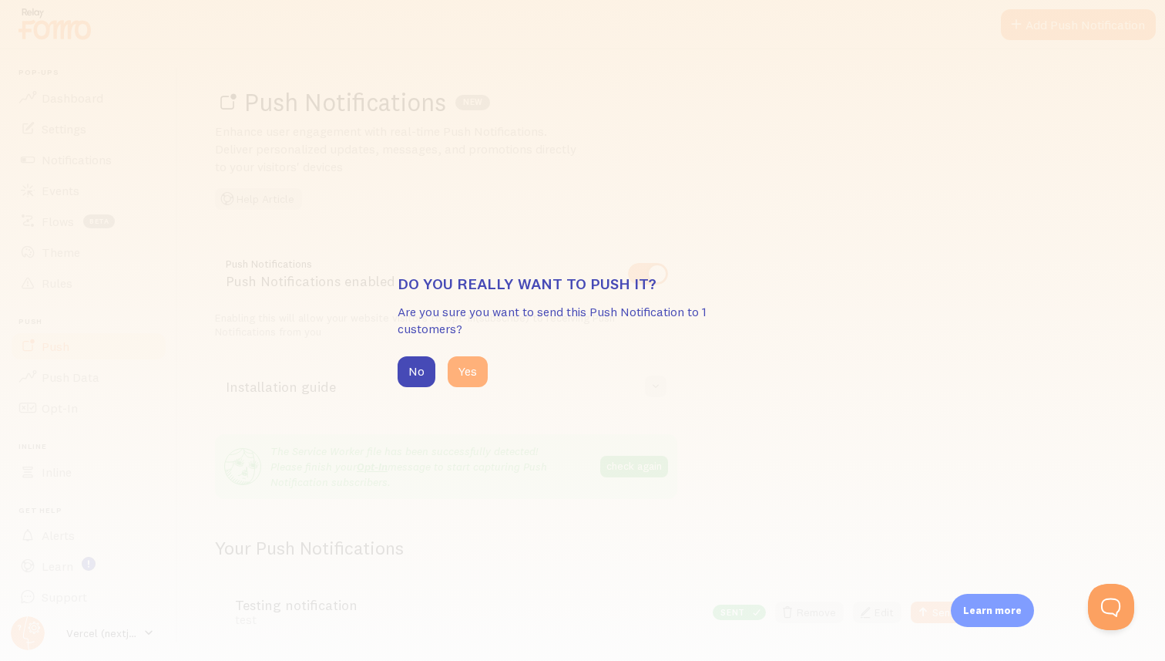
click at [466, 378] on button "Yes" at bounding box center [468, 371] width 40 height 31
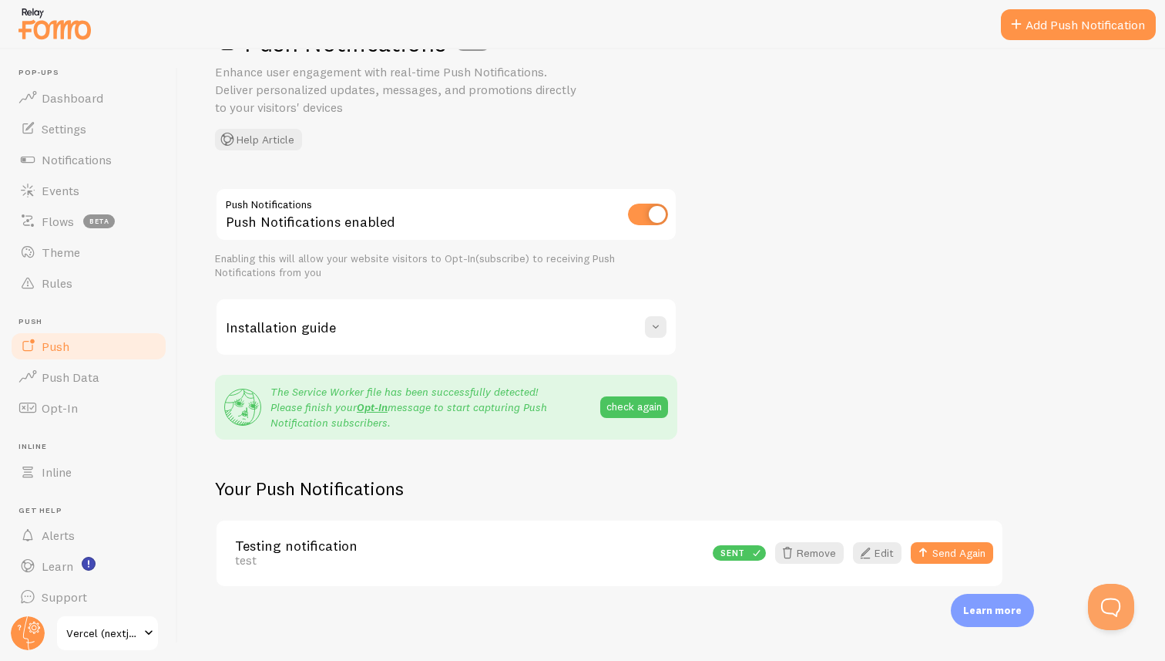
click at [643, 322] on div "Installation guide" at bounding box center [446, 326] width 459 height 55
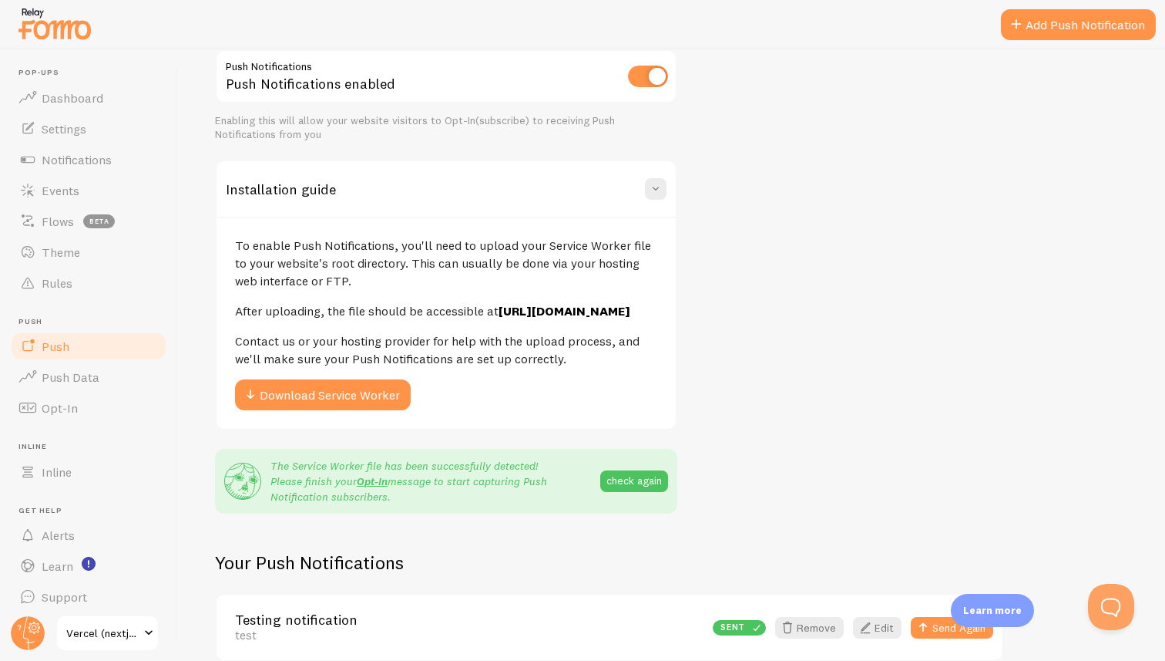
scroll to position [289, 0]
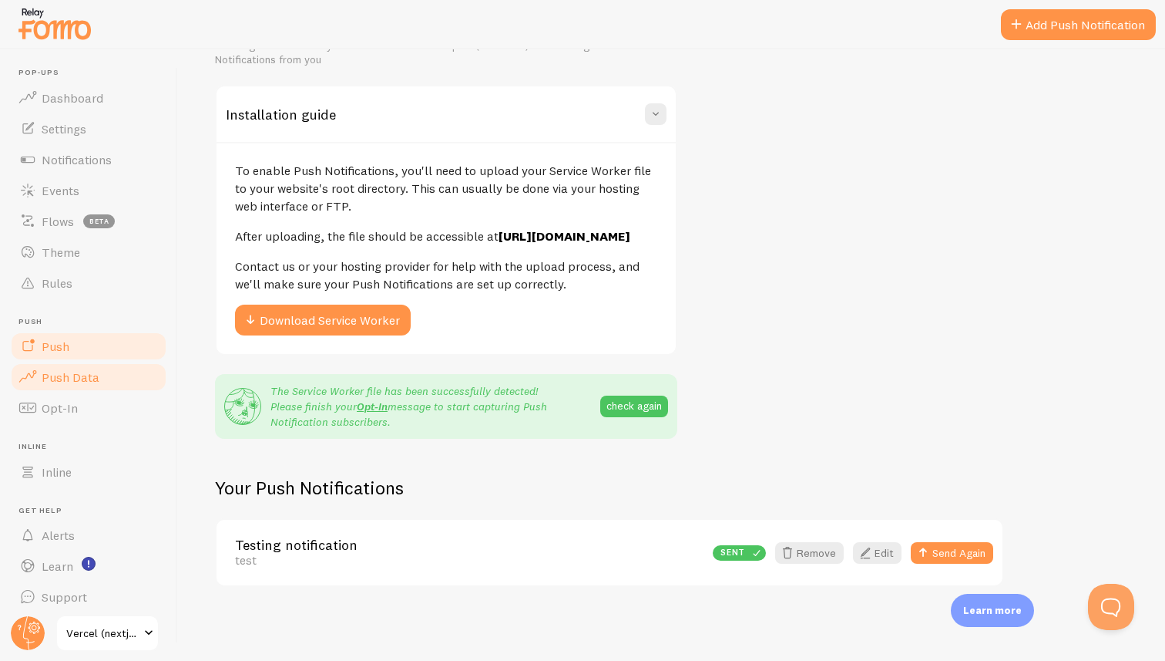
click at [109, 377] on link "Push Data" at bounding box center [88, 376] width 159 height 31
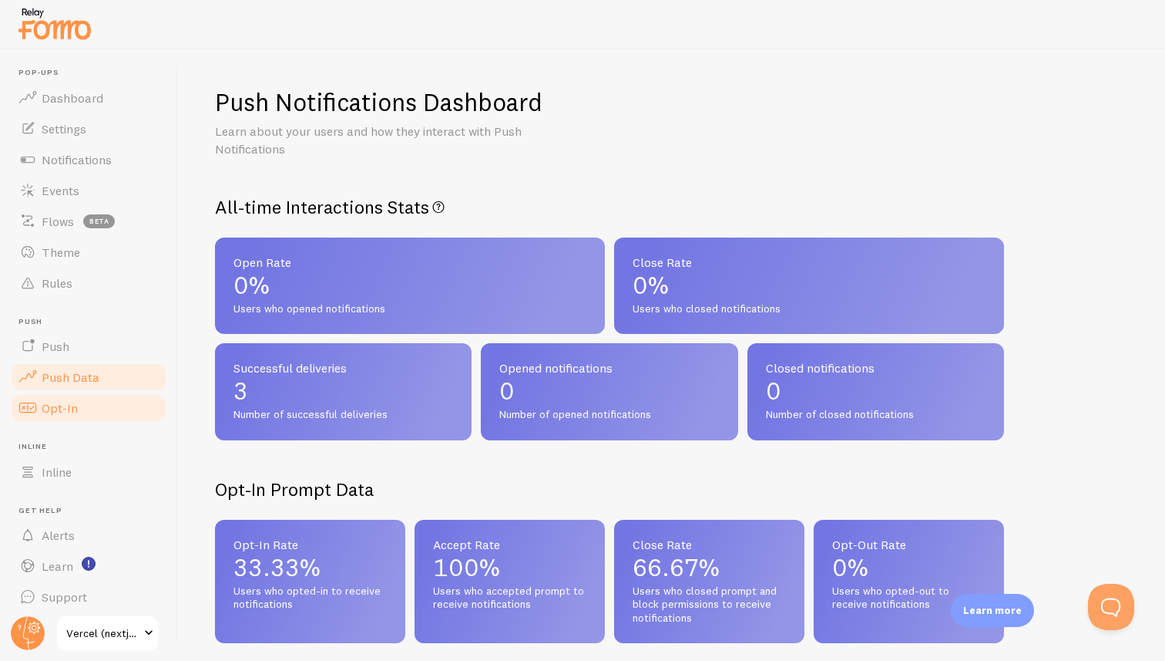
click at [90, 396] on link "Opt-In" at bounding box center [88, 407] width 159 height 31
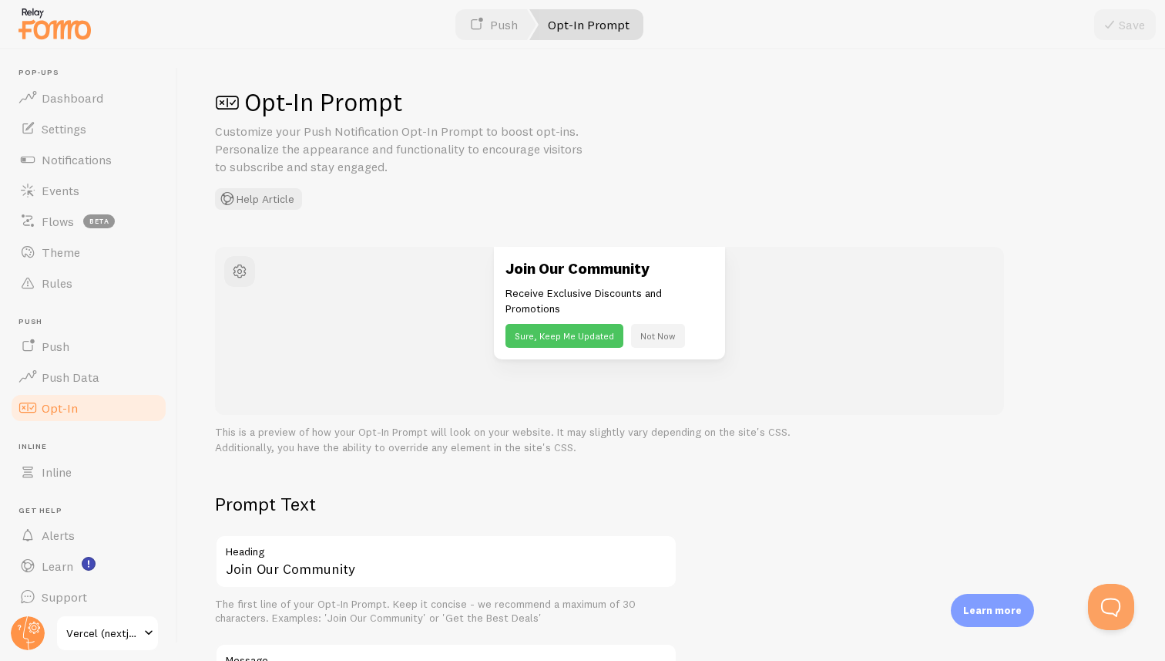
click at [395, 133] on p "Customize your Push Notification Opt-In Prompt to boost opt-ins. Personalize th…" at bounding box center [400, 149] width 370 height 53
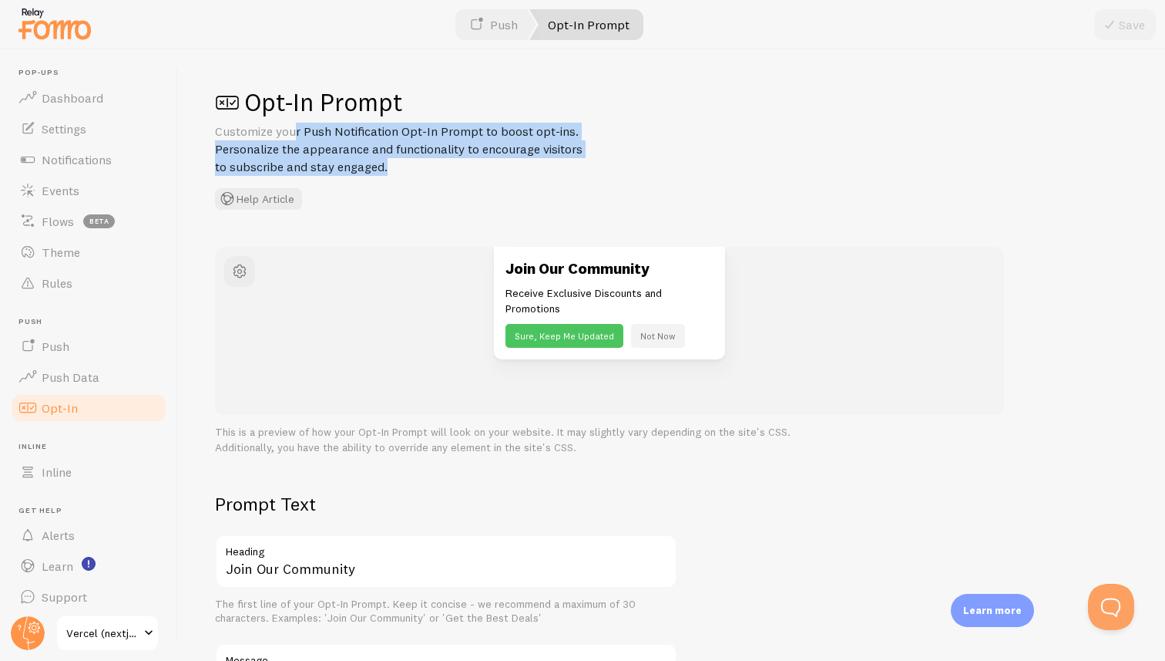
click at [425, 135] on p "Customize your Push Notification Opt-In Prompt to boost opt-ins. Personalize th…" at bounding box center [400, 149] width 370 height 53
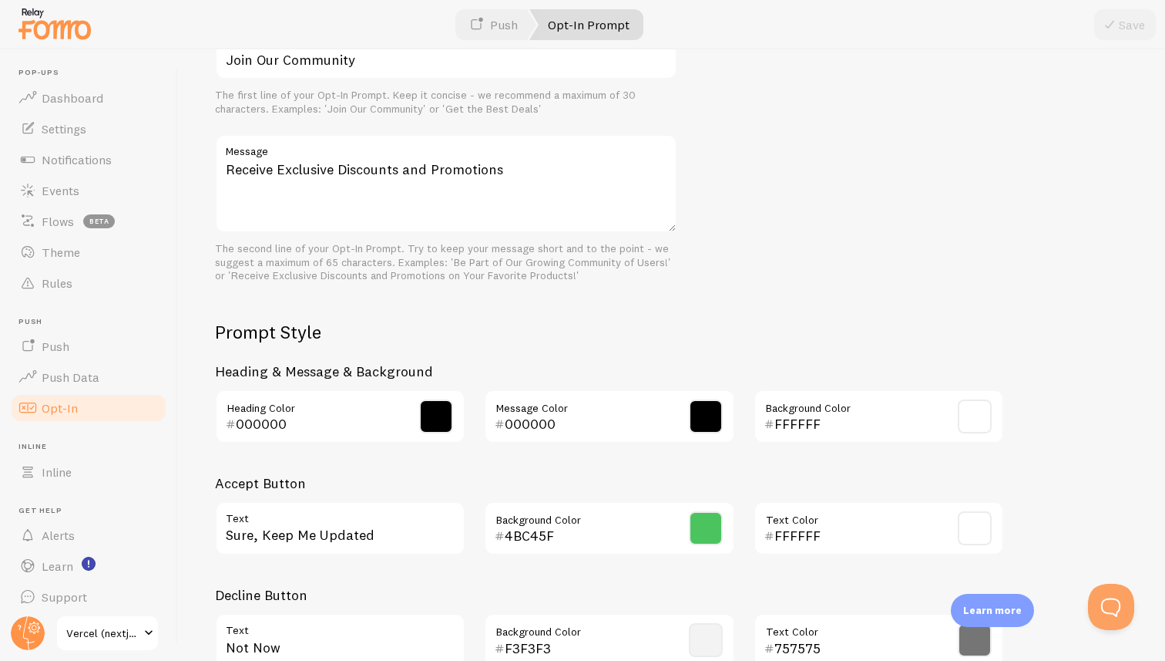
scroll to position [601, 0]
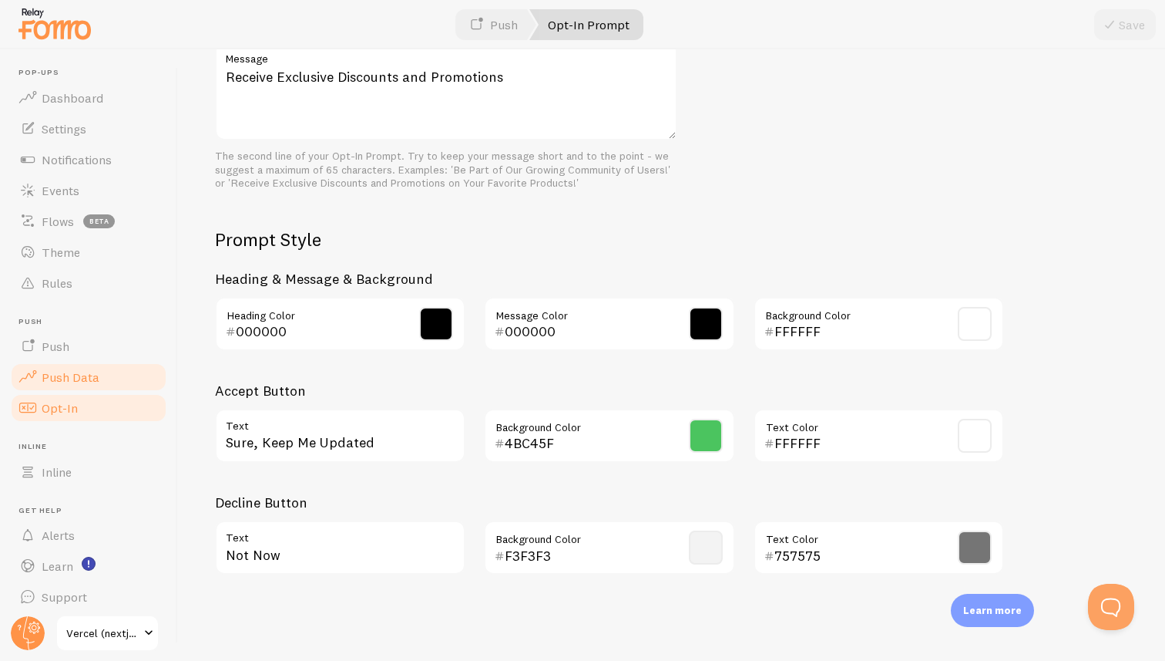
click at [76, 366] on link "Push Data" at bounding box center [88, 376] width 159 height 31
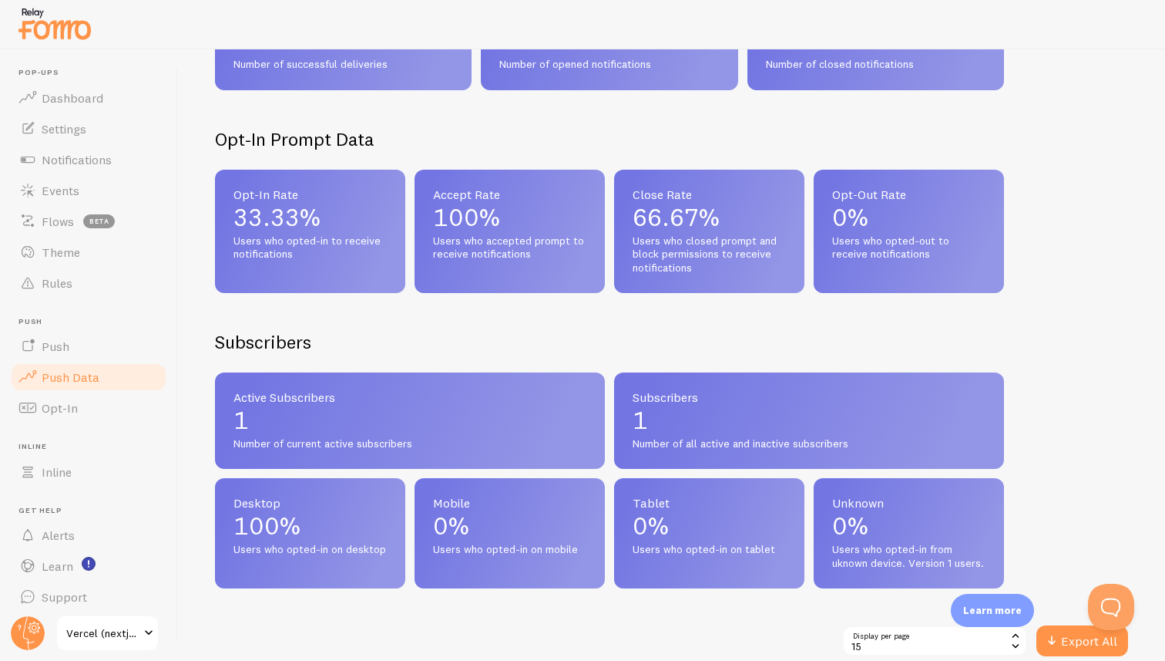
scroll to position [372, 0]
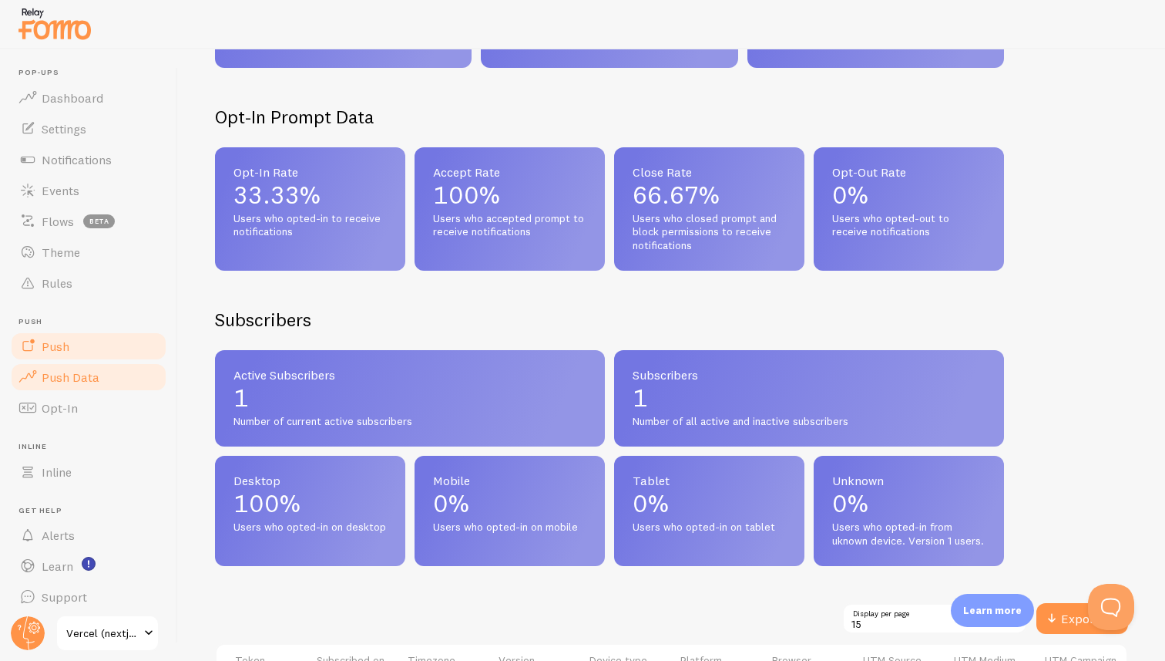
click at [82, 336] on link "Push" at bounding box center [88, 346] width 159 height 31
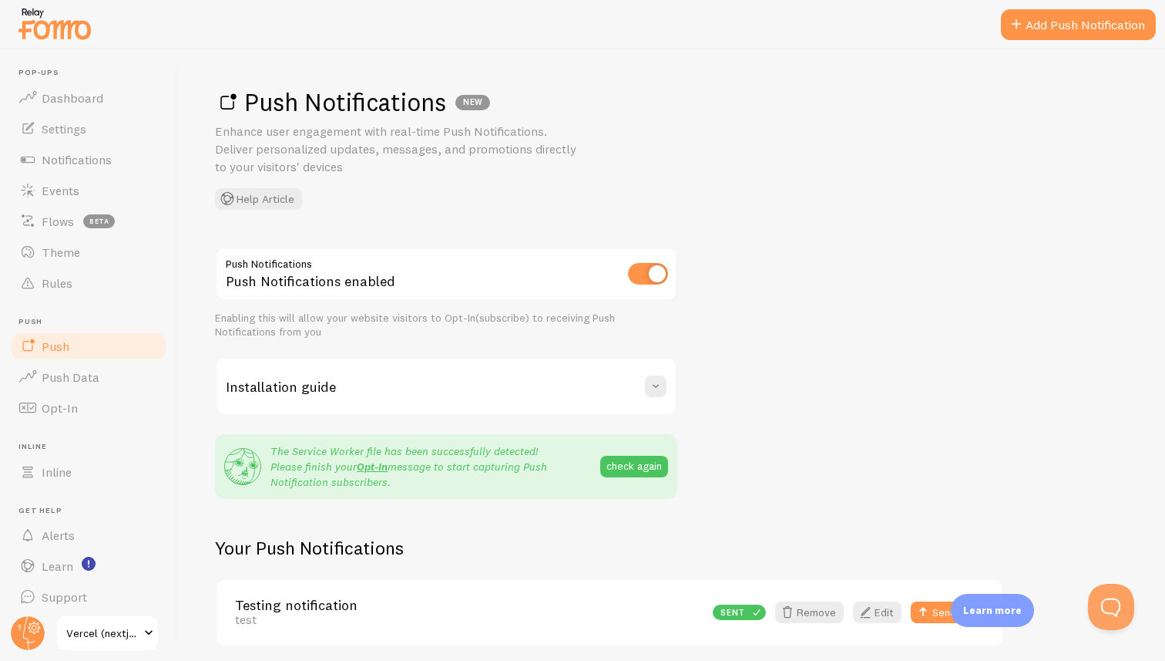
scroll to position [59, 0]
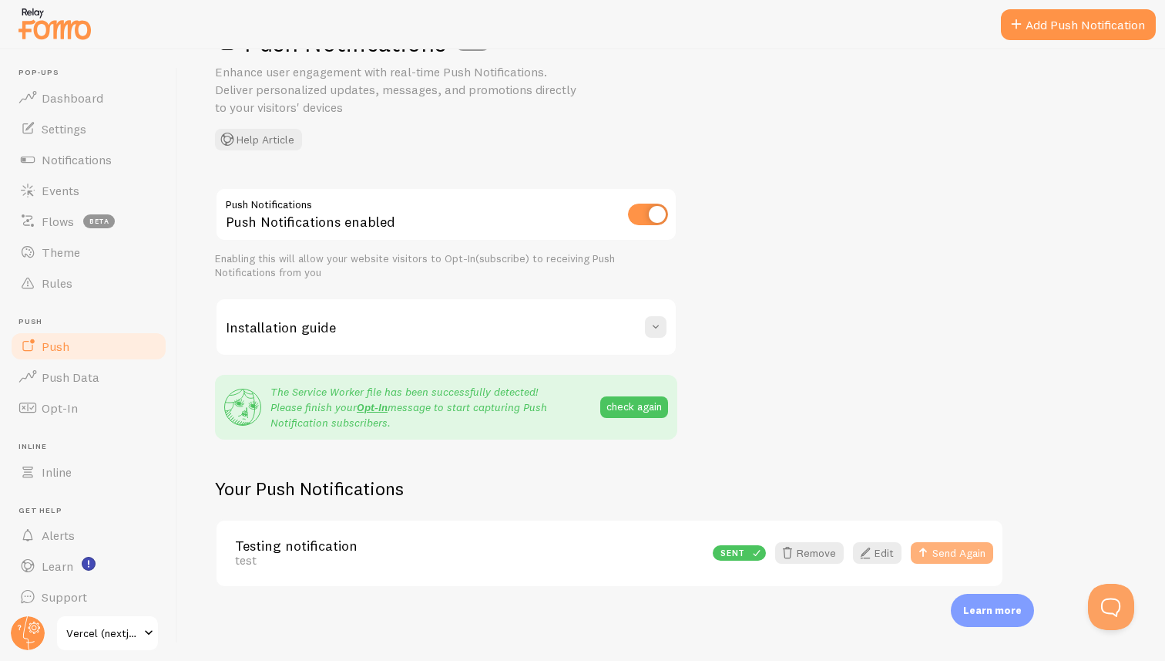
click at [930, 553] on span at bounding box center [923, 552] width 18 height 18
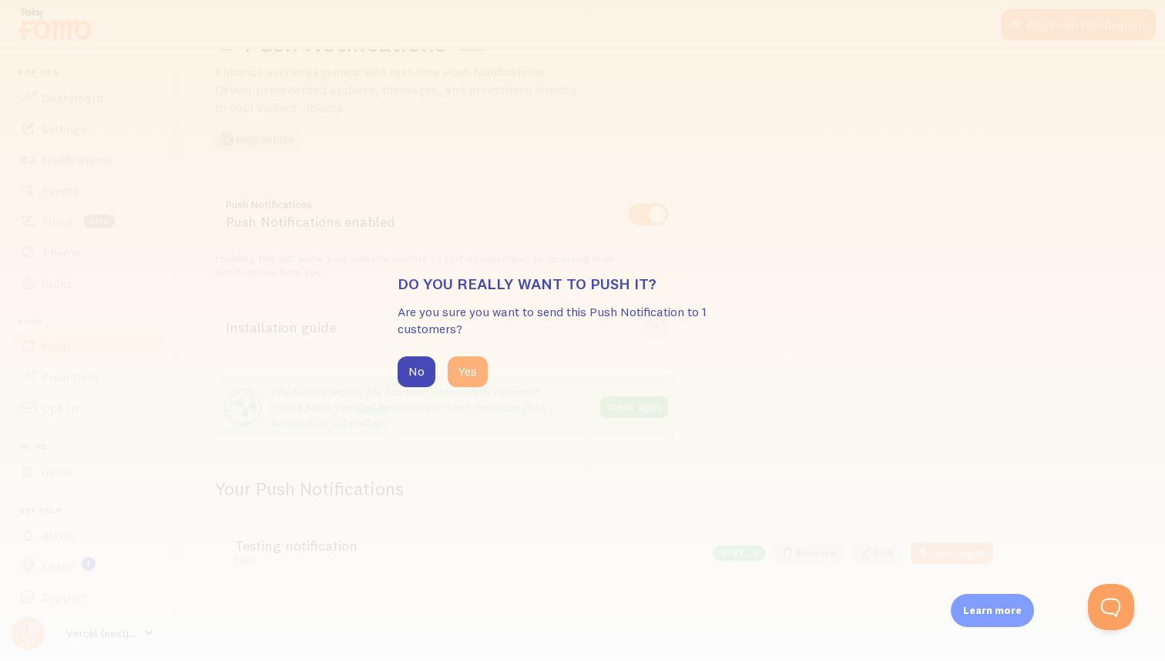
click at [456, 365] on button "Yes" at bounding box center [468, 371] width 40 height 31
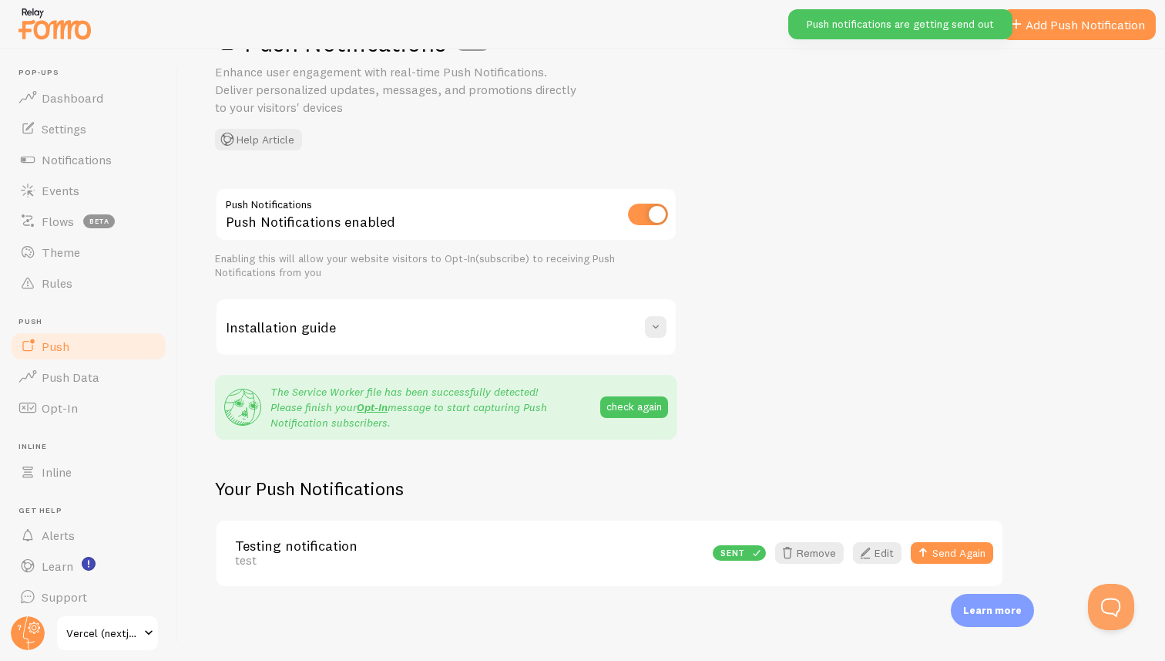
click at [486, 399] on p "The Service Worker file has been successfully detected! Please finish your Opt-…" at bounding box center [436, 407] width 330 height 46
click at [457, 388] on p "The Service Worker file has been successfully detected! Please finish your Opt-…" at bounding box center [436, 407] width 330 height 46
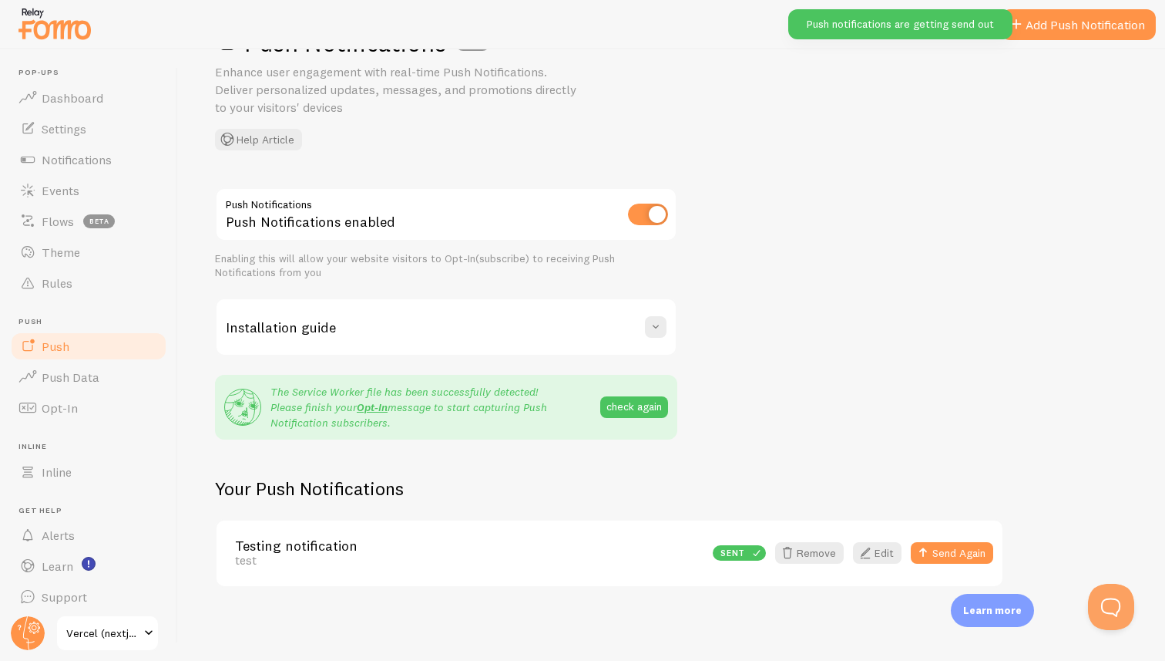
click at [457, 388] on p "The Service Worker file has been successfully detected! Please finish your Opt-…" at bounding box center [436, 407] width 330 height 46
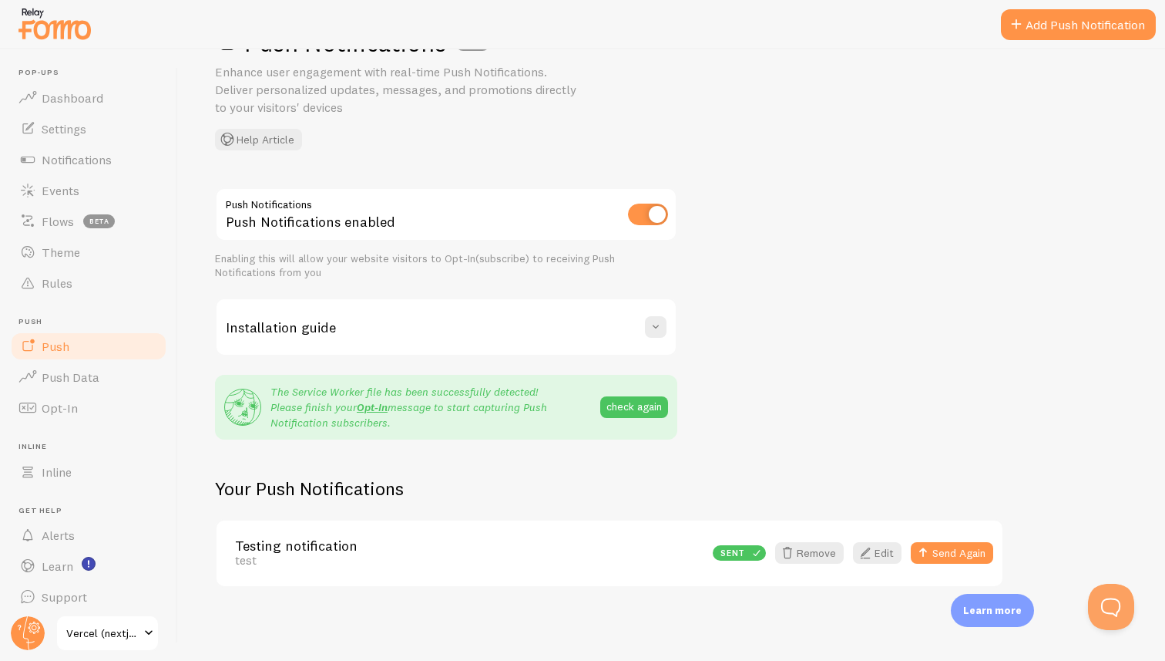
click at [472, 390] on p "The Service Worker file has been successfully detected! Please finish your Opt-…" at bounding box center [436, 407] width 330 height 46
click at [939, 550] on button "Send Again" at bounding box center [952, 553] width 82 height 22
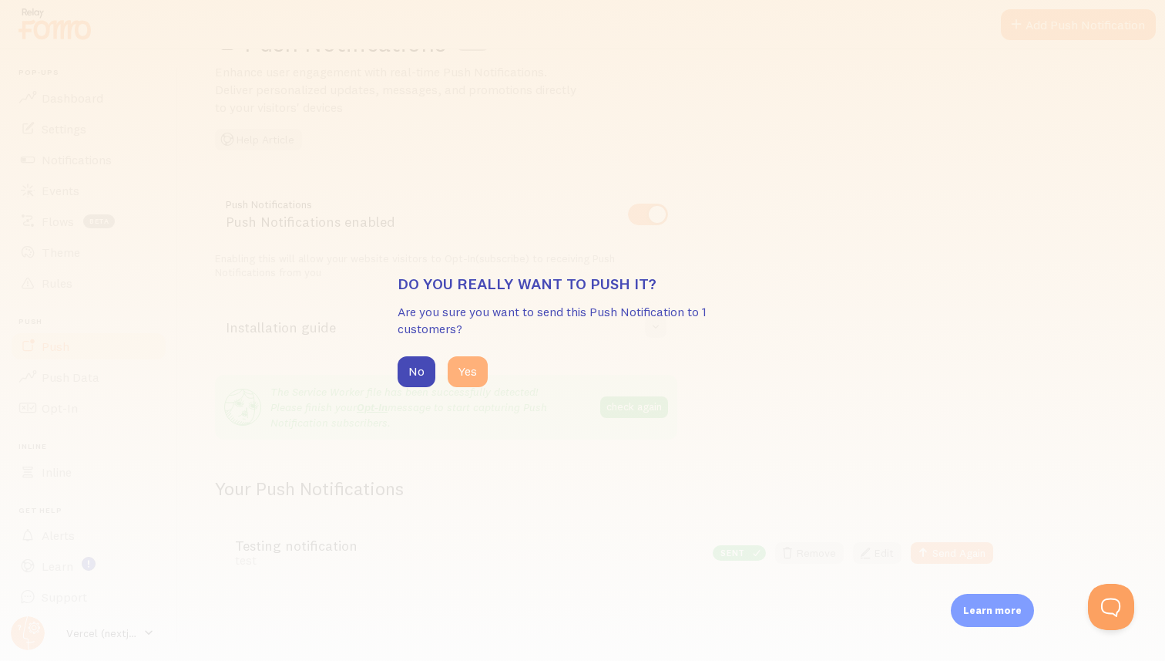
click at [470, 369] on button "Yes" at bounding box center [468, 371] width 40 height 31
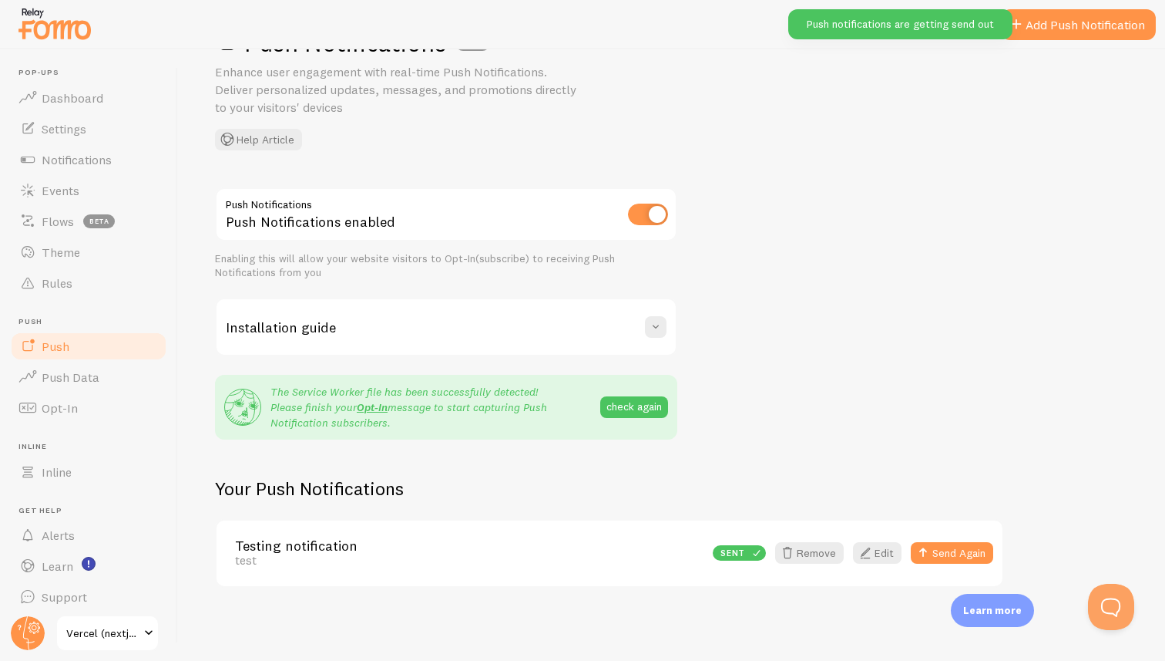
click at [65, 338] on span "Push" at bounding box center [56, 345] width 28 height 15
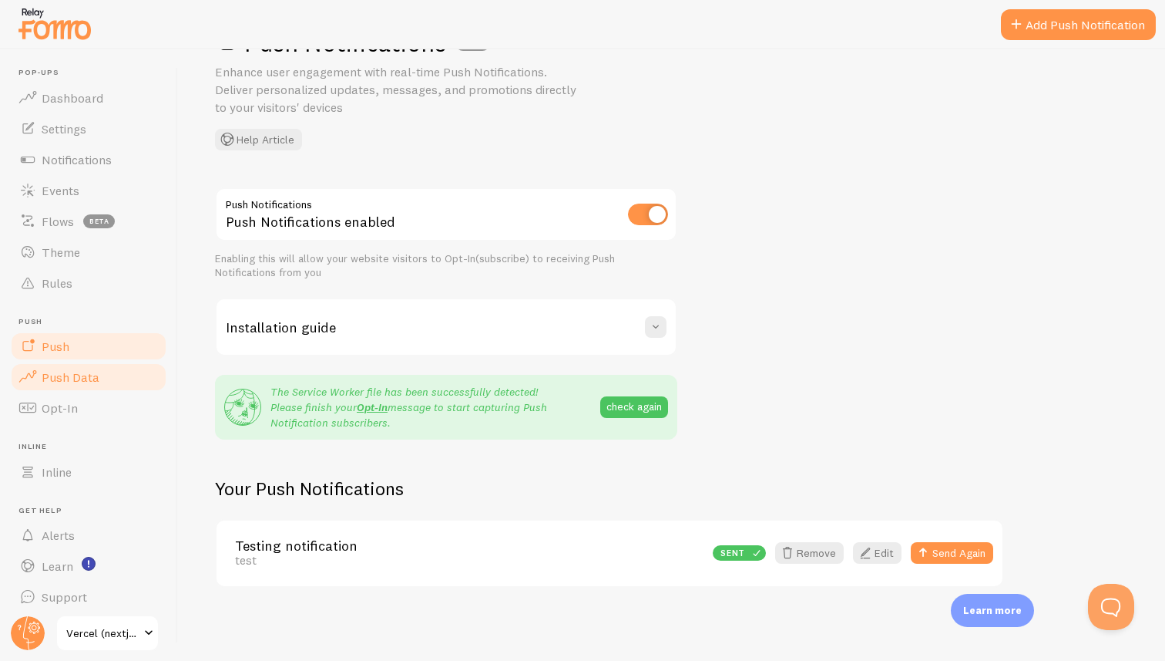
click at [59, 376] on span "Push Data" at bounding box center [71, 376] width 58 height 15
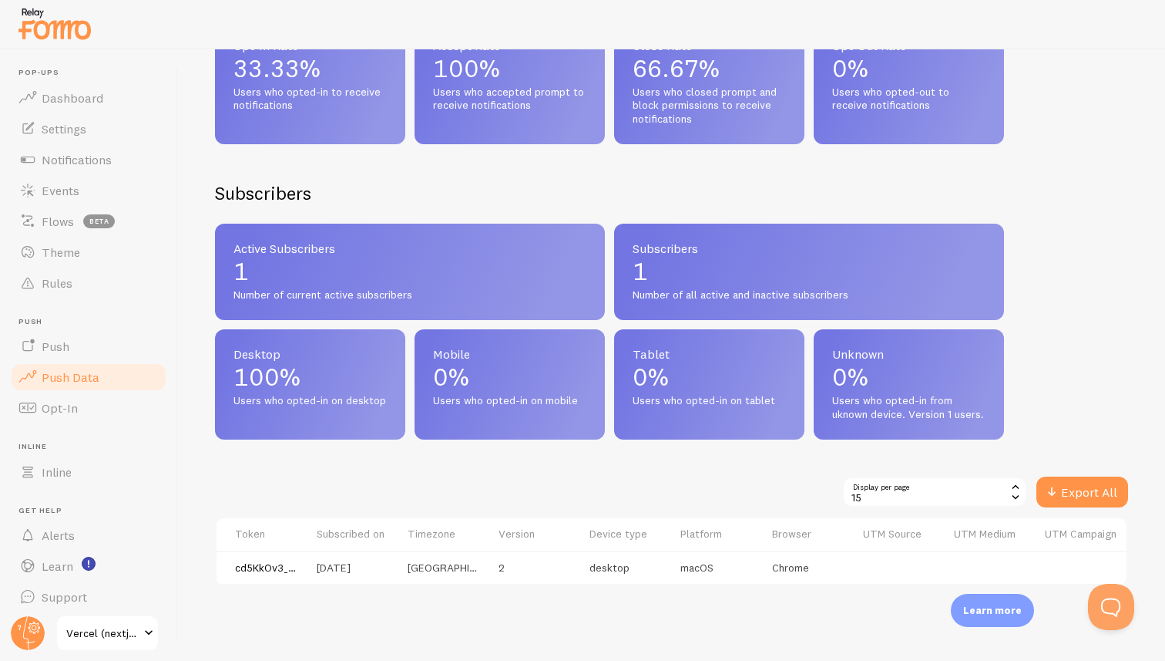
scroll to position [513, 0]
click at [359, 569] on td "[DATE]" at bounding box center [353, 567] width 91 height 34
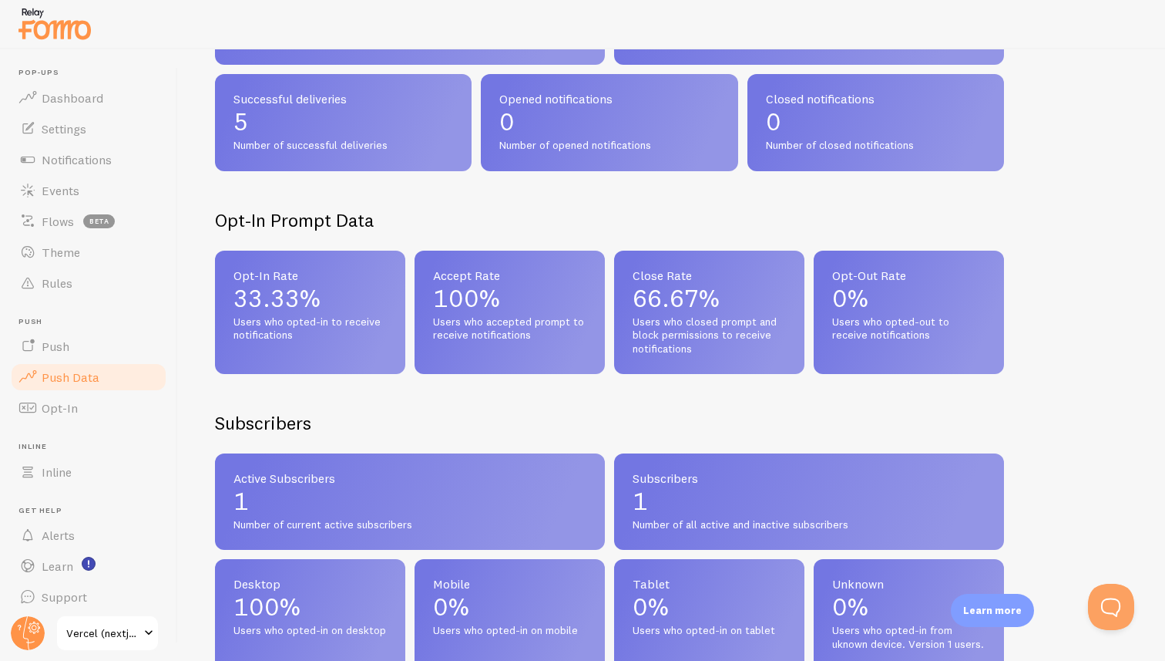
scroll to position [0, 0]
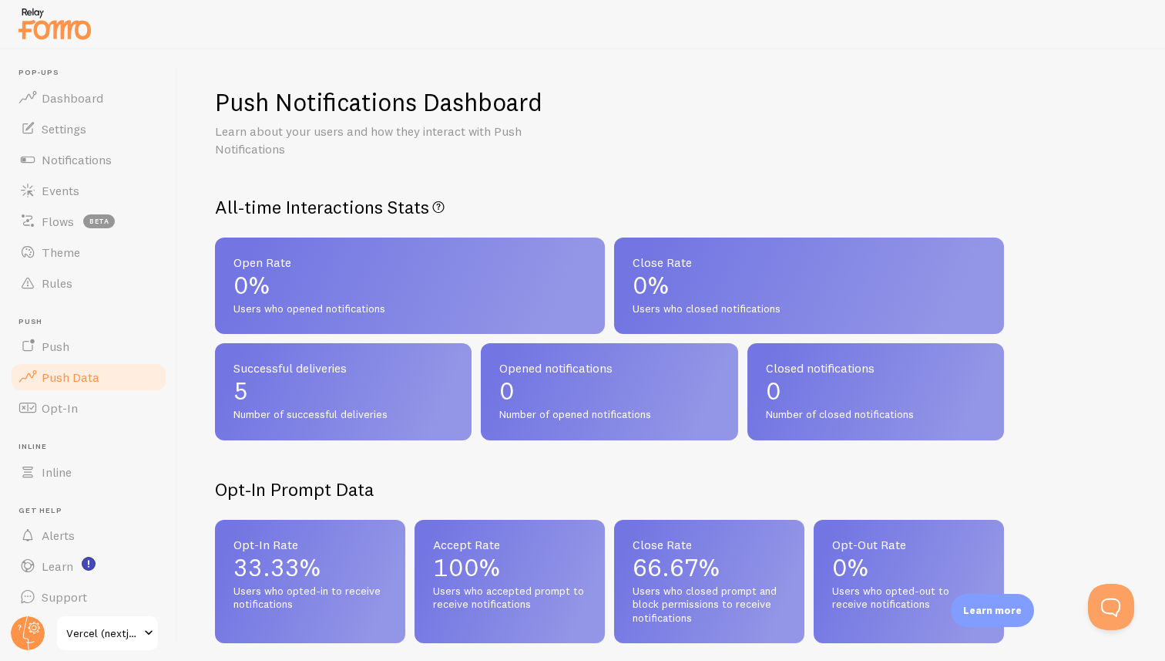
click at [240, 389] on p "5" at bounding box center [344, 390] width 220 height 25
click at [250, 419] on span "Number of successful deliveries" at bounding box center [344, 415] width 220 height 14
click at [98, 404] on link "Opt-In" at bounding box center [88, 407] width 159 height 31
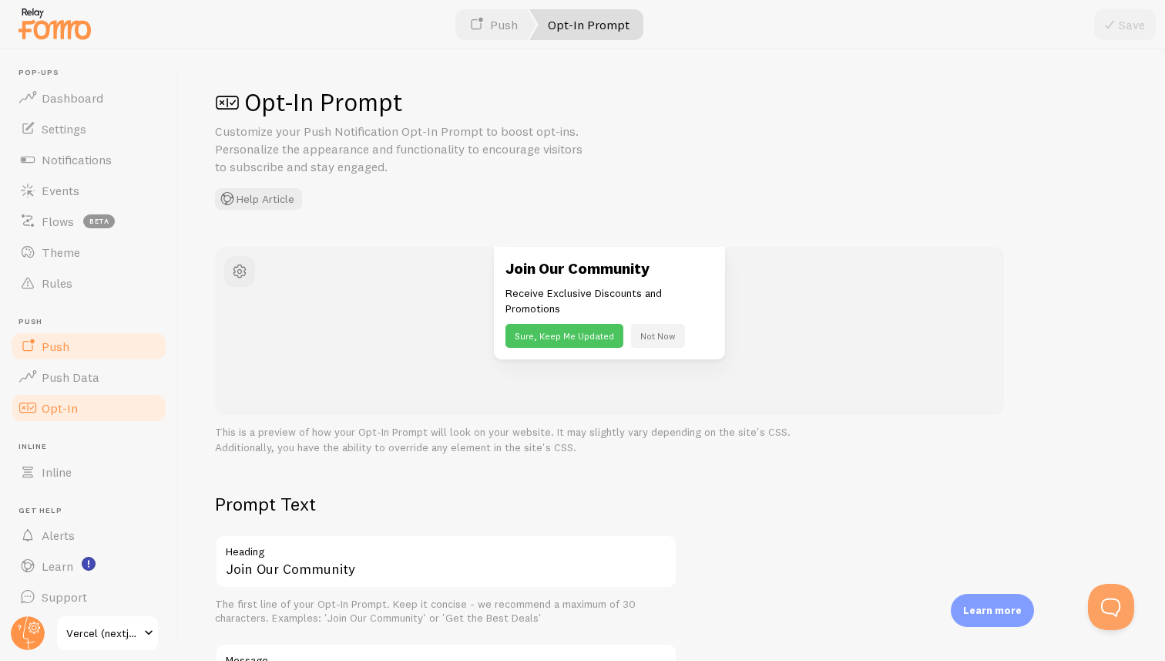
click at [122, 341] on link "Push" at bounding box center [88, 346] width 159 height 31
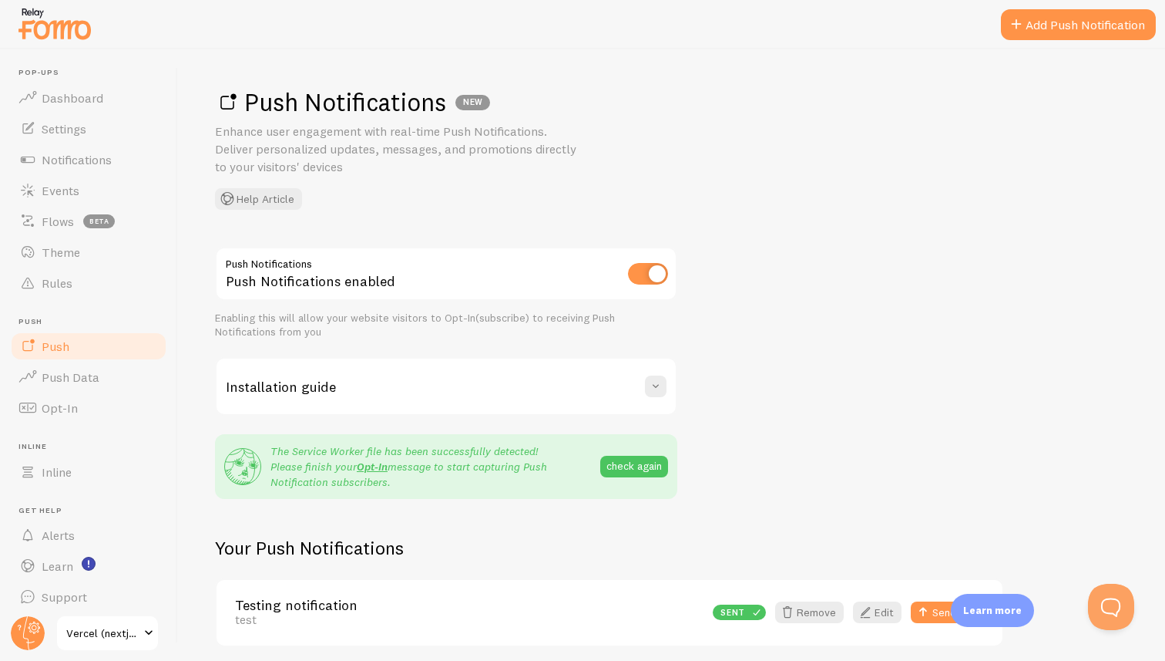
scroll to position [59, 0]
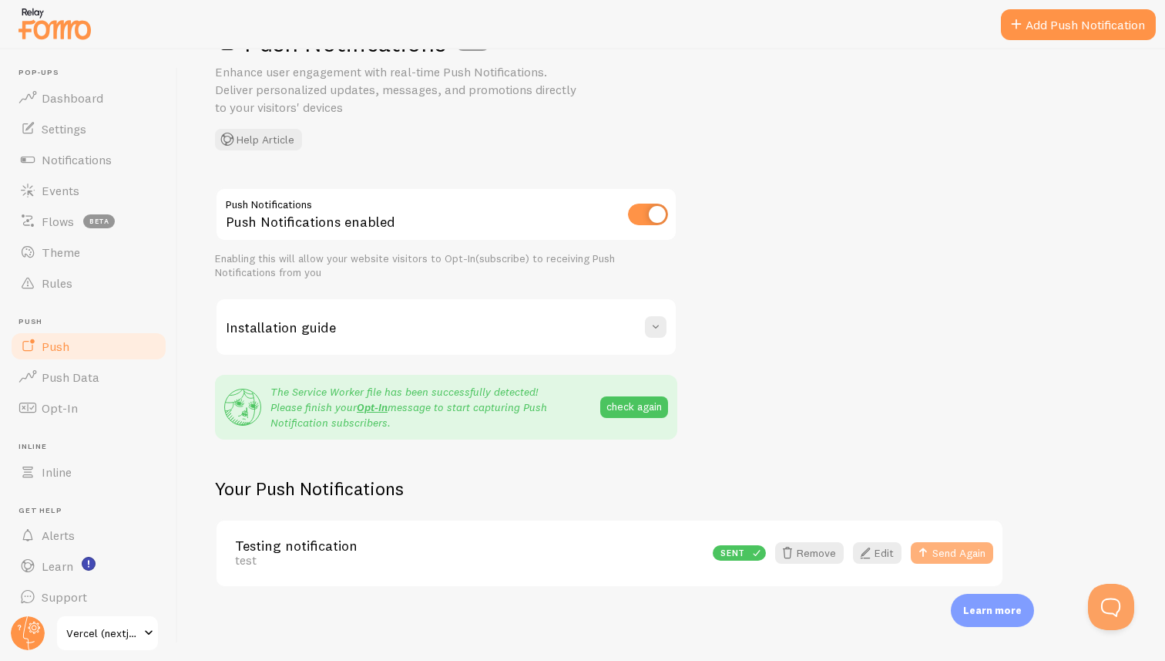
click at [936, 556] on button "Send Again" at bounding box center [952, 553] width 82 height 22
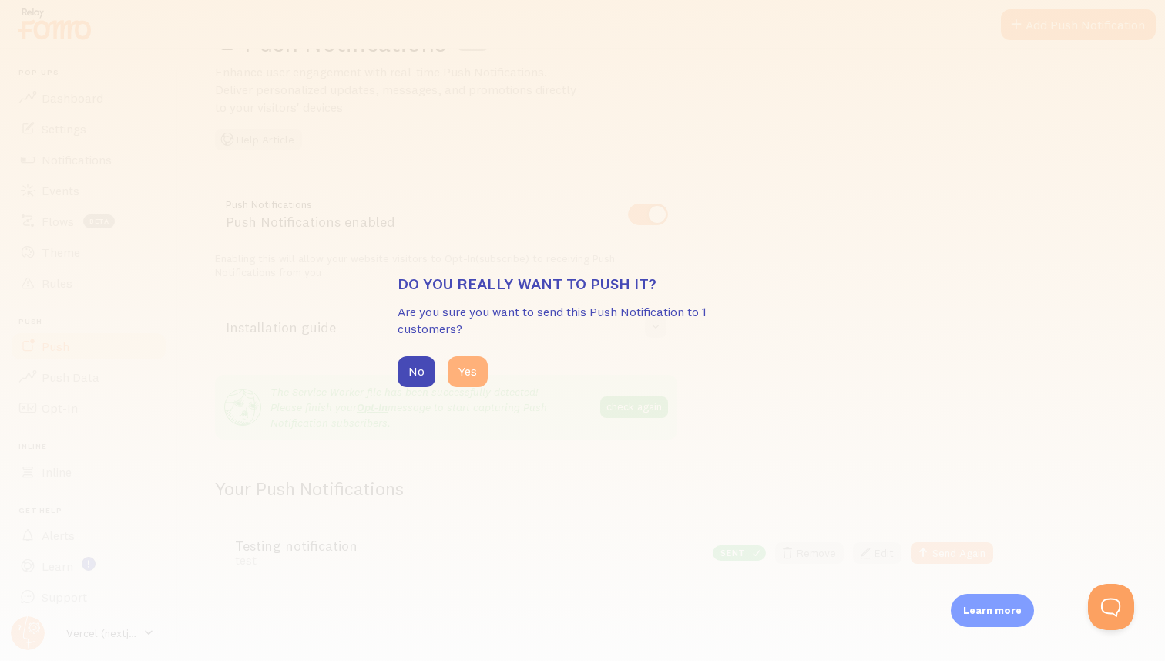
click at [472, 373] on button "Yes" at bounding box center [468, 371] width 40 height 31
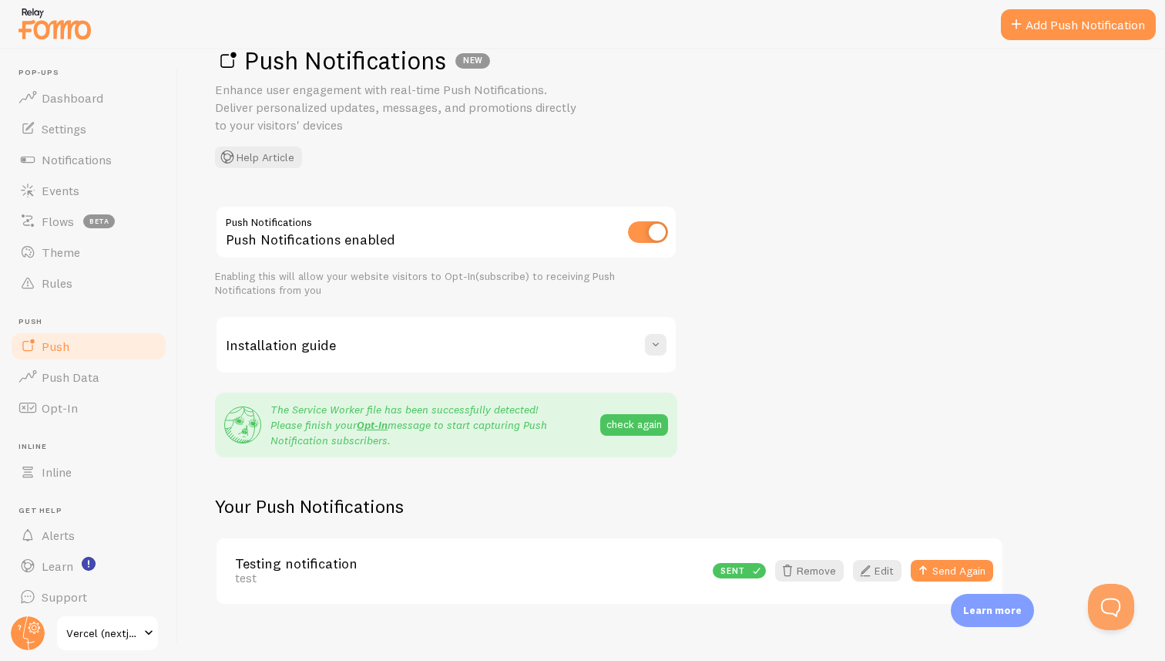
scroll to position [59, 0]
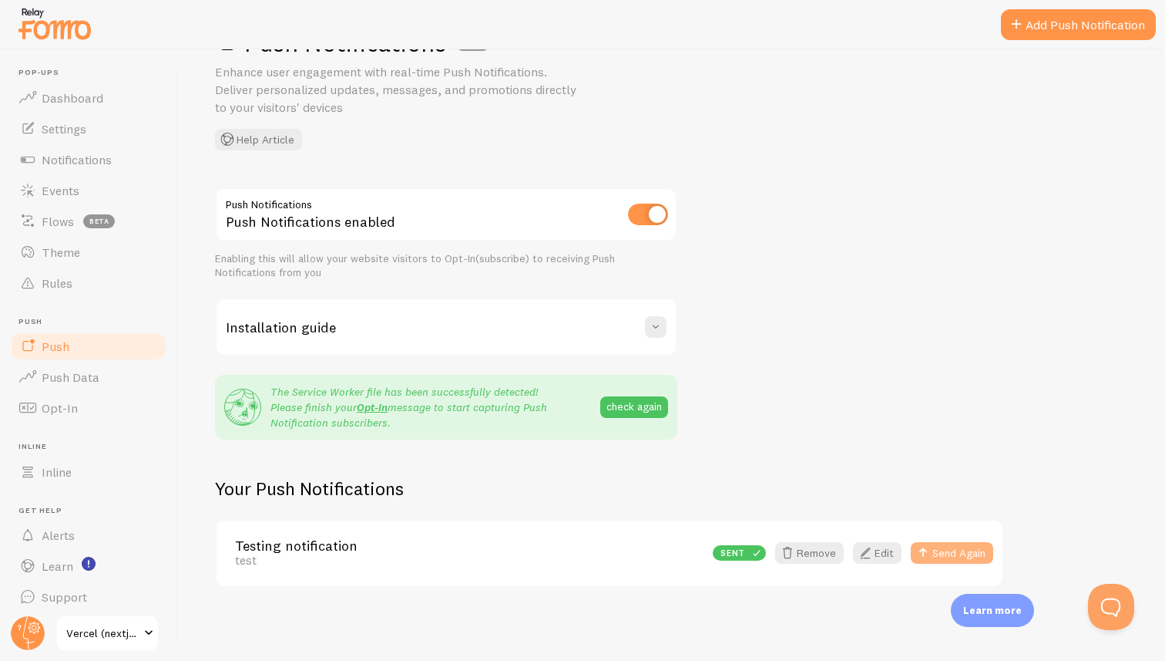
click at [929, 547] on span at bounding box center [923, 552] width 18 height 18
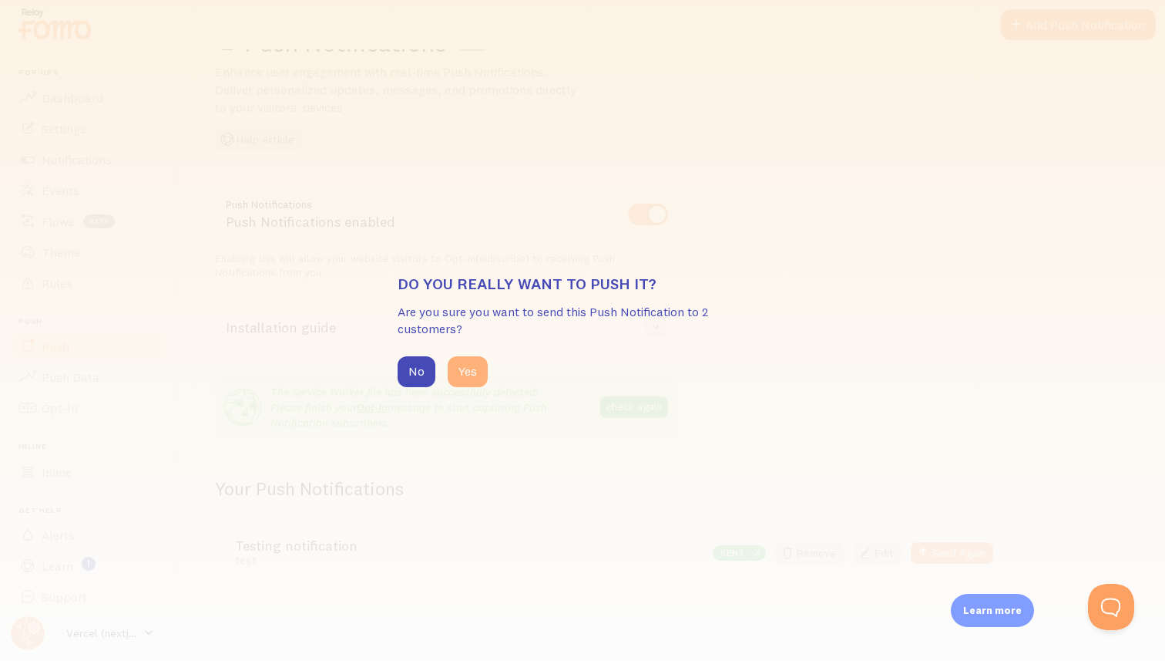
click at [476, 373] on button "Yes" at bounding box center [468, 371] width 40 height 31
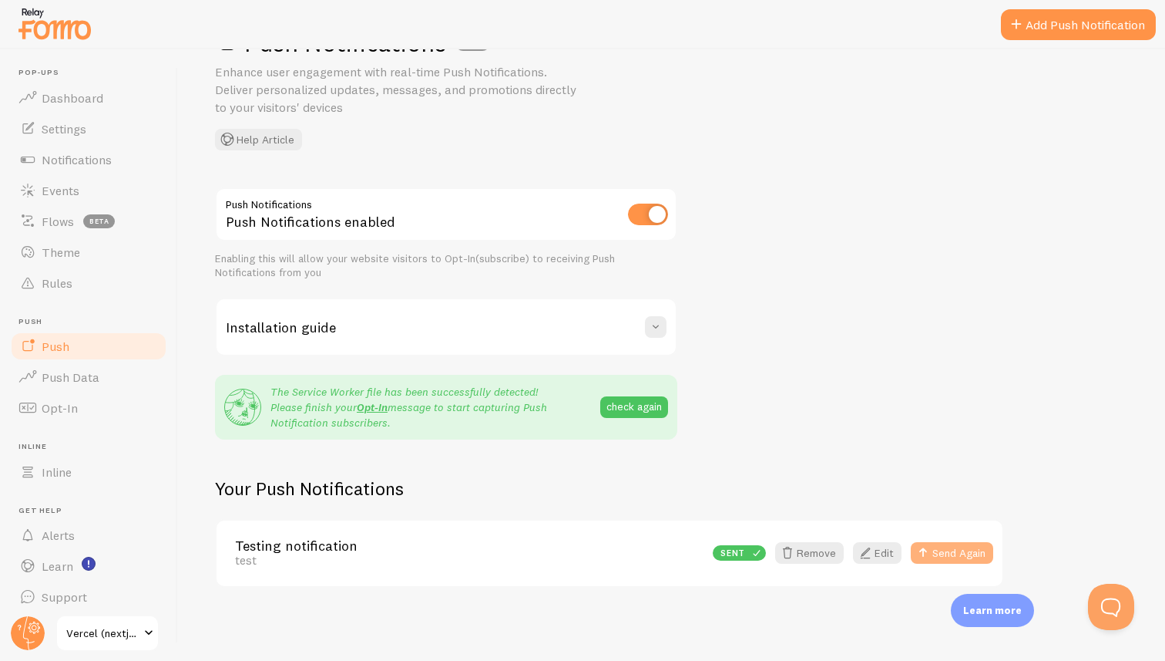
click at [937, 553] on button "Send Again" at bounding box center [952, 553] width 82 height 22
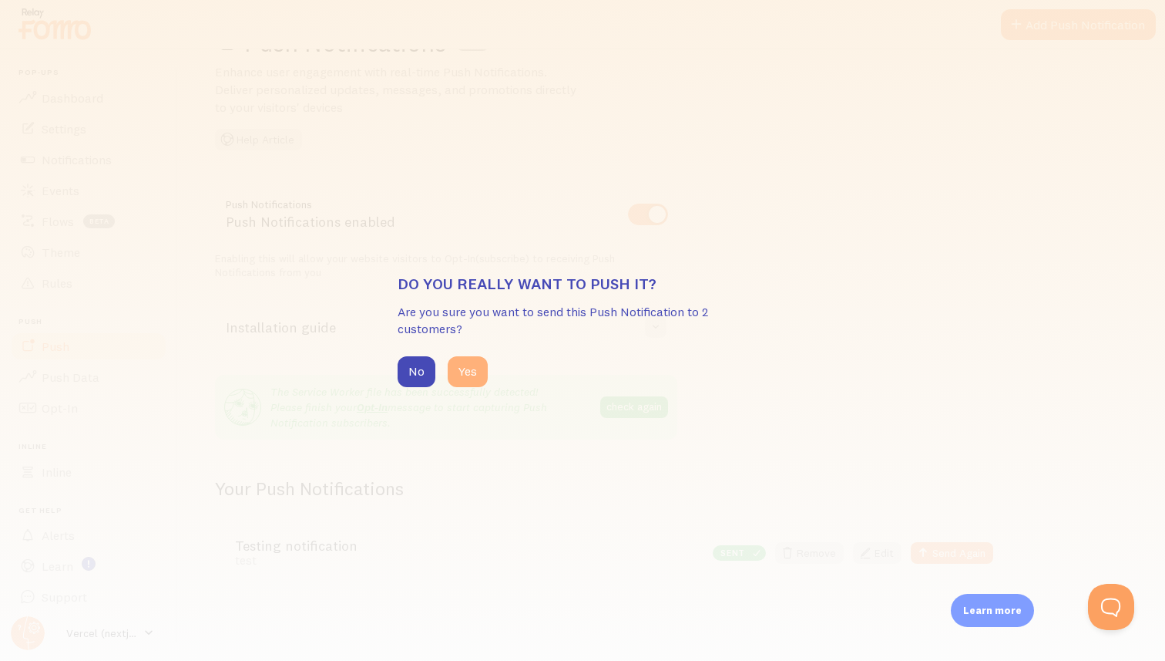
click at [474, 375] on button "Yes" at bounding box center [468, 371] width 40 height 31
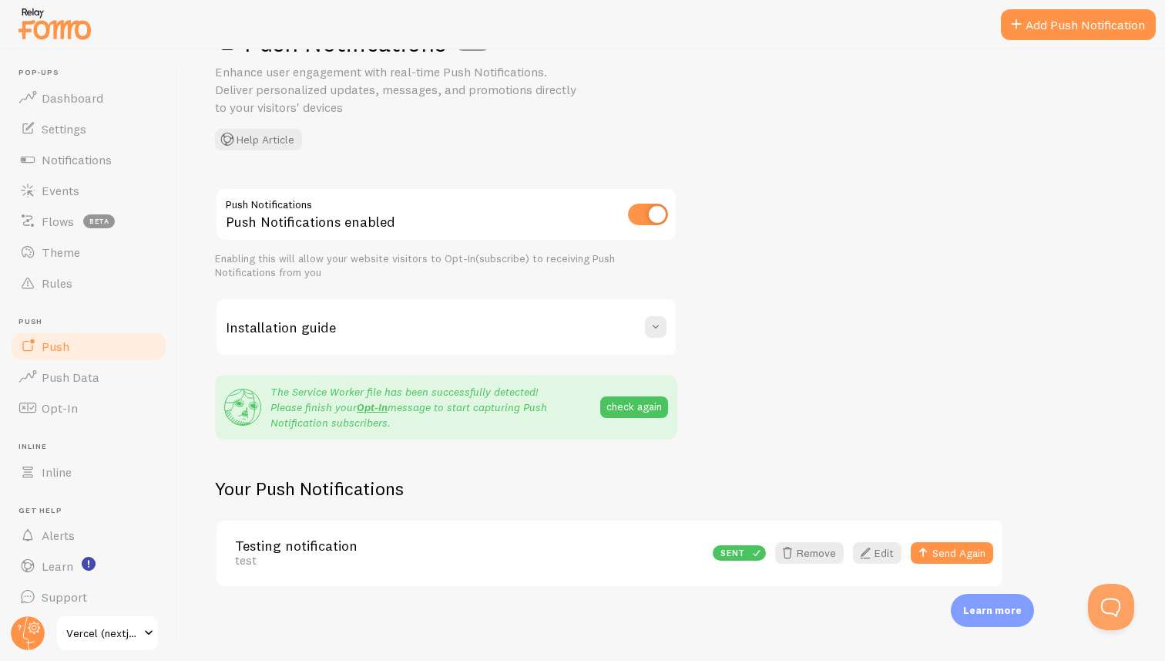
scroll to position [0, 0]
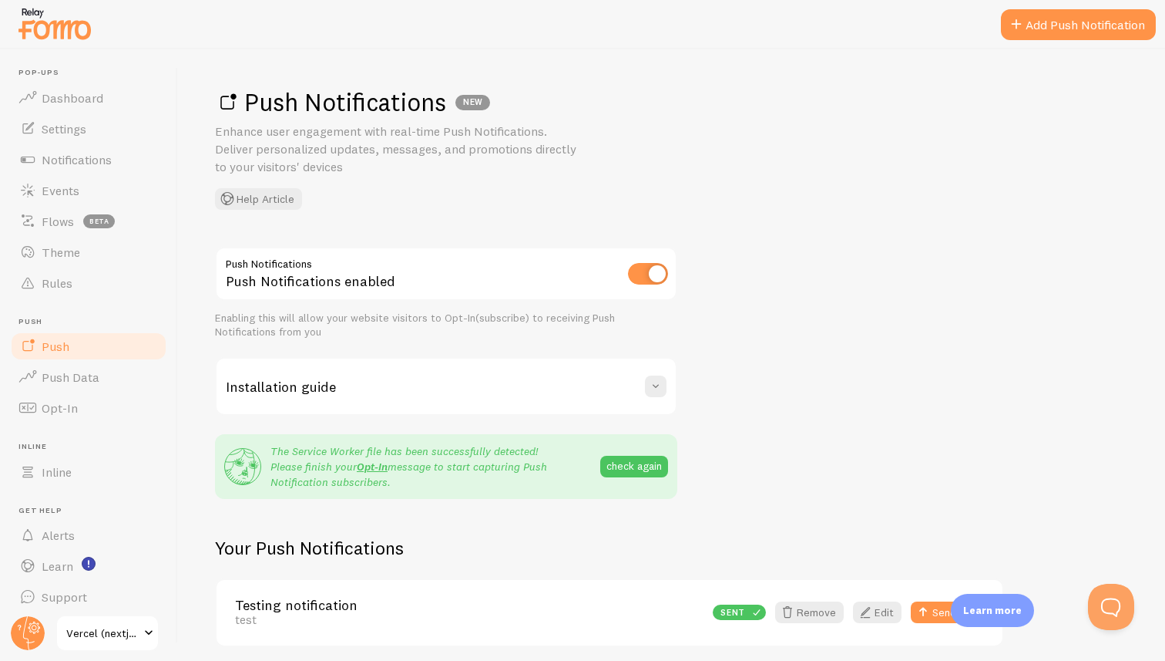
click at [220, 58] on div "Push Notifications NEW Enhance user engagement with real-time Push Notification…" at bounding box center [671, 354] width 987 height 611
